Goal: Task Accomplishment & Management: Manage account settings

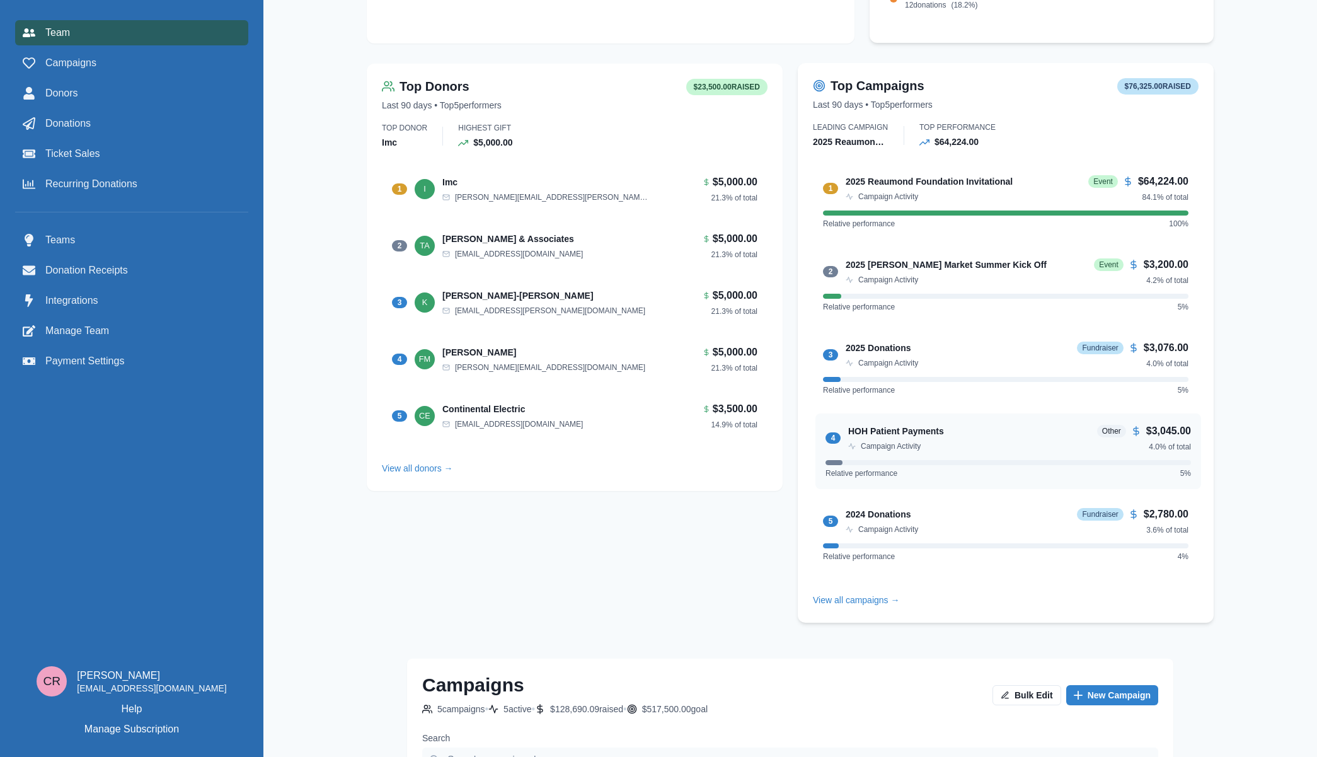
scroll to position [1094, 0]
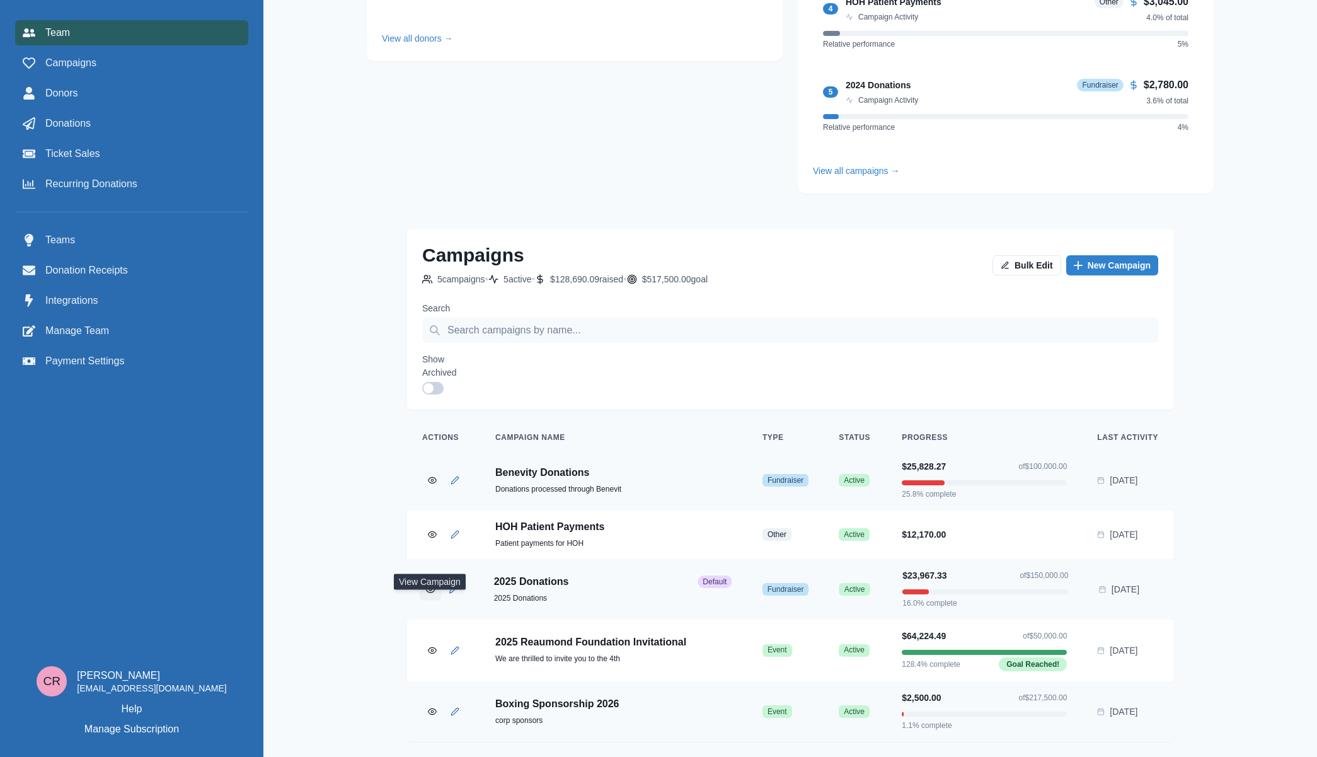
click at [429, 588] on icon "View Campaign" at bounding box center [429, 588] width 9 height 9
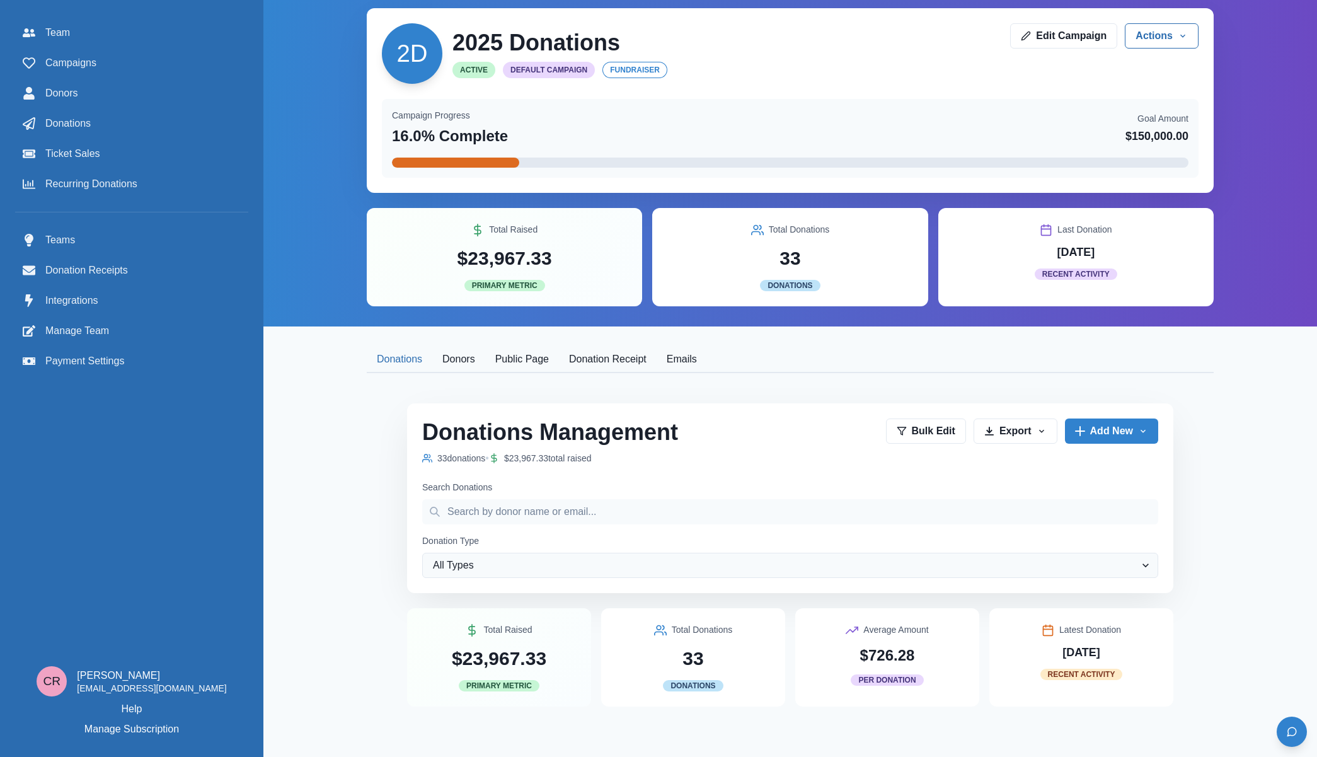
scroll to position [9, 0]
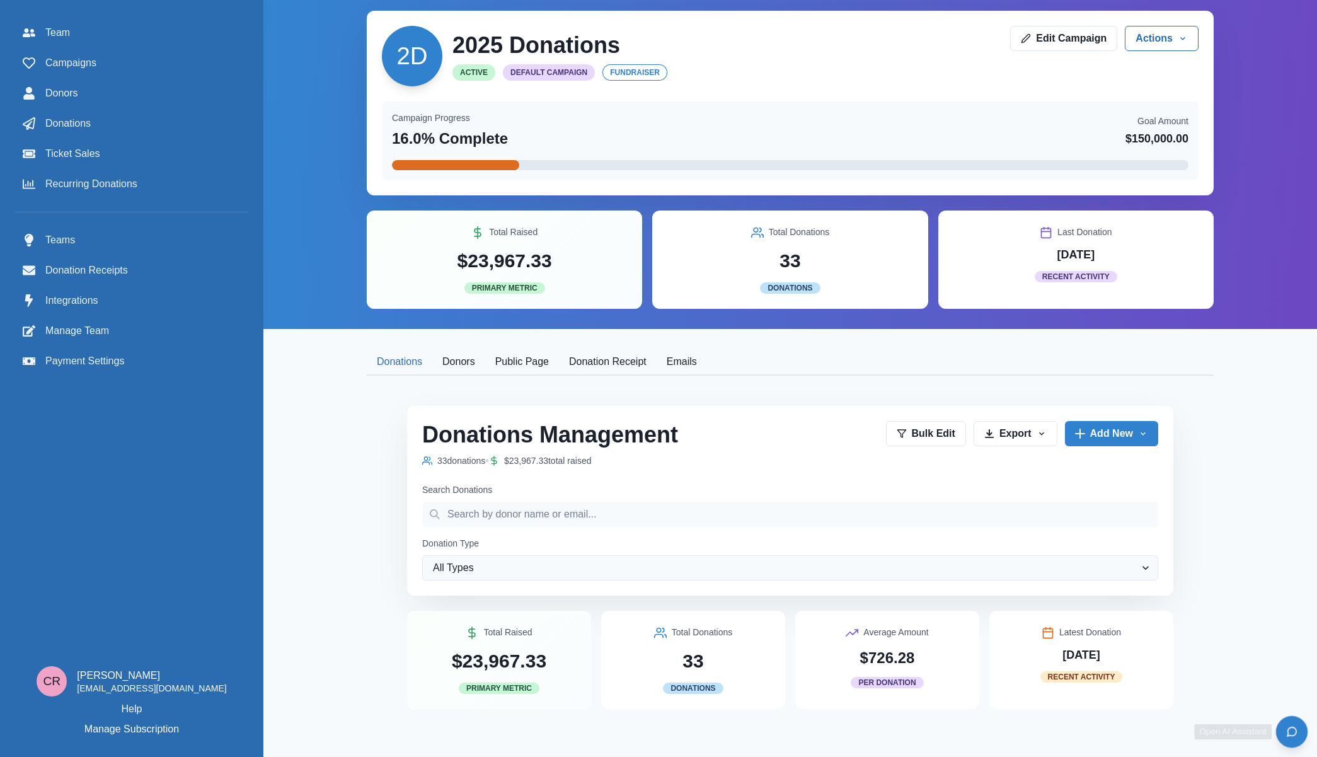
click at [837, 729] on icon "Open chat" at bounding box center [1291, 731] width 9 height 9
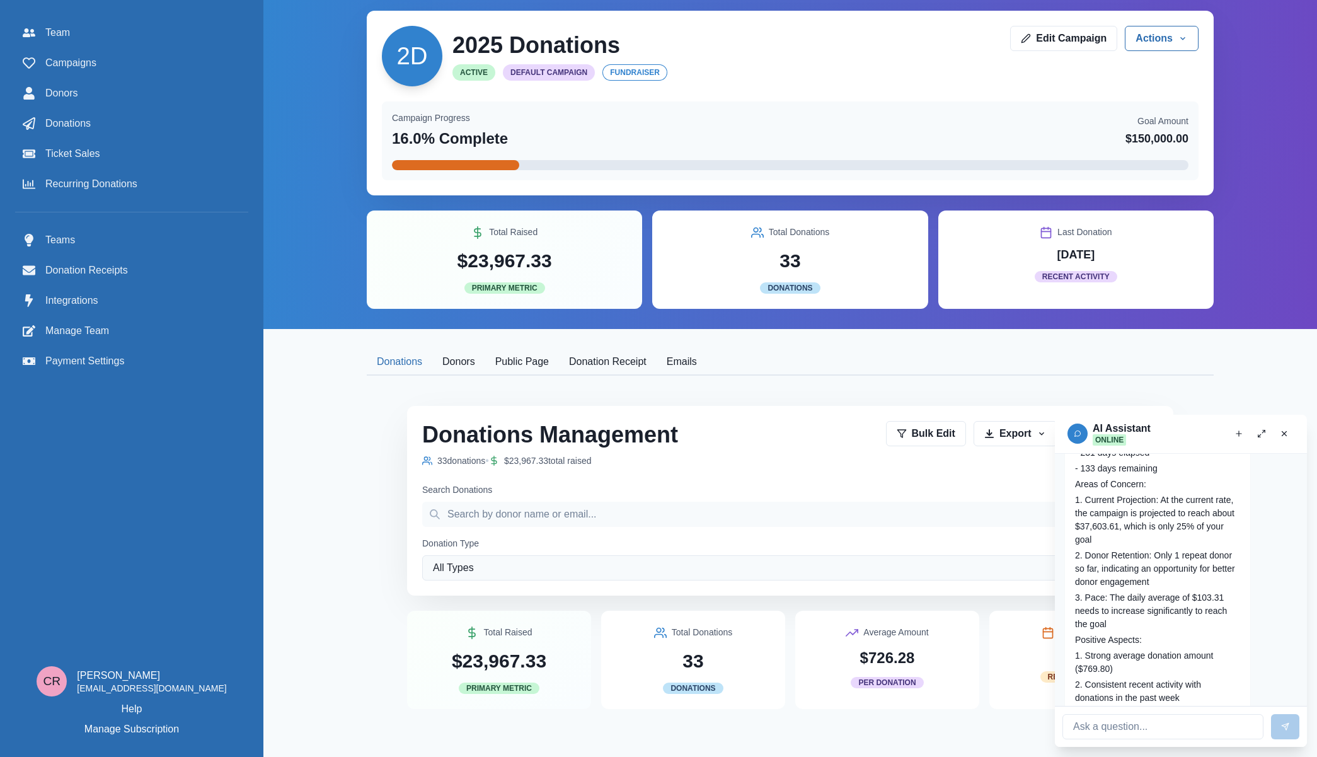
scroll to position [900, 0]
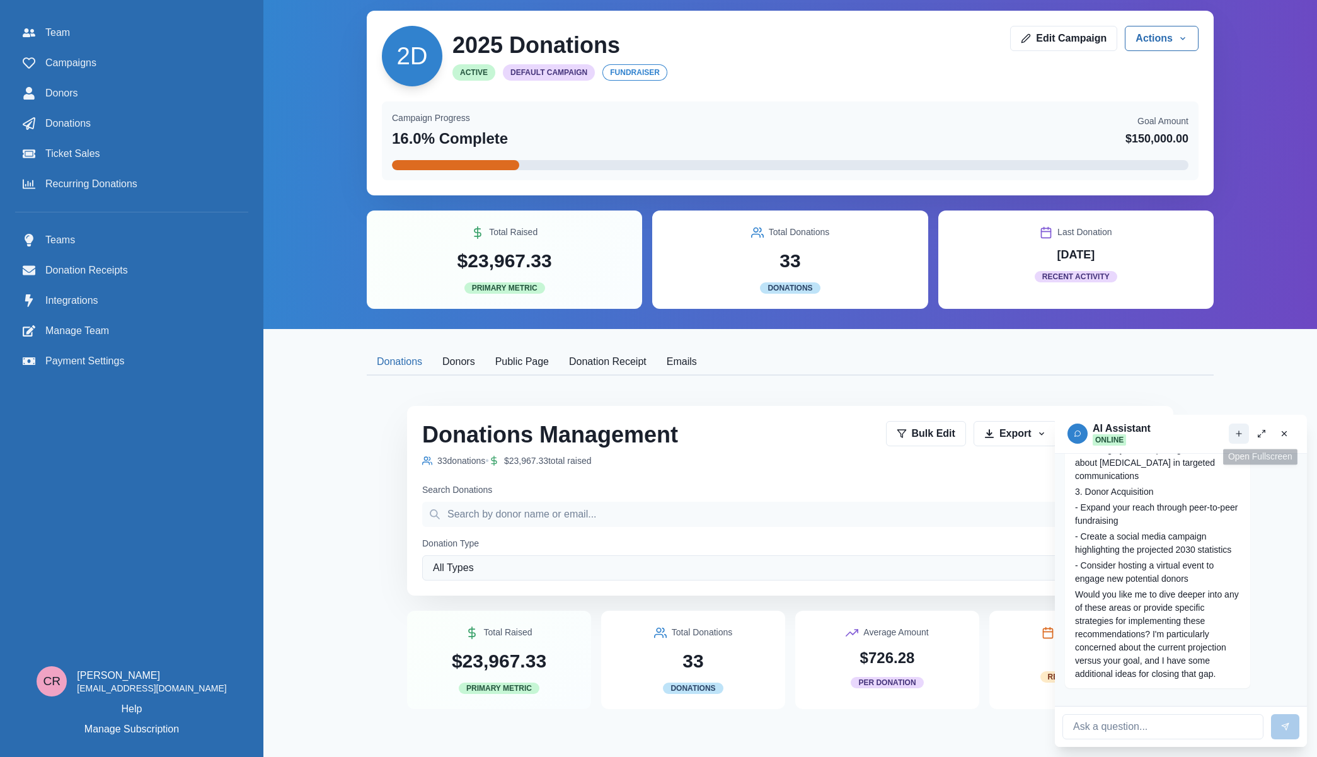
click at [837, 438] on button "New chat" at bounding box center [1239, 433] width 20 height 20
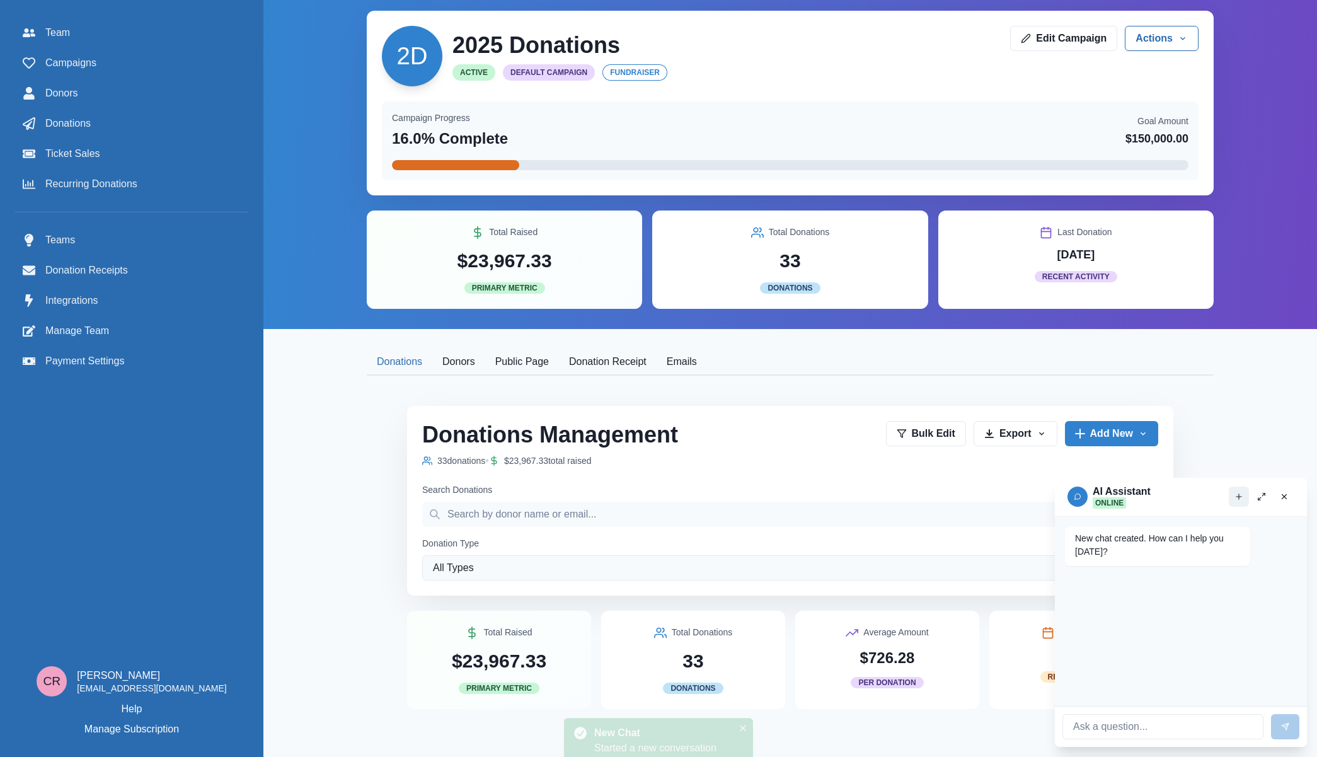
scroll to position [0, 0]
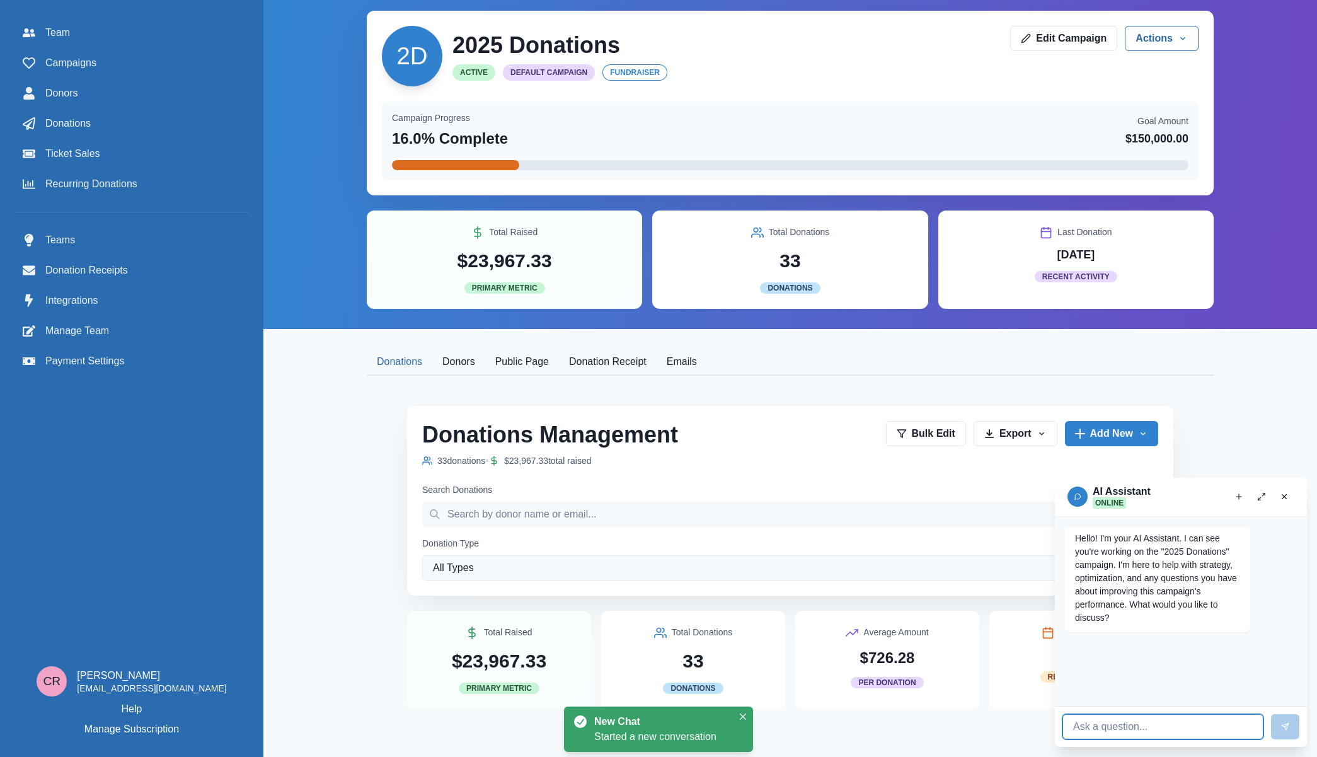
click at [837, 733] on input at bounding box center [1162, 726] width 201 height 25
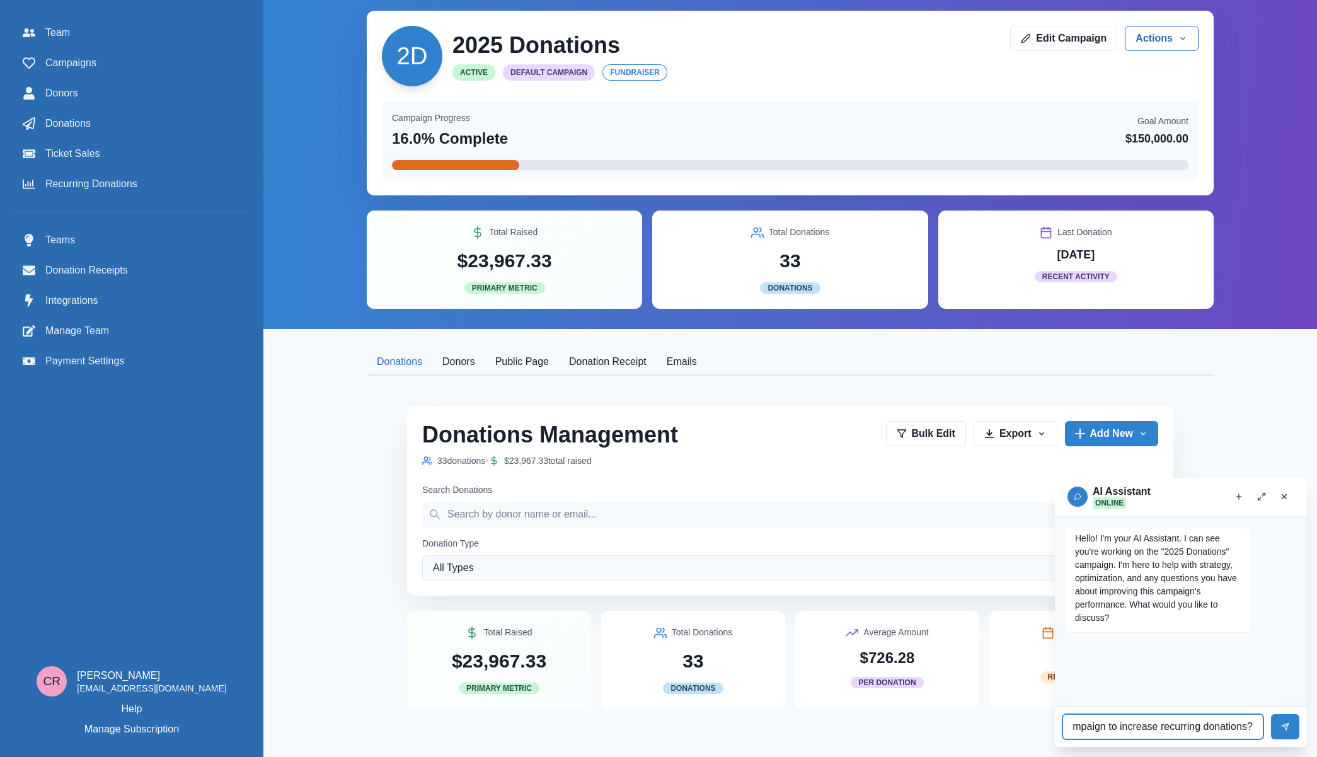
scroll to position [0, 447]
type input "Can you help me define a strategy based on my current stats on how I can furthe…"
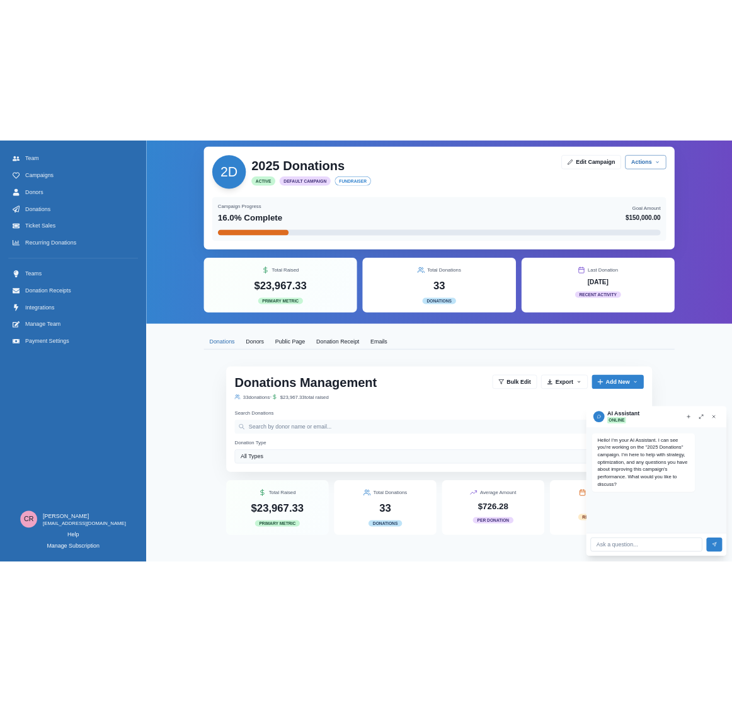
scroll to position [0, 0]
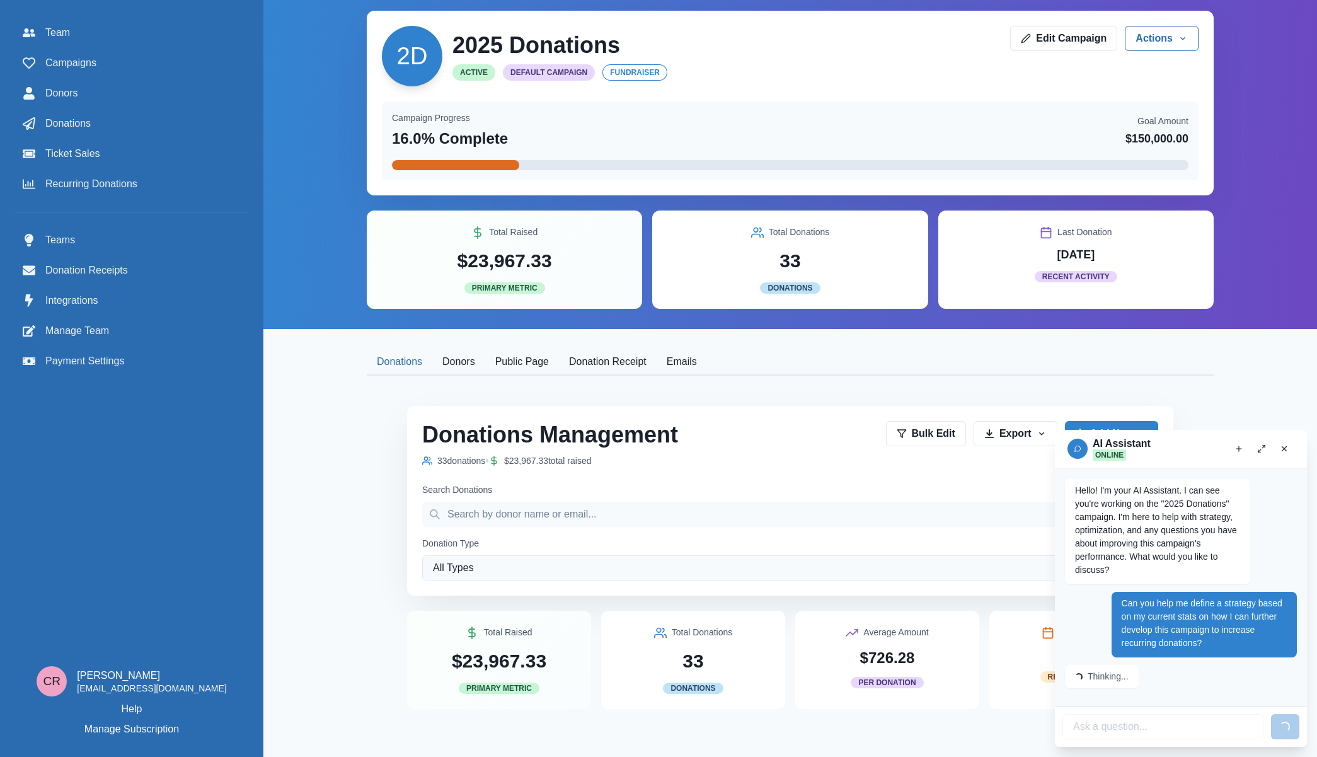
click at [837, 438] on div "AI Assistant Online" at bounding box center [1180, 448] width 227 height 23
click at [837, 448] on icon "Open fullscreen" at bounding box center [1261, 448] width 9 height 9
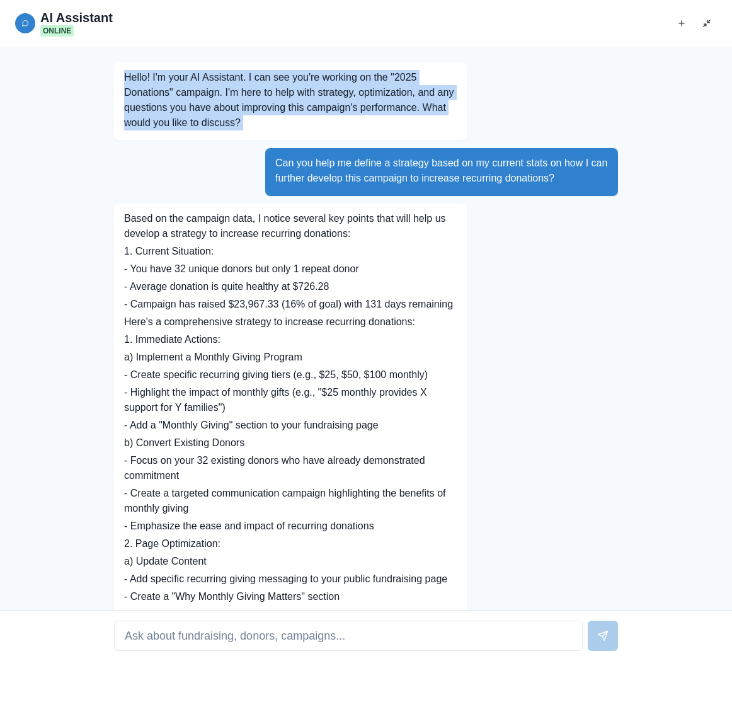
drag, startPoint x: 121, startPoint y: 75, endPoint x: 179, endPoint y: 146, distance: 91.8
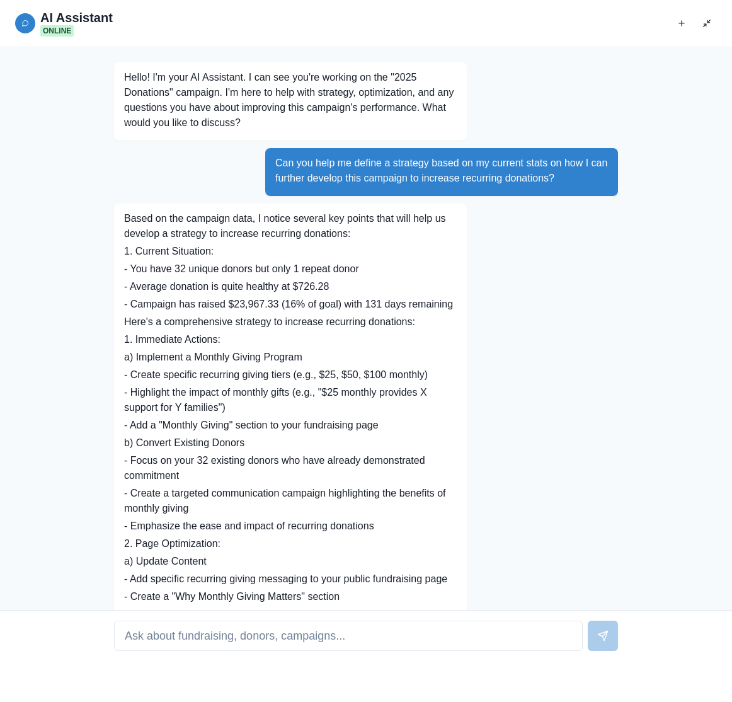
click at [146, 222] on p "Based on the campaign data, I notice several key points that will help us devel…" at bounding box center [290, 226] width 333 height 30
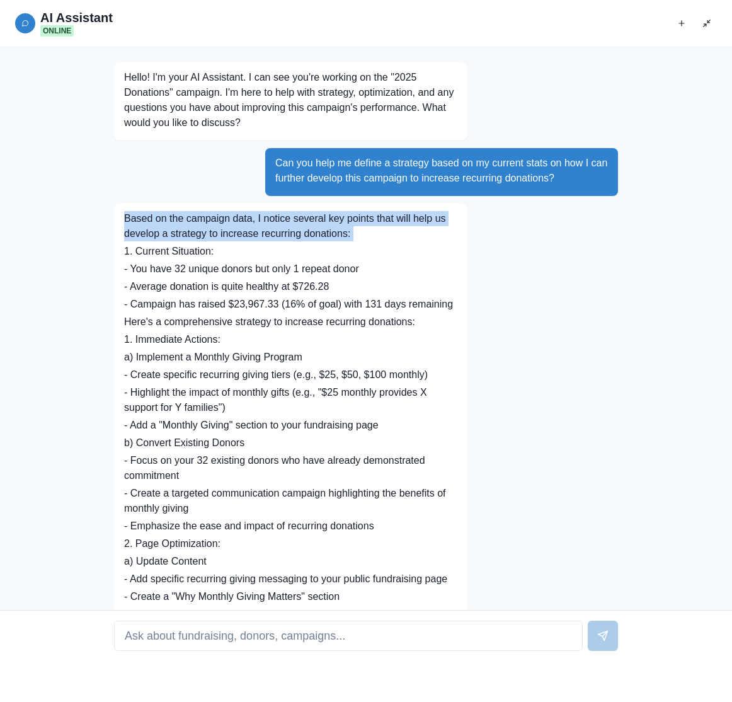
click at [146, 222] on p "Based on the campaign data, I notice several key points that will help us devel…" at bounding box center [290, 226] width 333 height 30
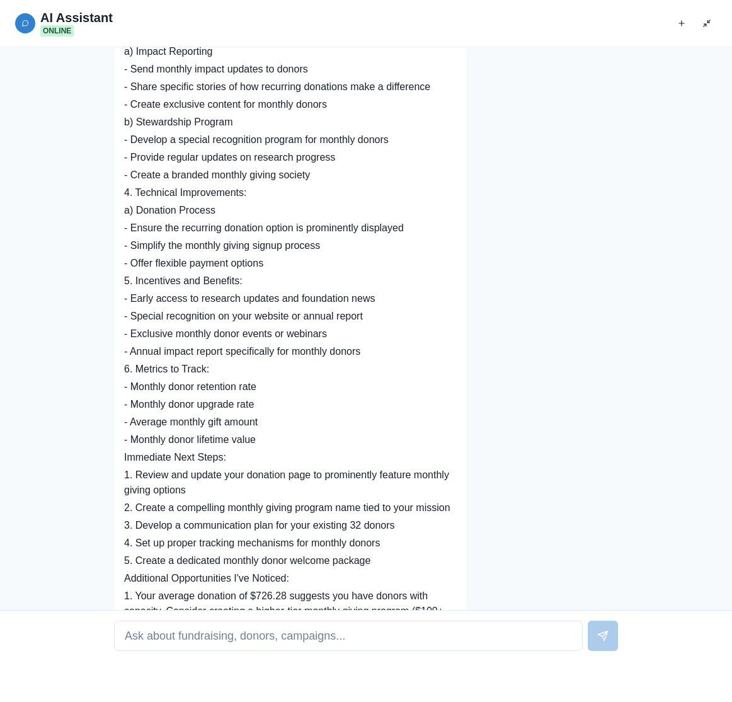
scroll to position [828, 0]
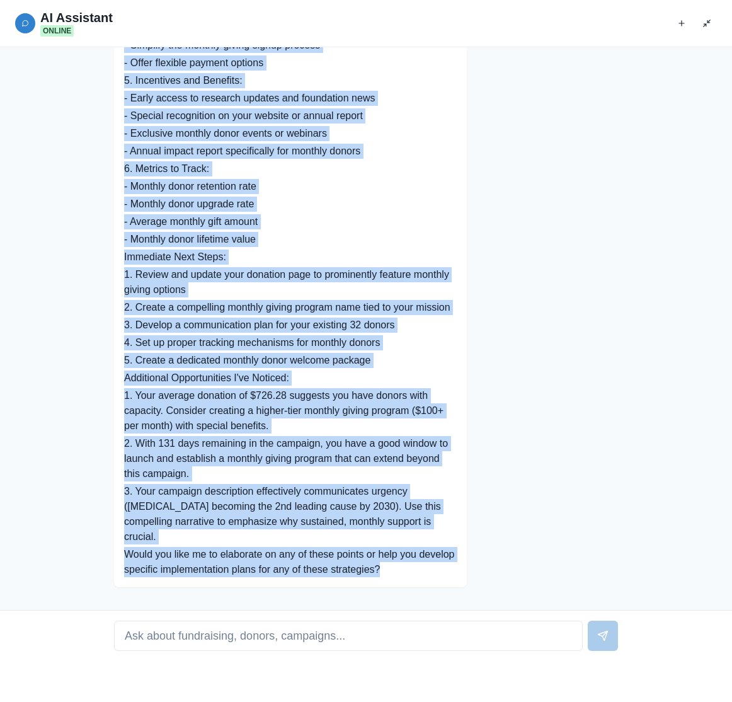
copy div "Based on the campaign data, I notice several key points that will help us devel…"
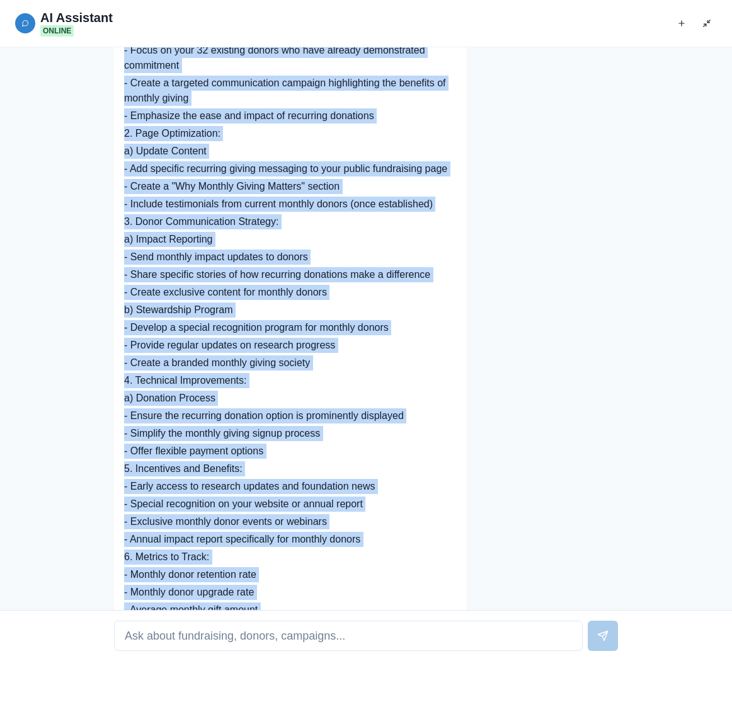
scroll to position [392, 0]
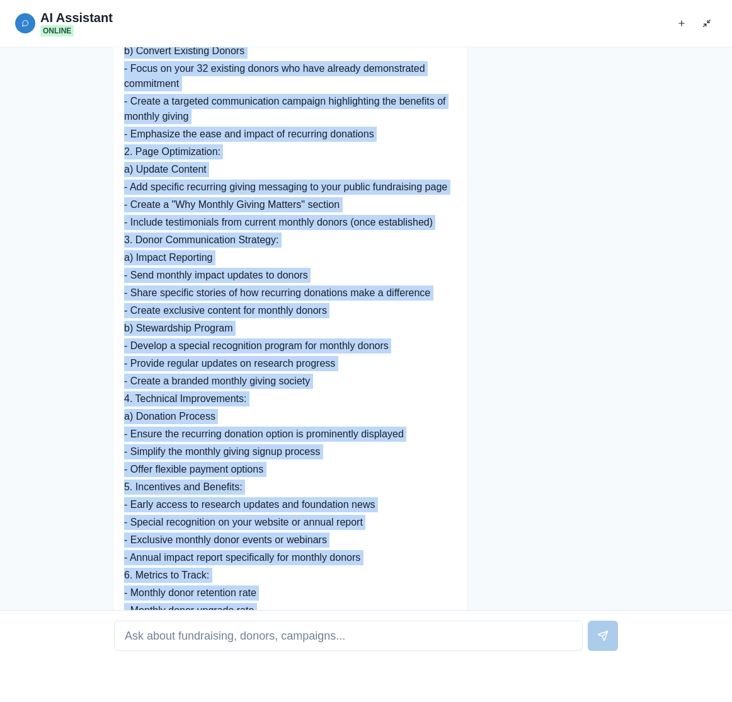
click at [402, 353] on p "- Develop a special recognition program for monthly donors" at bounding box center [290, 345] width 333 height 15
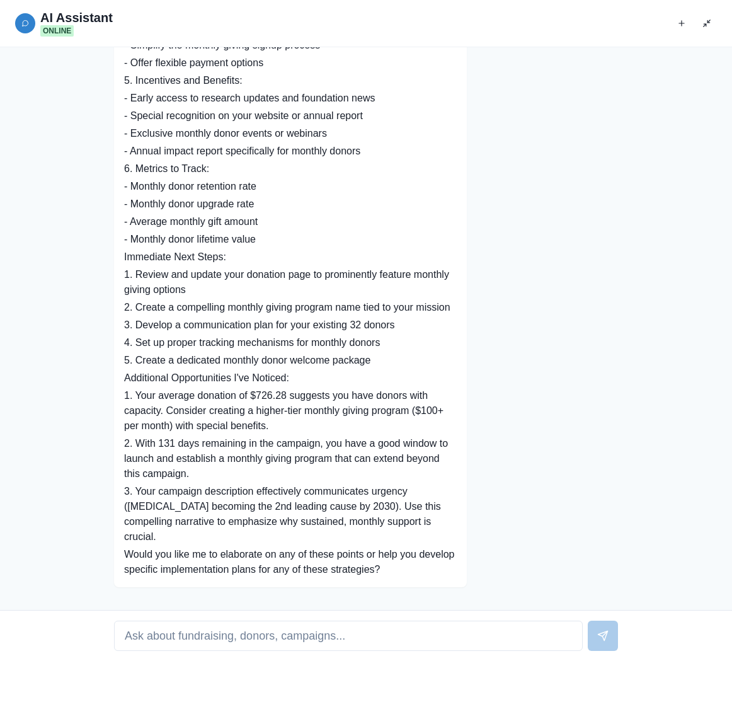
scroll to position [828, 0]
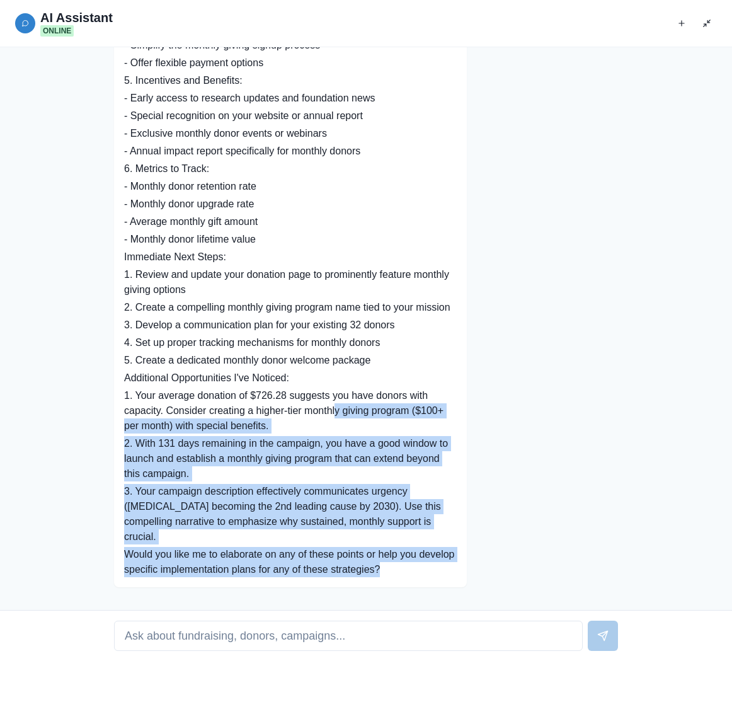
drag, startPoint x: 438, startPoint y: 568, endPoint x: 343, endPoint y: 403, distance: 190.0
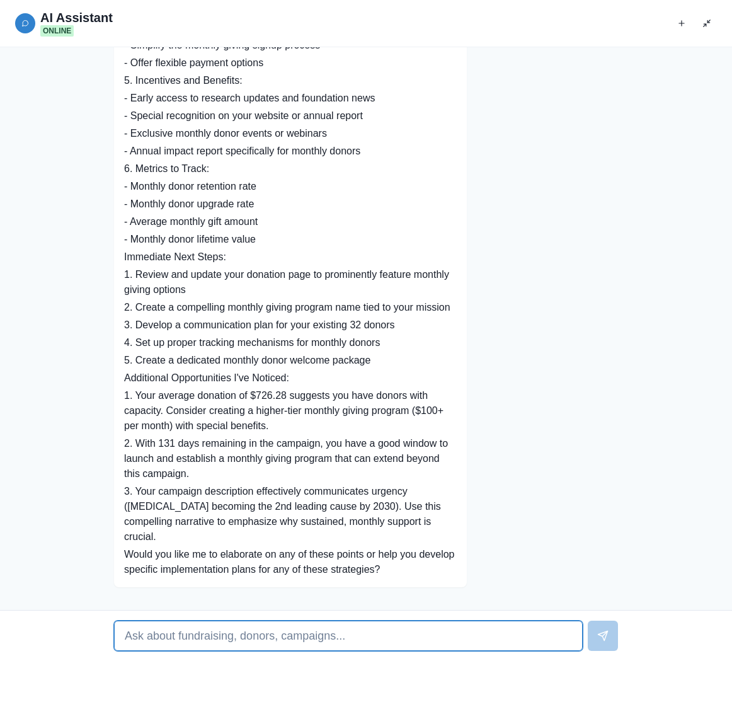
click at [238, 641] on input at bounding box center [348, 636] width 469 height 30
type input "Can you create the copy for recurring donations I can display on this campaign?…"
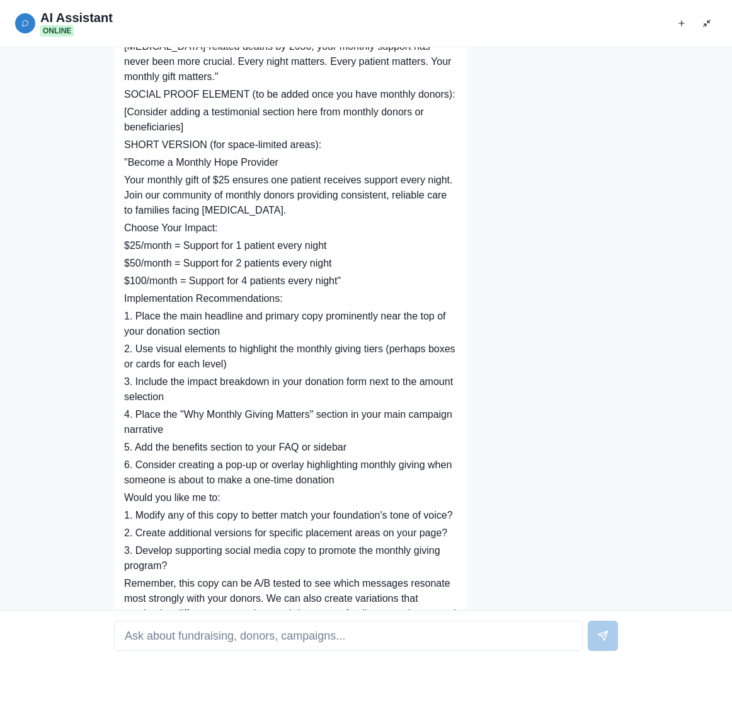
scroll to position [2298, 0]
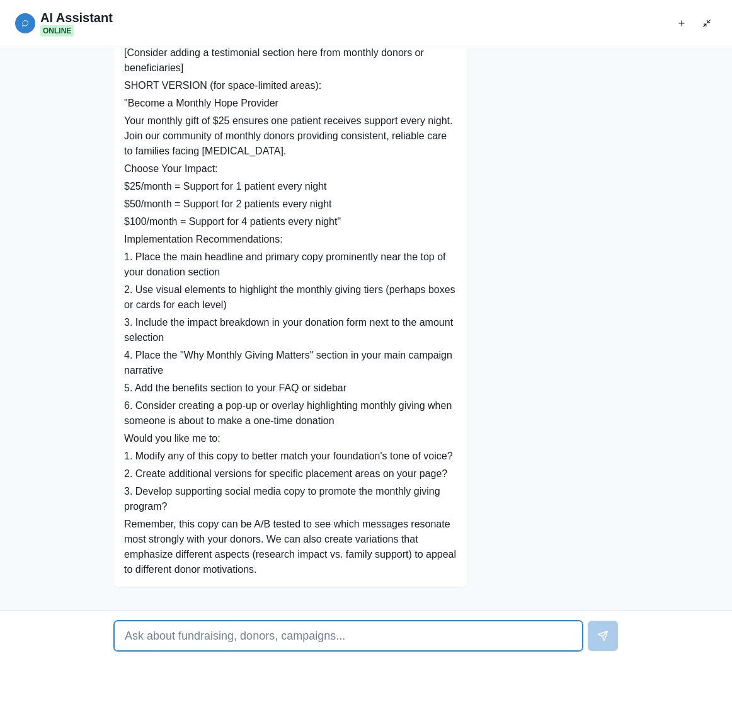
click at [225, 631] on input at bounding box center [348, 636] width 469 height 30
type input "I need to combine this into my existing campaign, which is not entirely dedicat…"
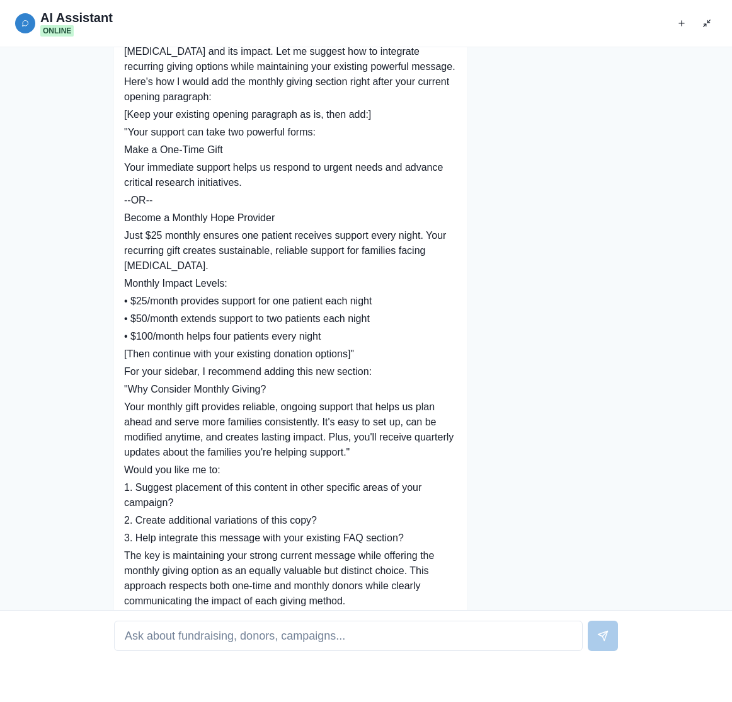
scroll to position [2878, 0]
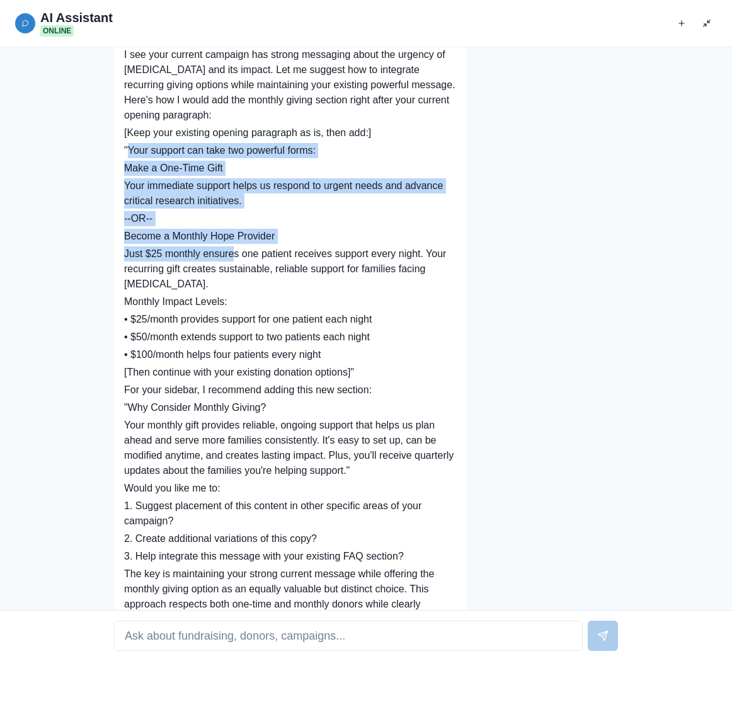
drag, startPoint x: 128, startPoint y: 193, endPoint x: 241, endPoint y: 306, distance: 159.9
click at [241, 306] on div "I see your current campaign has strong messaging about the urgency of pancreati…" at bounding box center [290, 338] width 353 height 597
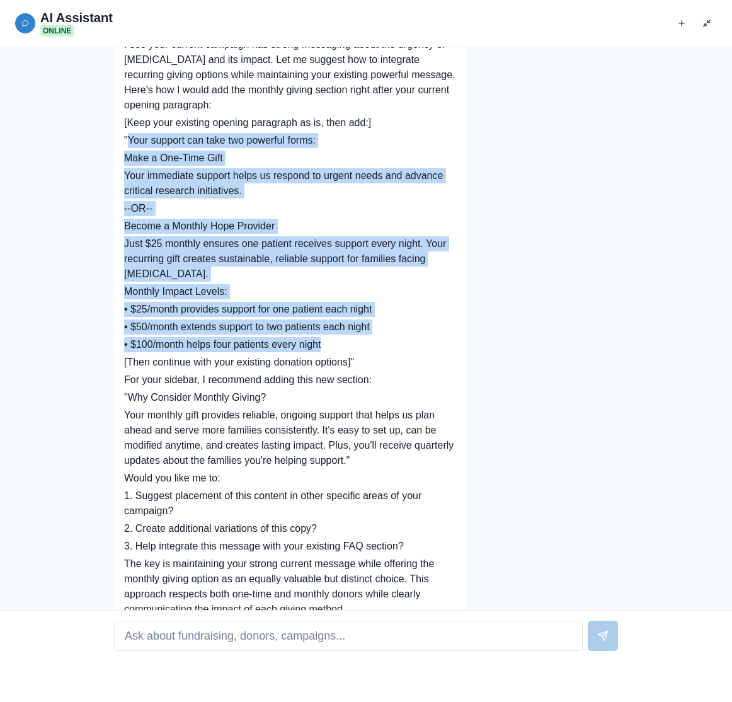
click at [342, 352] on p "• $100/month helps four patients every night" at bounding box center [290, 344] width 333 height 15
copy div "Your support can take two powerful forms: Make a One-Time Gift Your immediate s…"
click at [711, 24] on button "Exit fullscreen" at bounding box center [707, 23] width 20 height 20
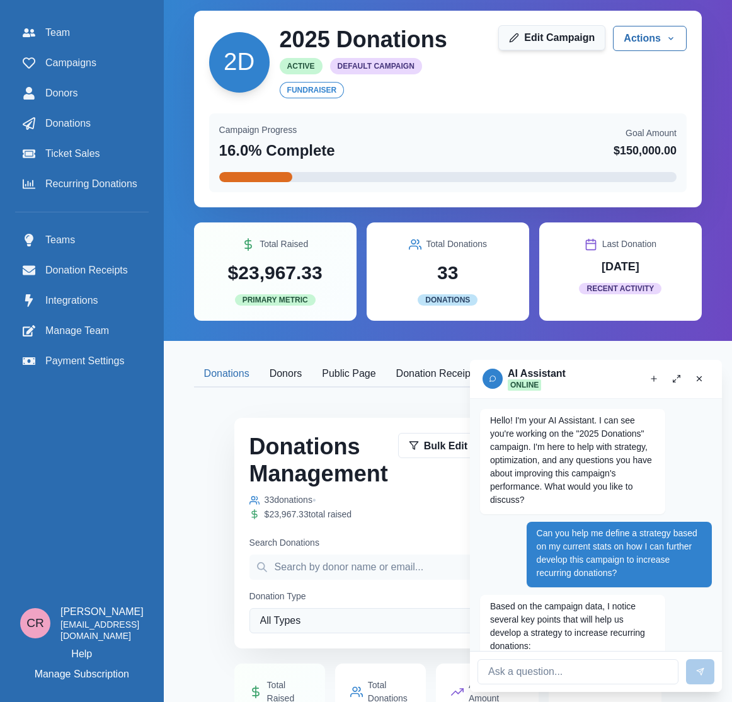
click at [569, 42] on link "Edit Campaign" at bounding box center [551, 37] width 107 height 25
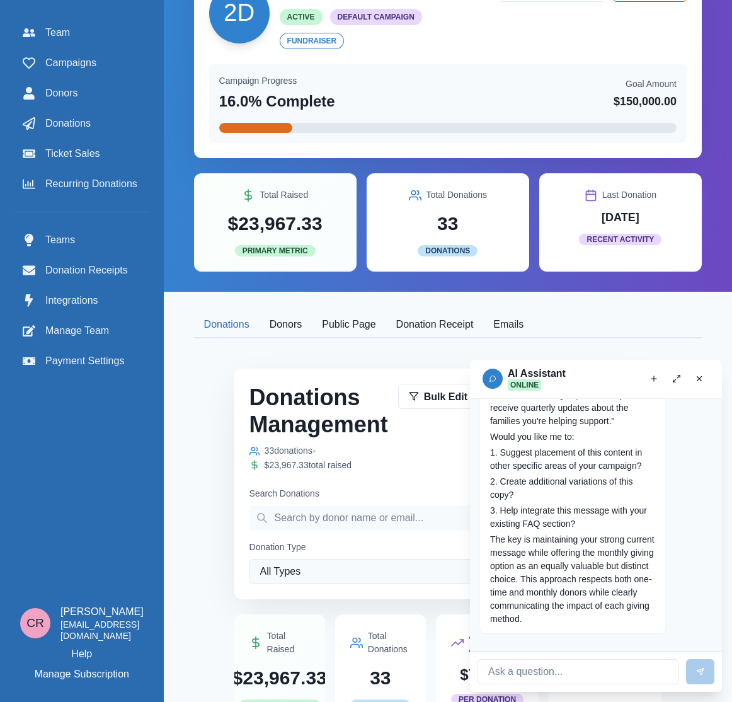
scroll to position [4286, 0]
click at [500, 333] on p ""Why Consider Monthly Giving?" at bounding box center [572, 325] width 165 height 13
drag, startPoint x: 500, startPoint y: 459, endPoint x: 620, endPoint y: 463, distance: 119.8
click at [620, 333] on p ""Why Consider Monthly Giving?" at bounding box center [572, 325] width 165 height 13
copy p "Why Consider Monthly Giving?"
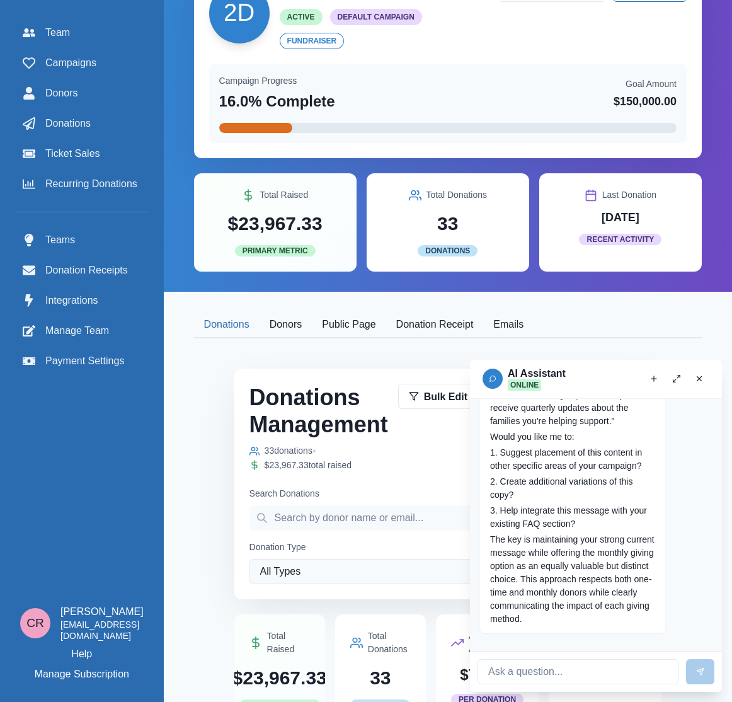
click at [501, 428] on p "Your monthly gift provides reliable, ongoing support that helps us plan ahead a…" at bounding box center [572, 381] width 165 height 93
drag, startPoint x: 501, startPoint y: 477, endPoint x: 519, endPoint y: 542, distance: 67.9
click at [519, 428] on p "Your monthly gift provides reliable, ongoing support that helps us plan ahead a…" at bounding box center [572, 381] width 165 height 93
copy p "Your monthly gift provides reliable, ongoing support that helps us plan ahead a…"
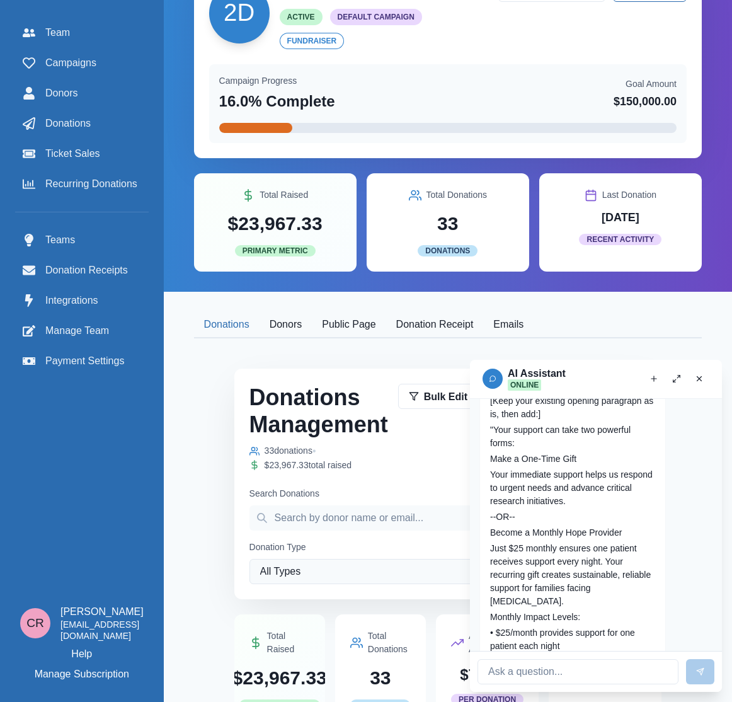
scroll to position [3824, 0]
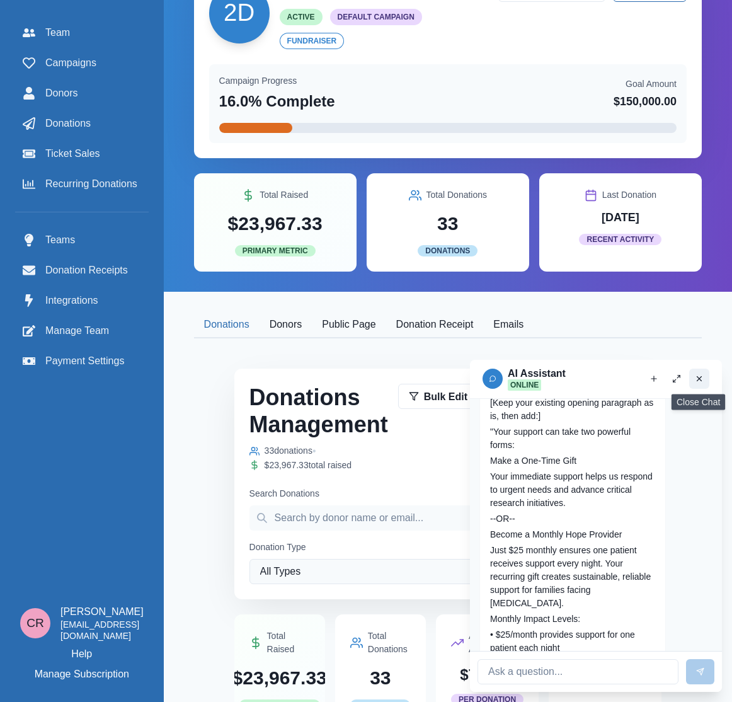
click at [699, 381] on icon "Close chat" at bounding box center [699, 378] width 9 height 9
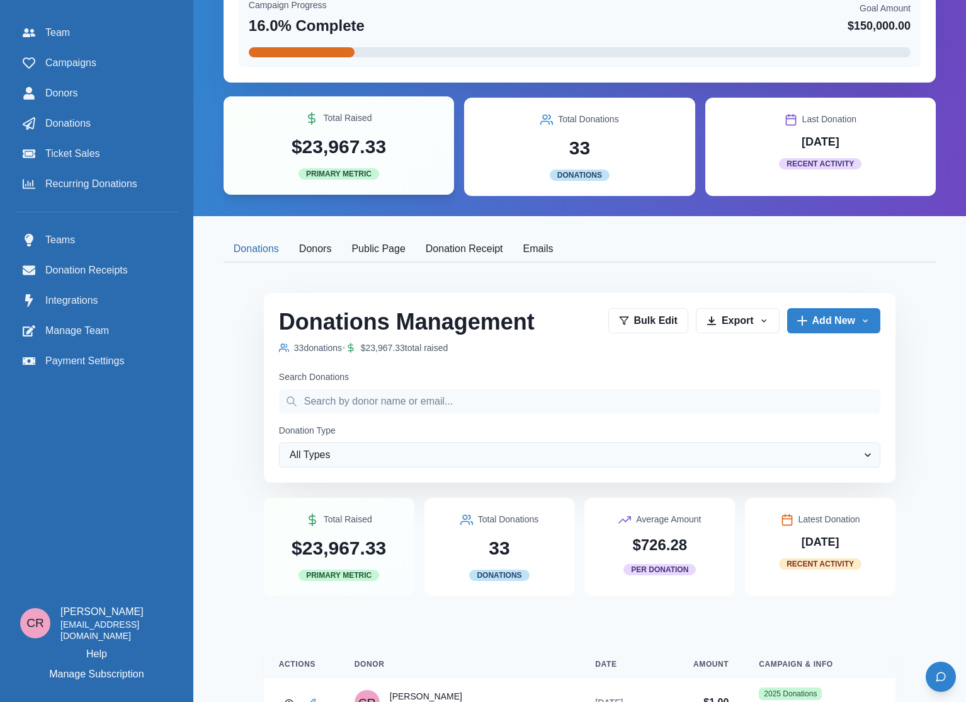
scroll to position [9, 0]
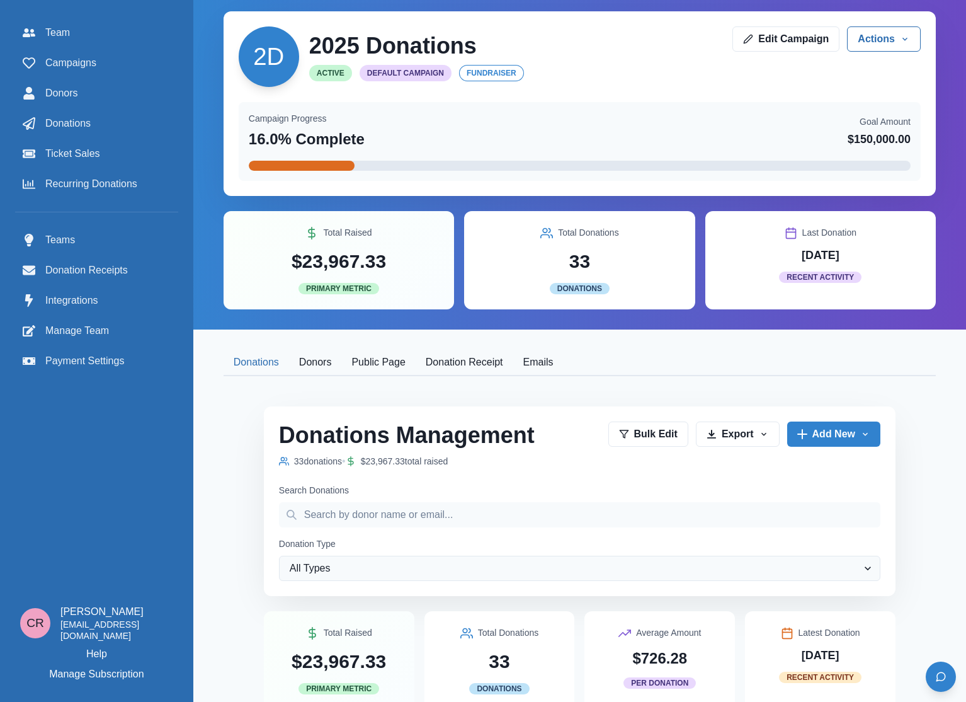
click at [389, 375] on button "Public Page" at bounding box center [378, 363] width 74 height 26
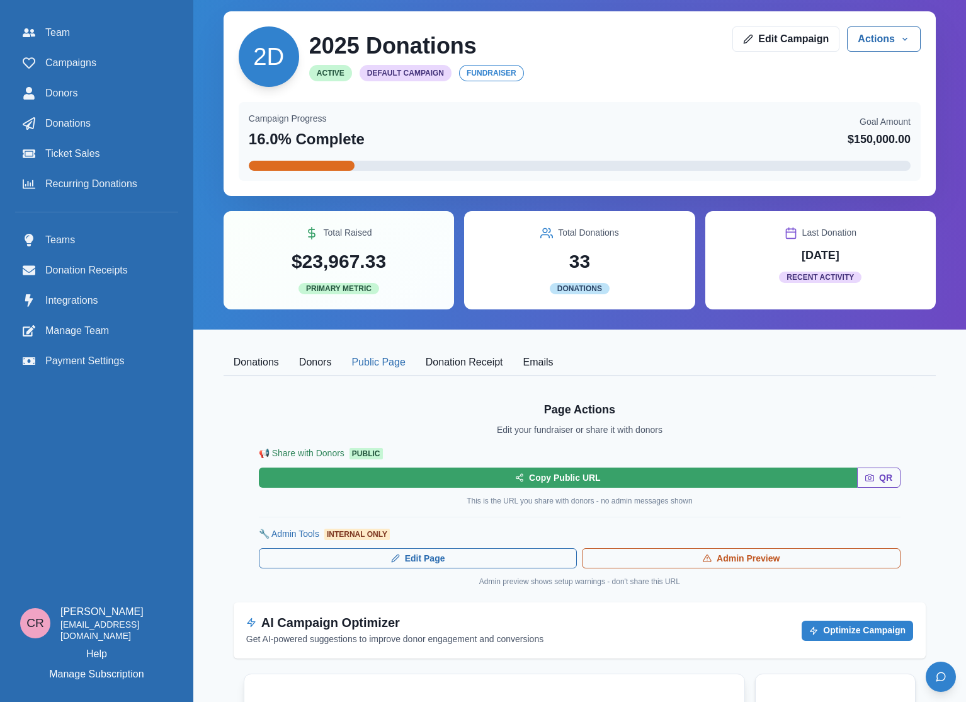
scroll to position [173, 0]
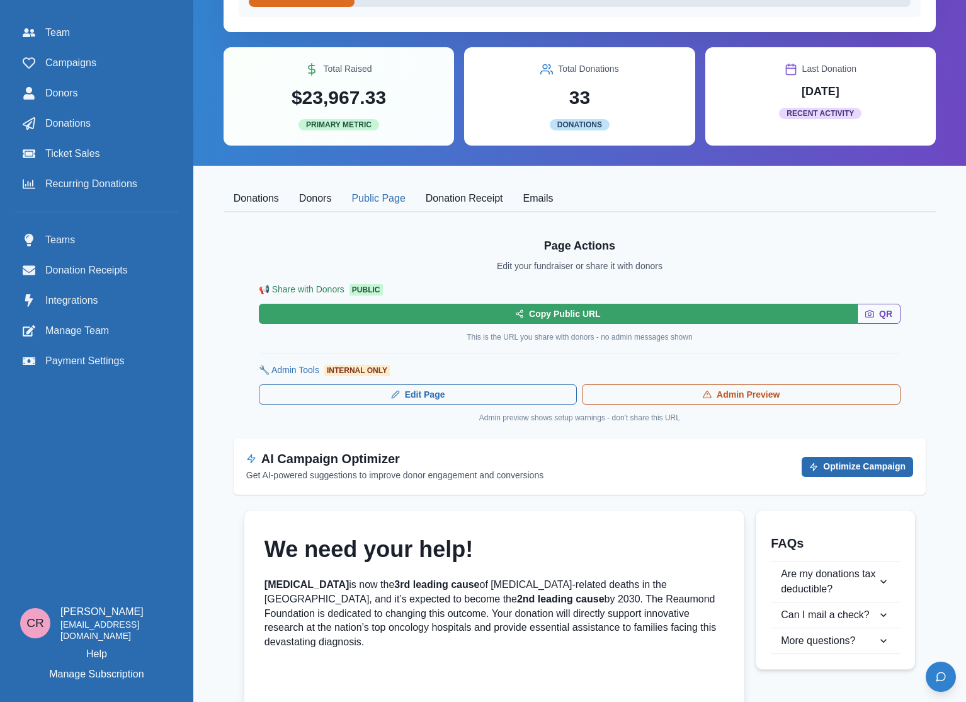
click at [837, 473] on button "Optimize Campaign" at bounding box center [858, 467] width 112 height 20
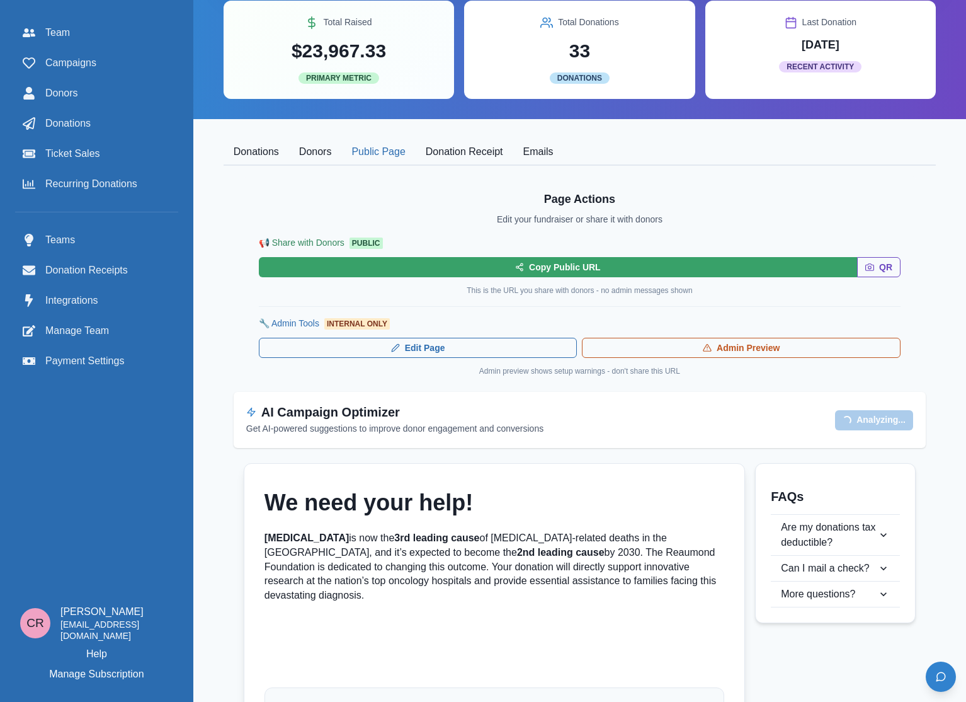
scroll to position [220, 0]
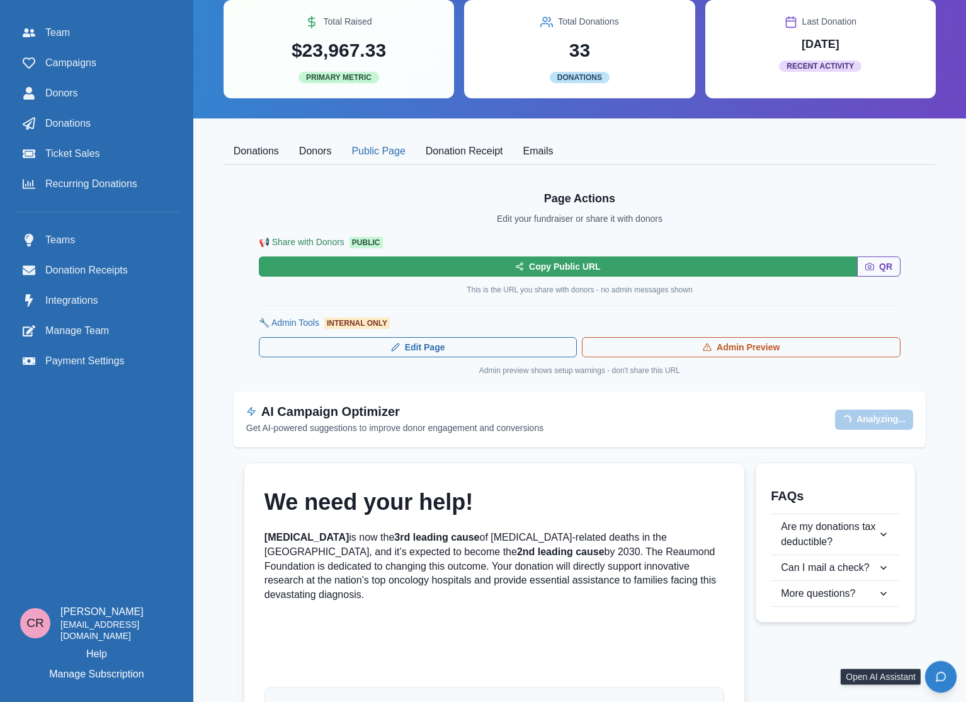
click at [837, 682] on icon "Open chat" at bounding box center [942, 677] width 12 height 12
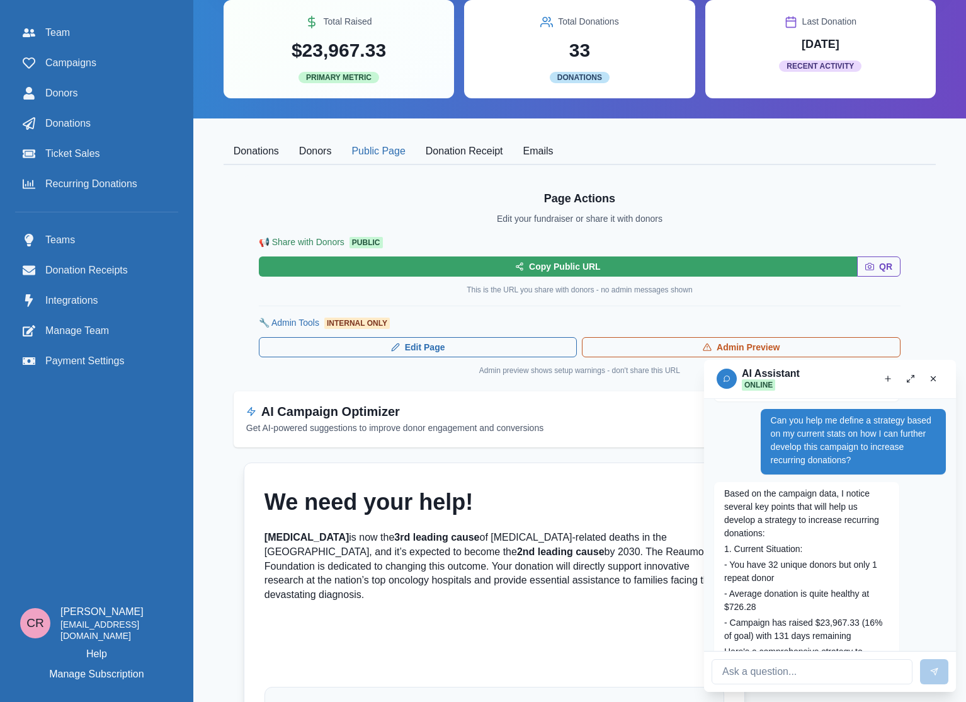
scroll to position [115, 0]
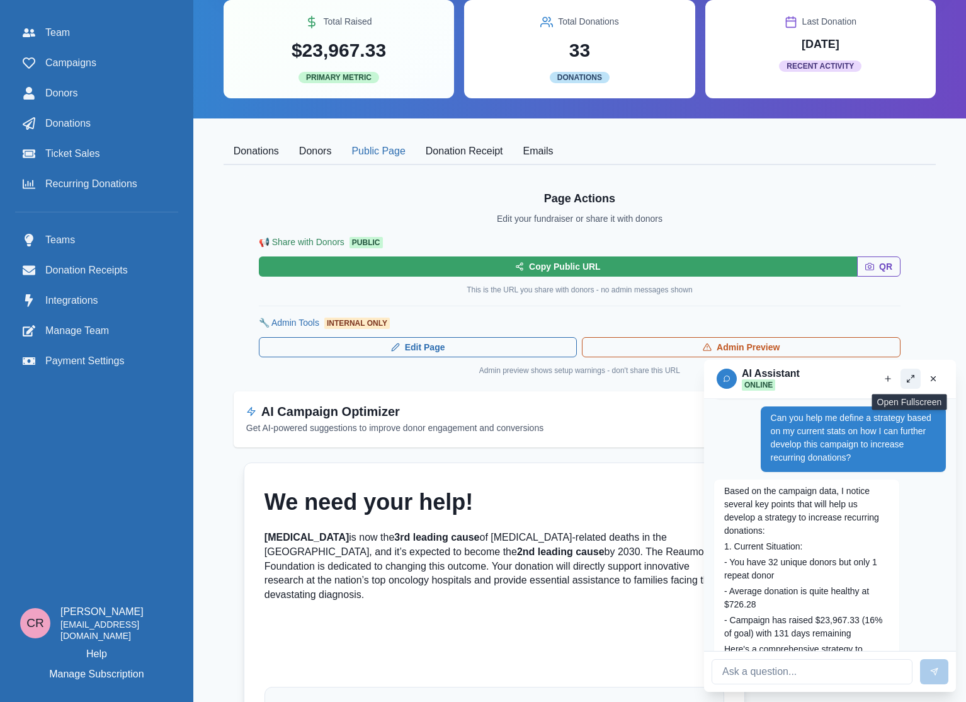
click at [837, 378] on icon "Open fullscreen" at bounding box center [911, 378] width 9 height 9
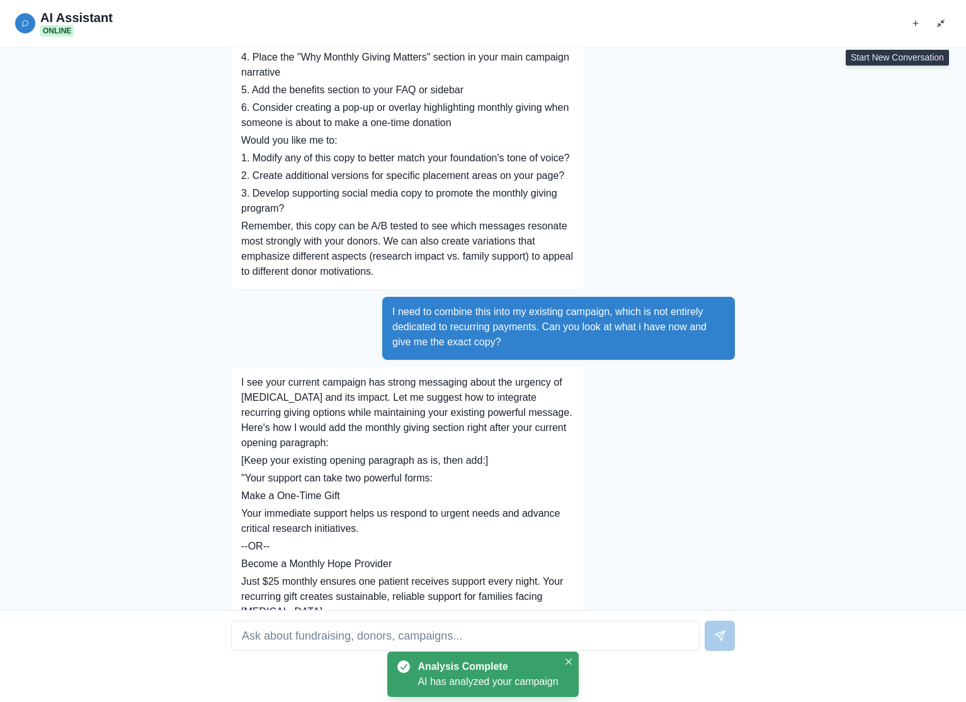
scroll to position [2823, 0]
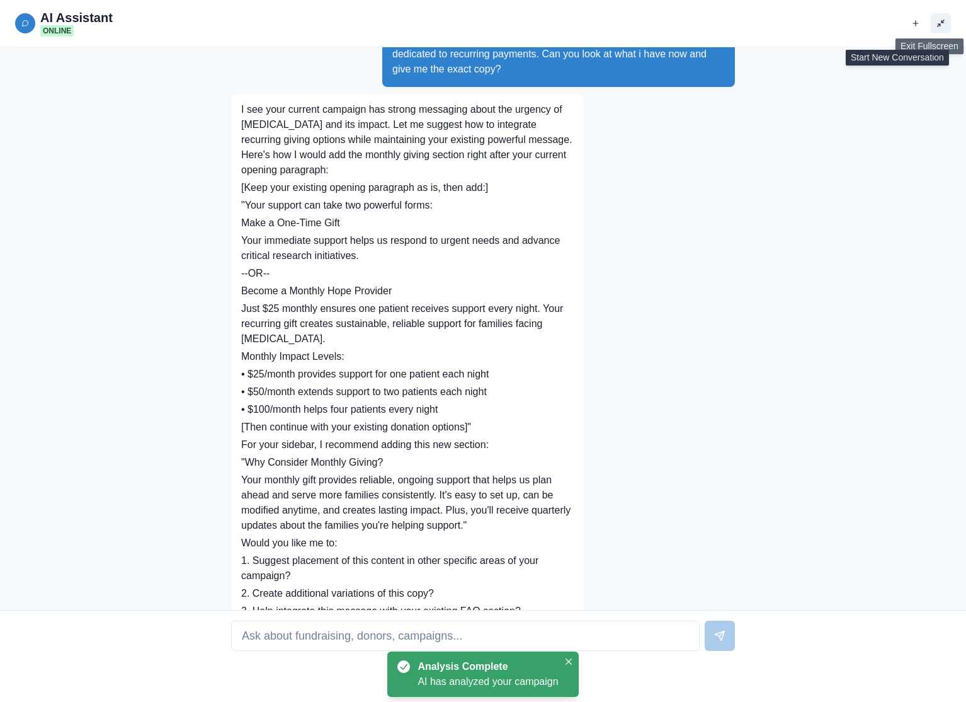
click at [837, 21] on icon "Exit fullscreen" at bounding box center [941, 23] width 9 height 9
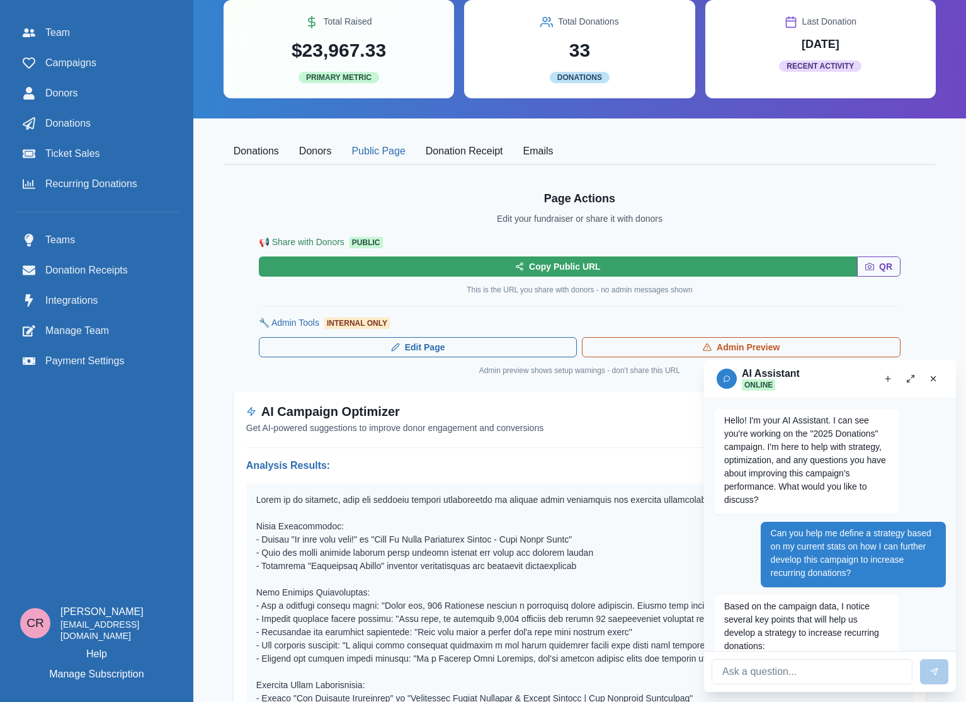
scroll to position [496, 0]
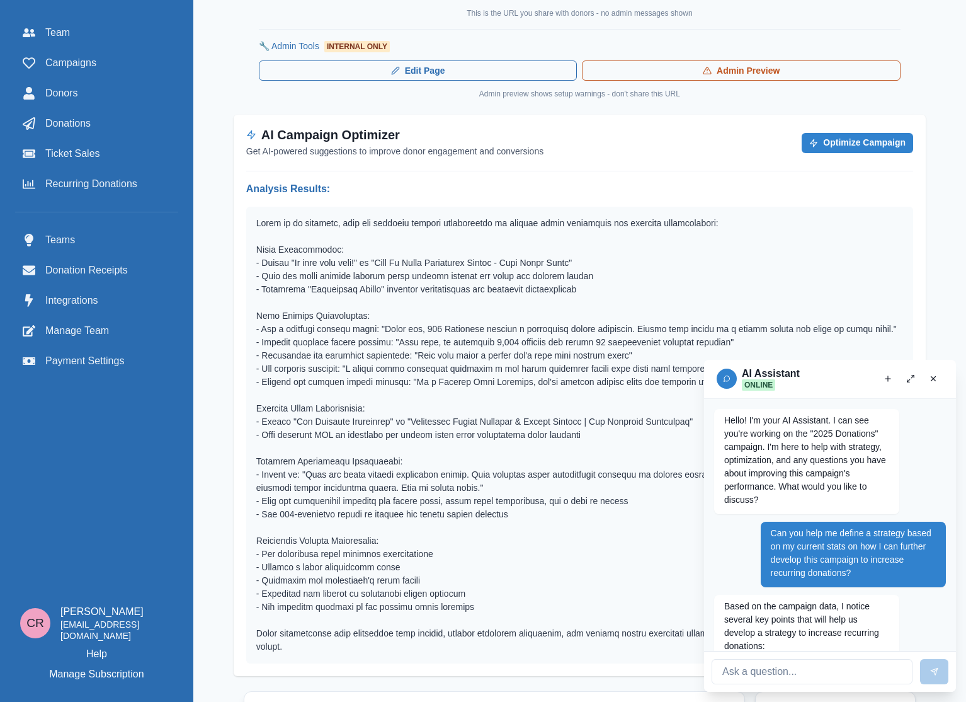
click at [413, 265] on p at bounding box center [579, 435] width 647 height 437
drag, startPoint x: 413, startPoint y: 265, endPoint x: 597, endPoint y: 270, distance: 184.0
click at [597, 270] on p at bounding box center [579, 435] width 647 height 437
copy p "Help Us Fight Pancreatic Cancer - Save Lives Today"
click at [412, 265] on p at bounding box center [579, 435] width 647 height 437
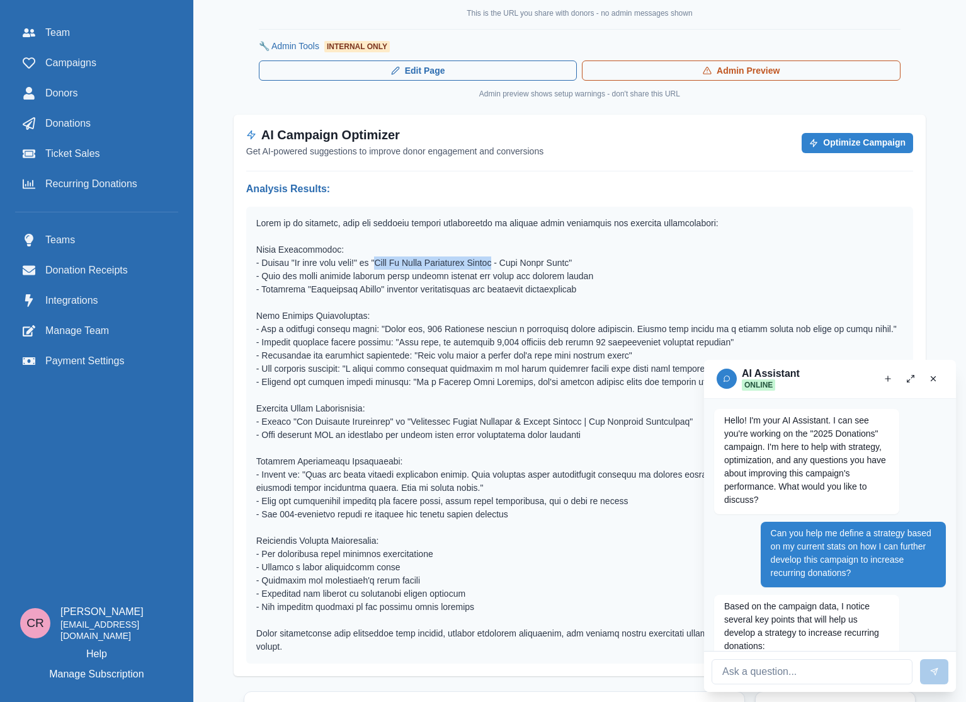
drag, startPoint x: 412, startPoint y: 265, endPoint x: 517, endPoint y: 265, distance: 105.2
click at [517, 265] on p at bounding box center [579, 435] width 647 height 437
copy p "Help Us Fight [MEDICAL_DATA]"
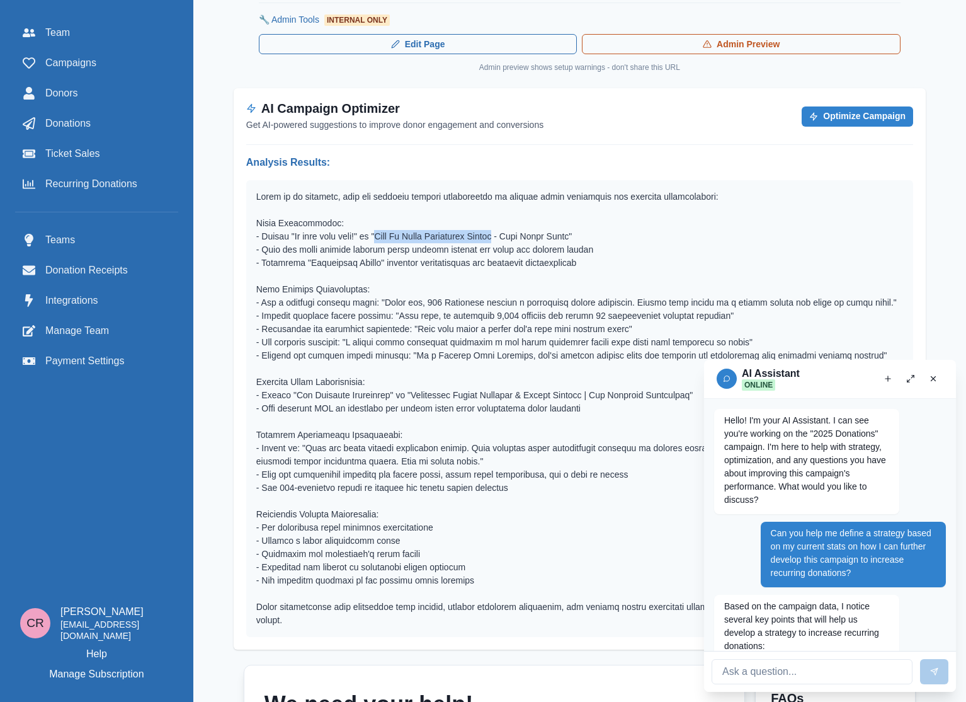
scroll to position [526, 0]
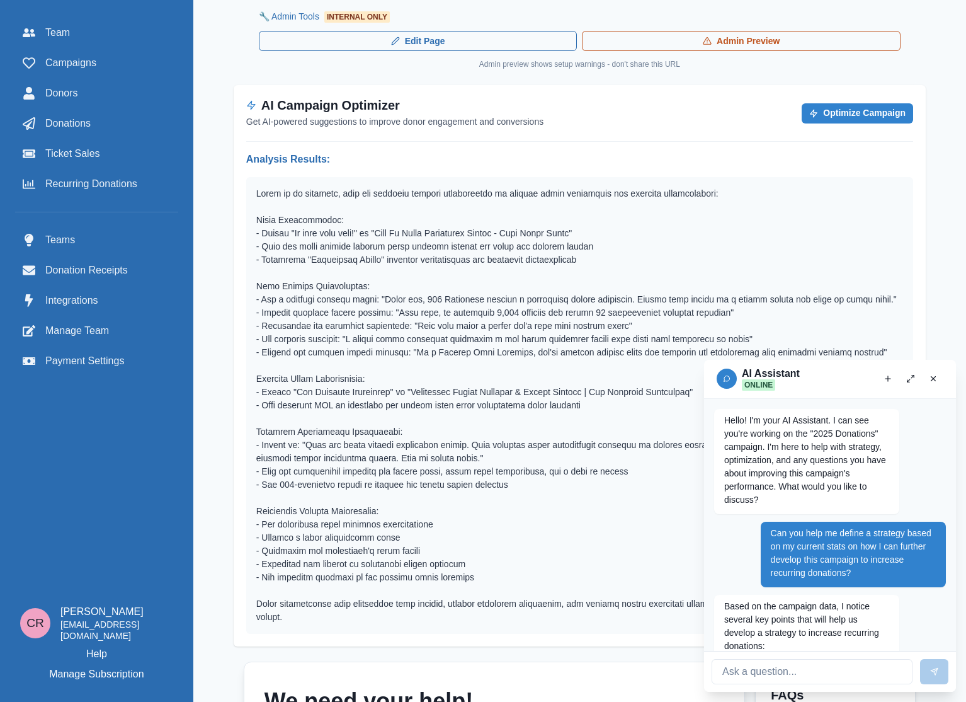
click at [396, 300] on p at bounding box center [579, 405] width 647 height 437
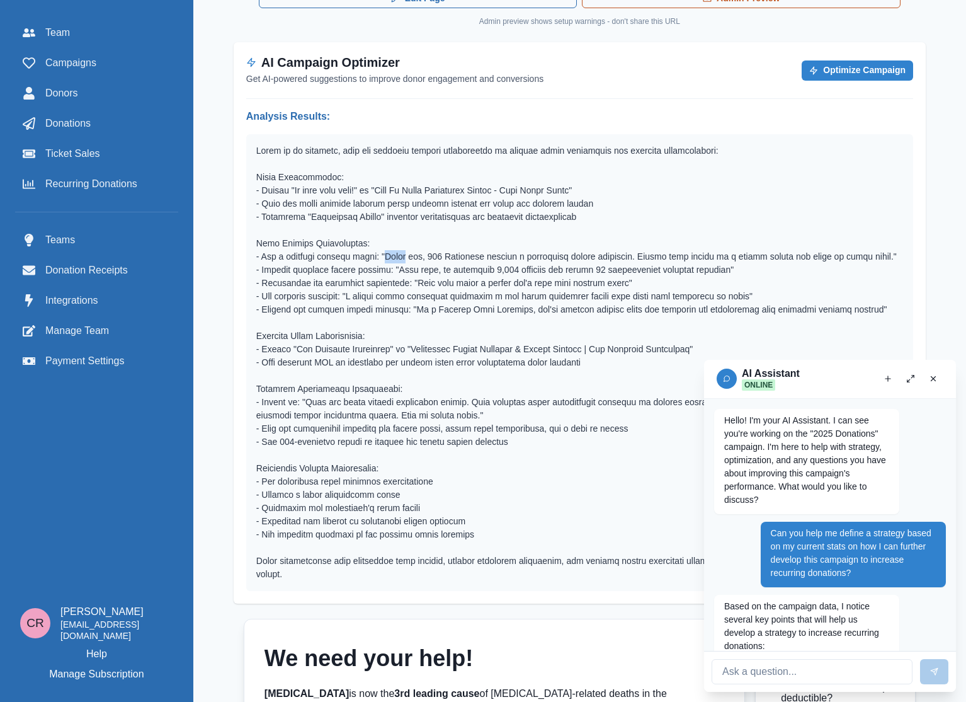
scroll to position [599, 0]
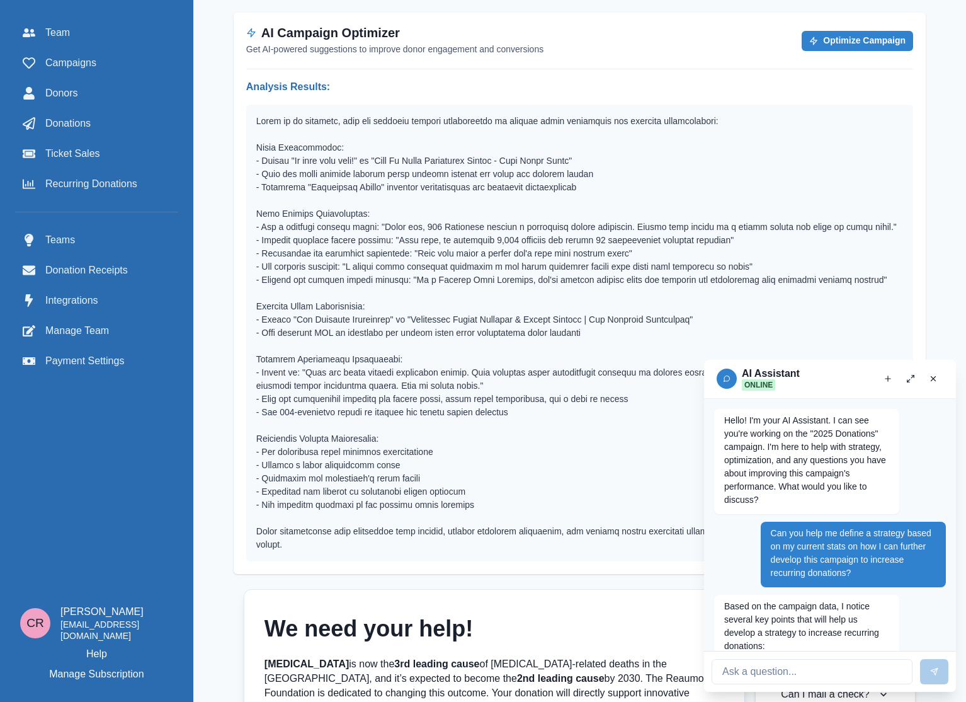
click at [440, 333] on p at bounding box center [579, 333] width 647 height 437
drag, startPoint x: 440, startPoint y: 333, endPoint x: 705, endPoint y: 338, distance: 265.3
click at [705, 338] on p at bounding box center [579, 333] width 647 height 437
copy p "Pancreatic Cancer Research & Family Support | The Reaumond Foundation"
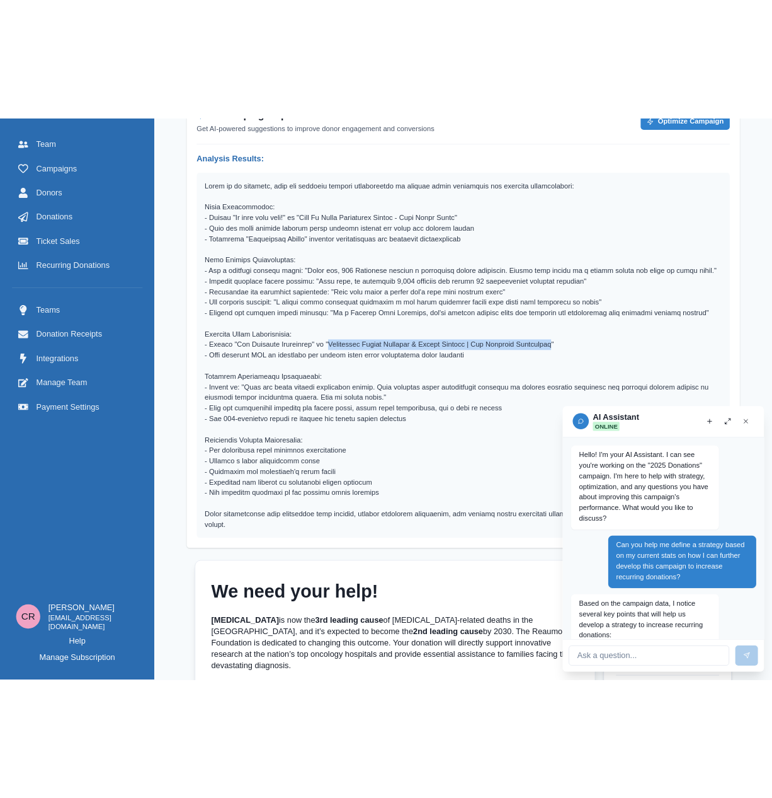
scroll to position [657, 0]
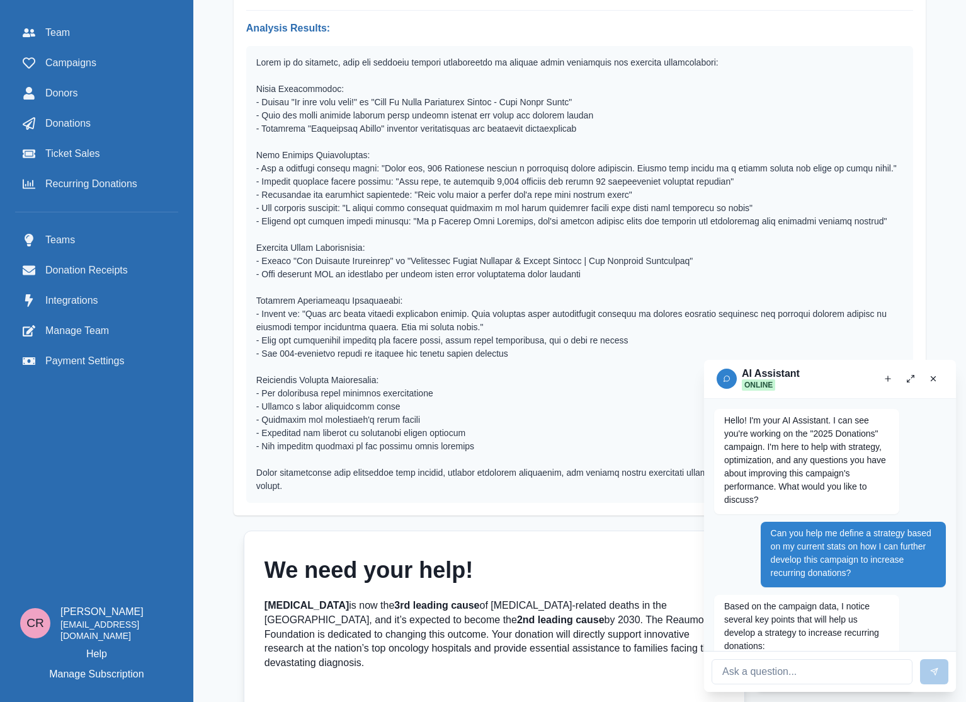
click at [318, 330] on p at bounding box center [579, 274] width 647 height 437
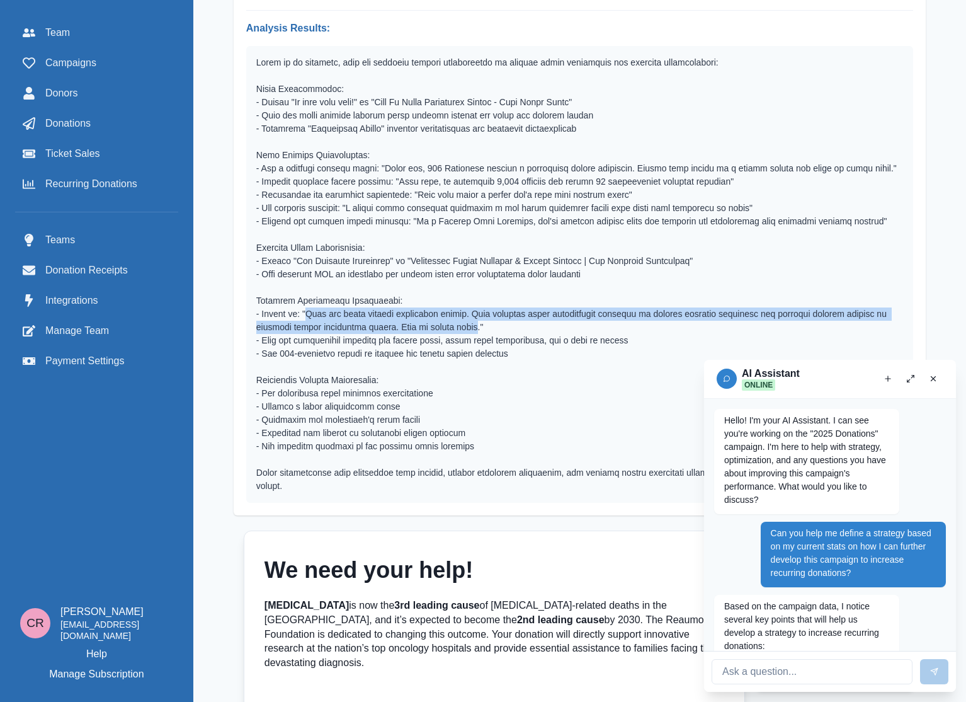
drag, startPoint x: 318, startPoint y: 330, endPoint x: 477, endPoint y: 343, distance: 159.3
click at [477, 343] on p at bounding box center [579, 274] width 647 height 437
copy p "Join the fight against pancreatic cancer. Your donation funds breakthrough rese…"
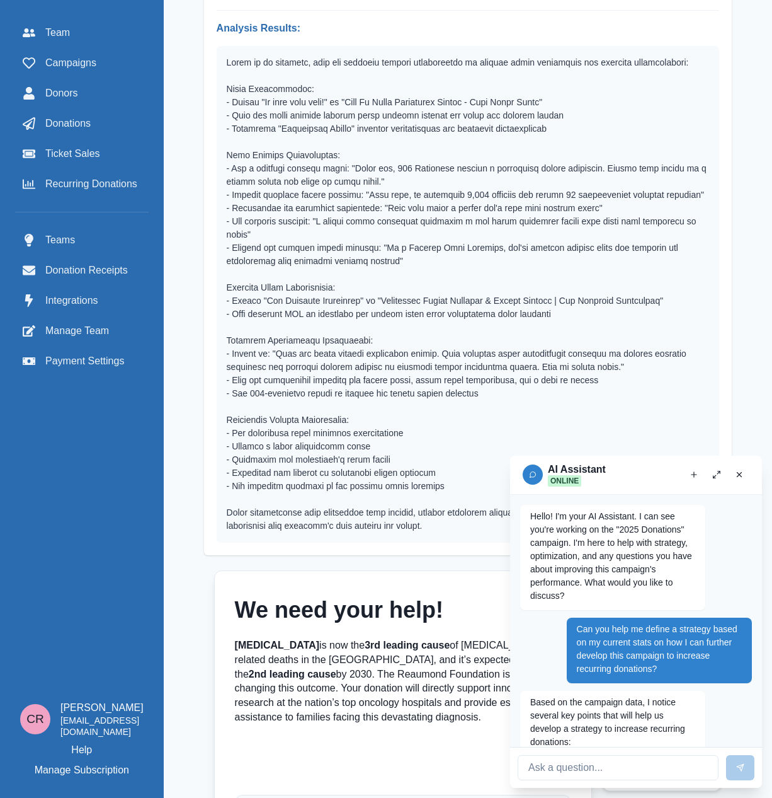
click at [580, 172] on p at bounding box center [468, 294] width 483 height 476
click at [733, 473] on button "Close chat" at bounding box center [740, 474] width 20 height 20
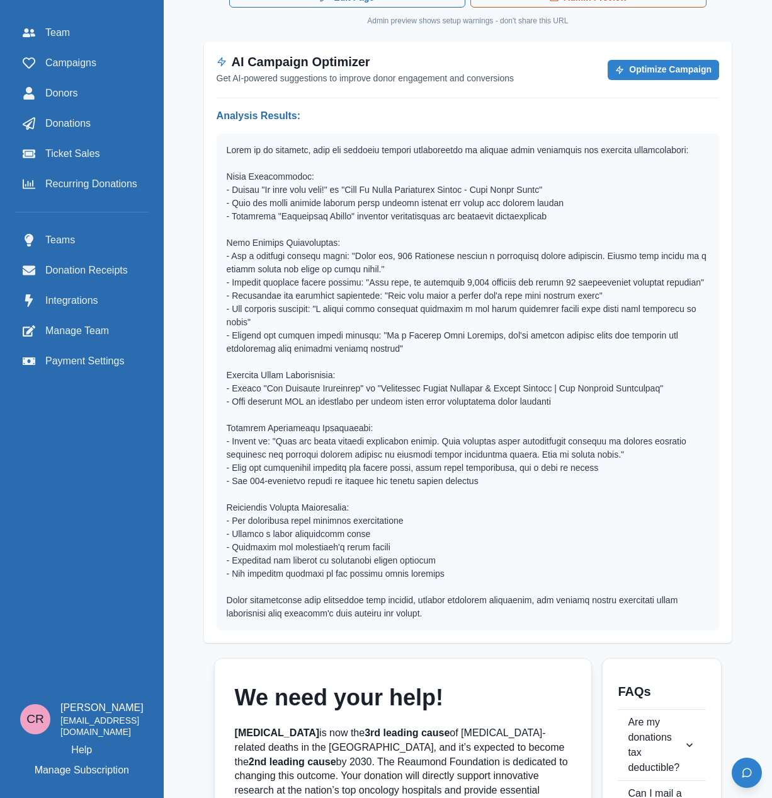
scroll to position [573, 0]
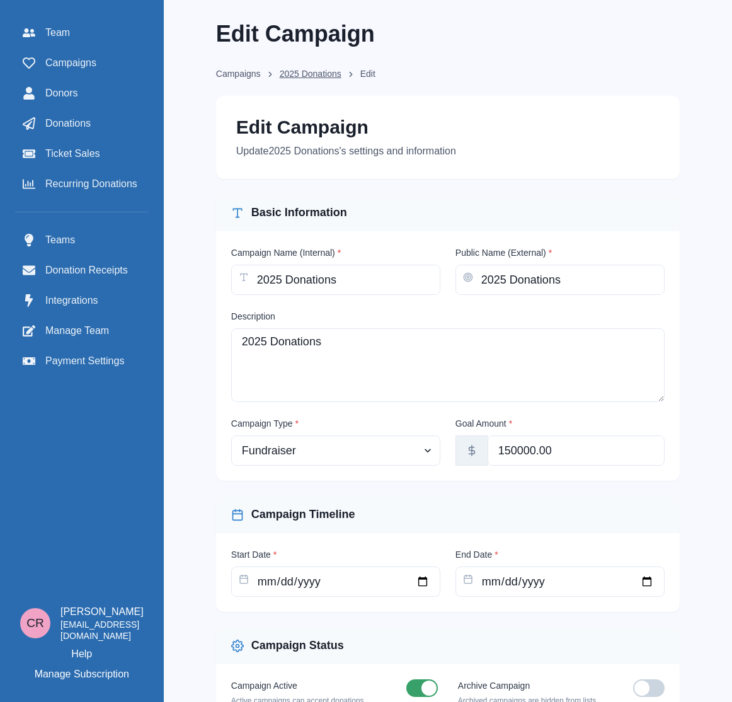
click at [341, 76] on link "2025 Donations" at bounding box center [311, 73] width 62 height 13
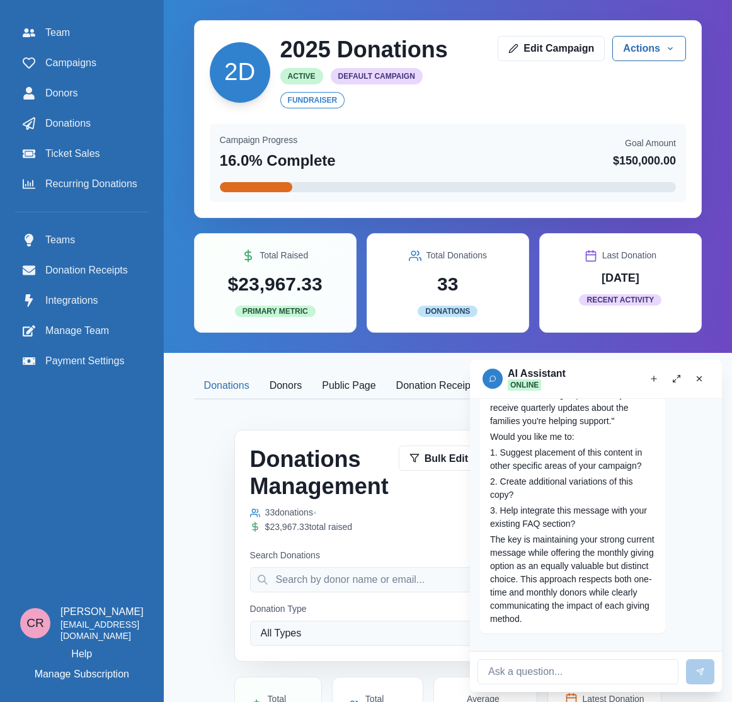
click at [356, 385] on button "Public Page" at bounding box center [349, 386] width 74 height 26
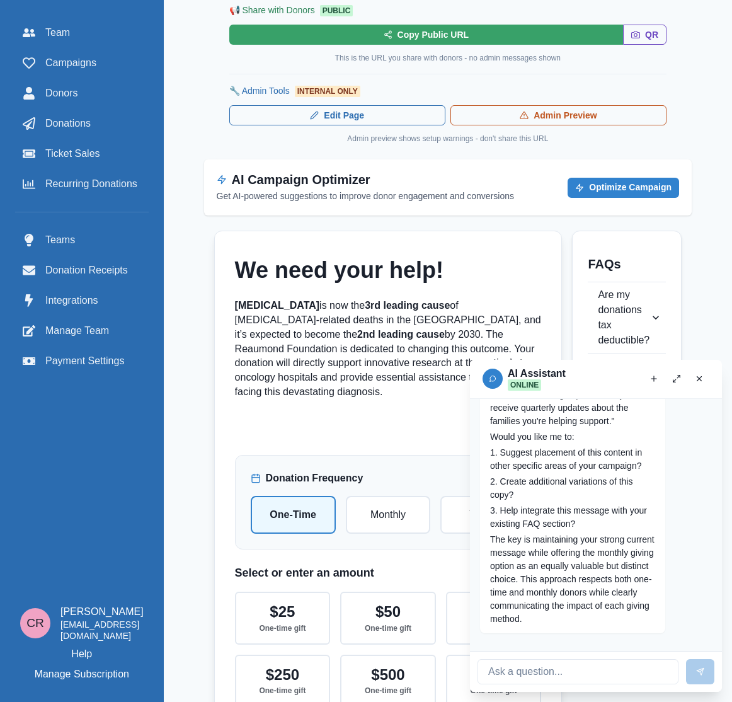
scroll to position [427, 0]
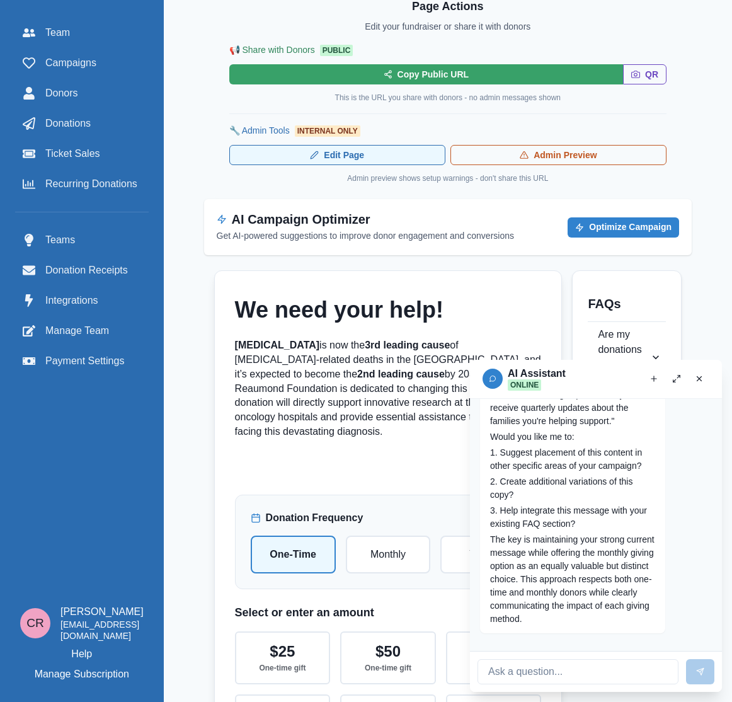
click at [382, 158] on link "Edit Page" at bounding box center [337, 155] width 216 height 20
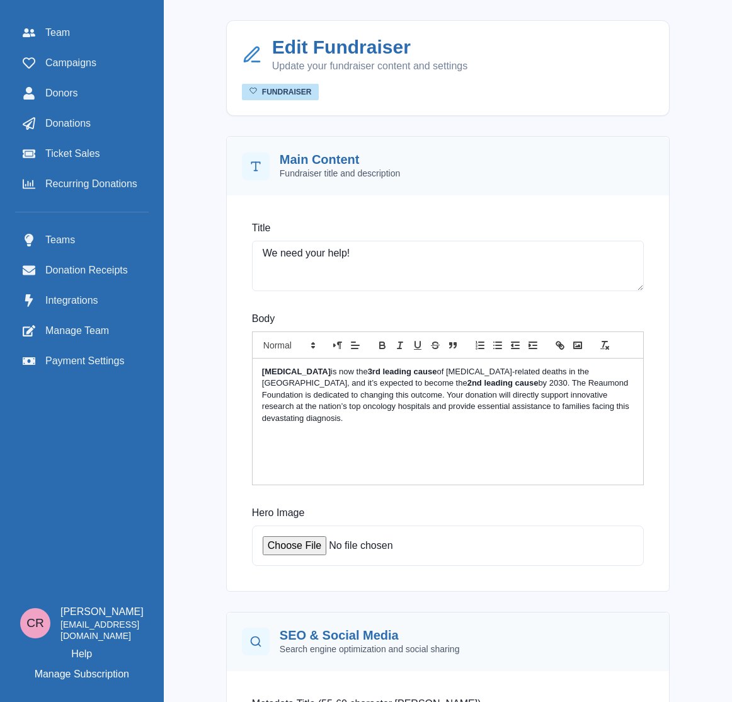
click at [545, 447] on div "Pancreatic cancer is now the 3rd leading cause of cancer-related deaths in the …" at bounding box center [448, 421] width 391 height 126
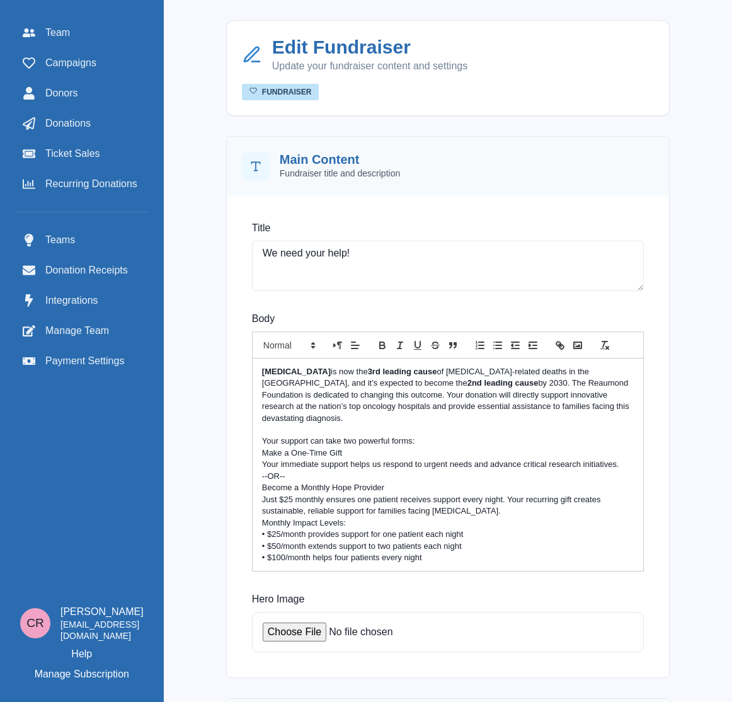
click at [437, 435] on p "Your support can take two powerful forms:" at bounding box center [448, 440] width 372 height 11
click at [340, 482] on p "Become a Monthly Hope Provider" at bounding box center [448, 487] width 372 height 11
click at [336, 471] on p "--OR--" at bounding box center [448, 476] width 372 height 11
drag, startPoint x: 427, startPoint y: 430, endPoint x: 261, endPoint y: 427, distance: 166.4
click at [261, 427] on div "Pancreatic cancer is now the 3rd leading cause of cancer-related deaths in the …" at bounding box center [448, 464] width 391 height 213
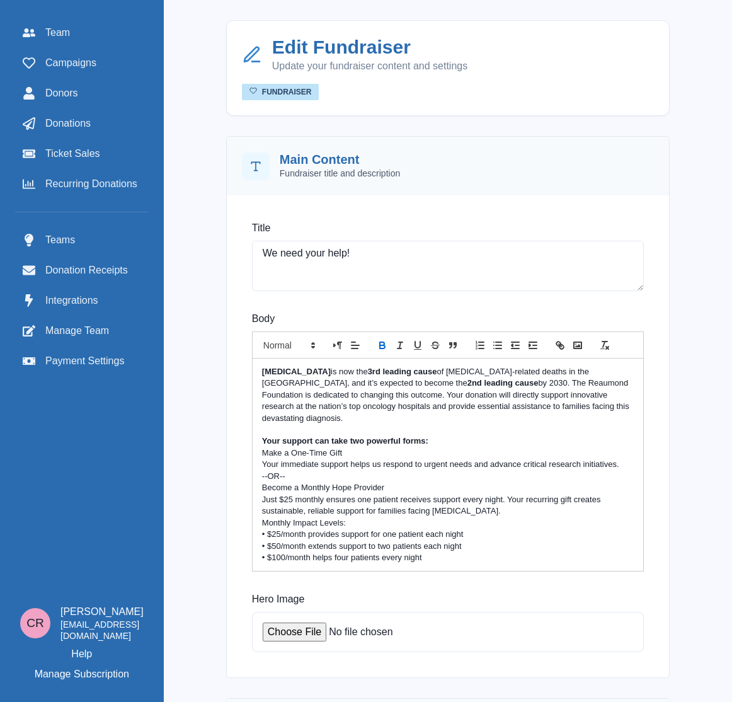
click at [399, 447] on p "Make a One-Time Gift" at bounding box center [448, 452] width 372 height 11
drag, startPoint x: 364, startPoint y: 442, endPoint x: 260, endPoint y: 441, distance: 103.3
click at [260, 441] on div "Pancreatic cancer is now the 3rd leading cause of cancer-related deaths in the …" at bounding box center [448, 464] width 391 height 213
drag, startPoint x: 405, startPoint y: 478, endPoint x: 248, endPoint y: 477, distance: 157.5
click at [248, 477] on div "Body Pancreatic cancer is now the 3rd leading cause of cancer-related deaths in…" at bounding box center [448, 441] width 412 height 280
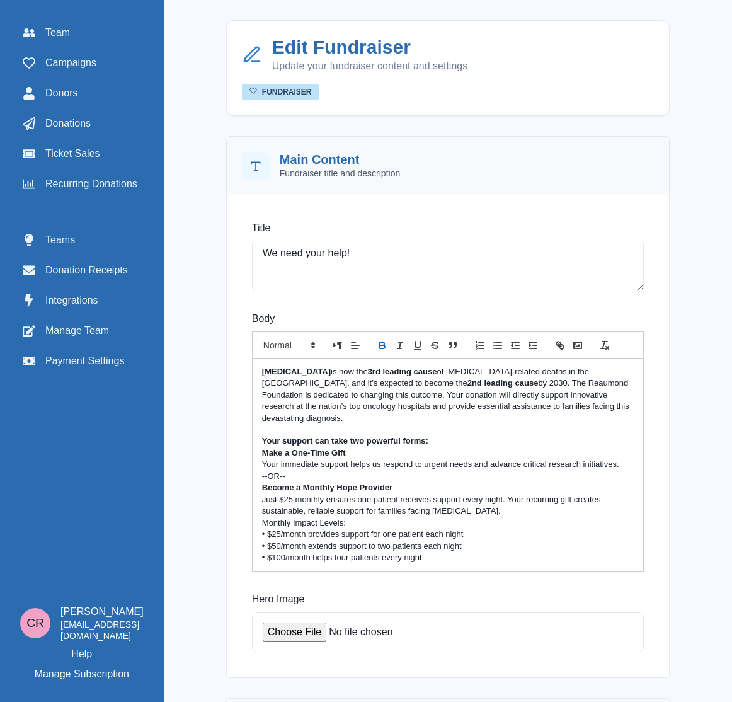
click at [423, 482] on p "Become a Monthly Hope Provider" at bounding box center [448, 487] width 372 height 11
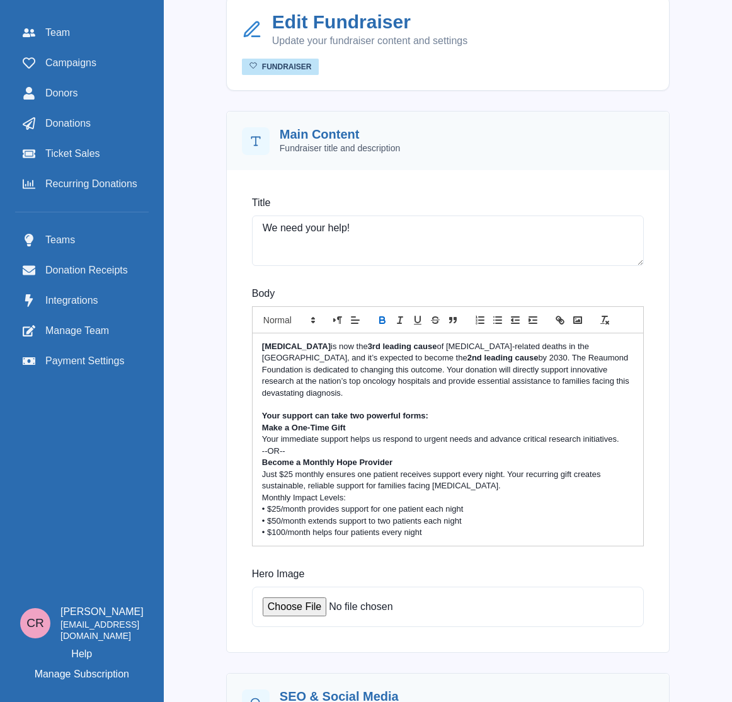
scroll to position [28, 0]
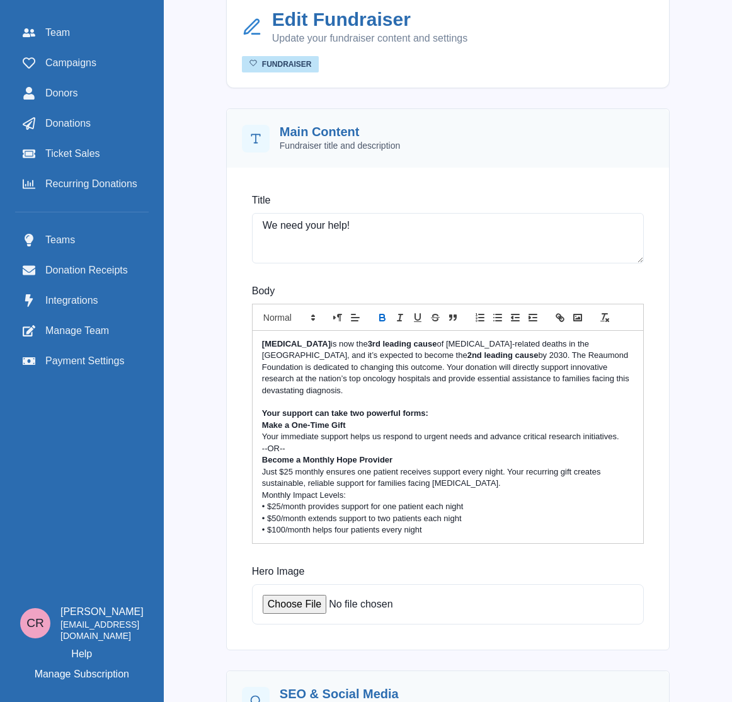
click at [517, 476] on p "Just $25 monthly ensures one patient receives support every night. Your recurri…" at bounding box center [448, 477] width 372 height 23
click at [493, 527] on div "Pancreatic cancer is now the 3rd leading cause of cancer-related deaths in the …" at bounding box center [448, 437] width 391 height 213
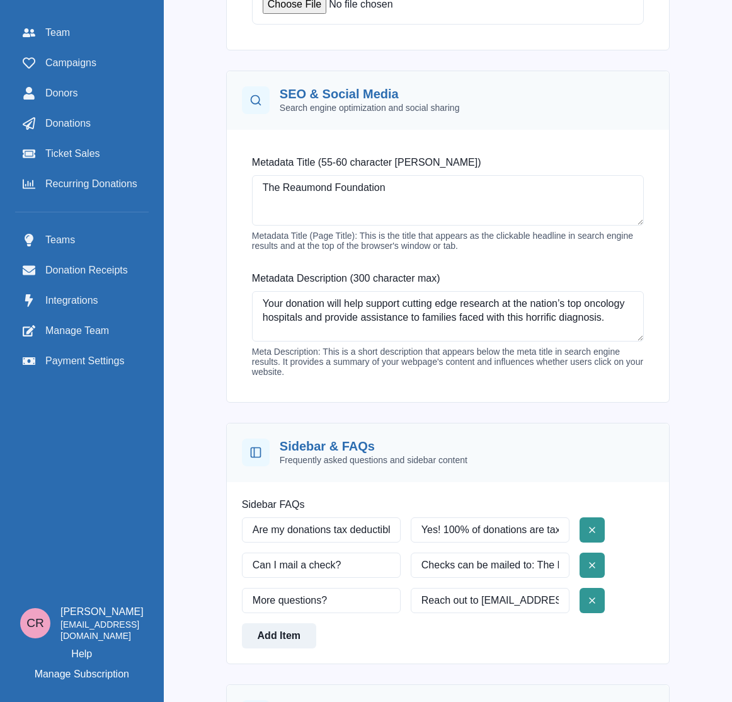
scroll to position [746, 0]
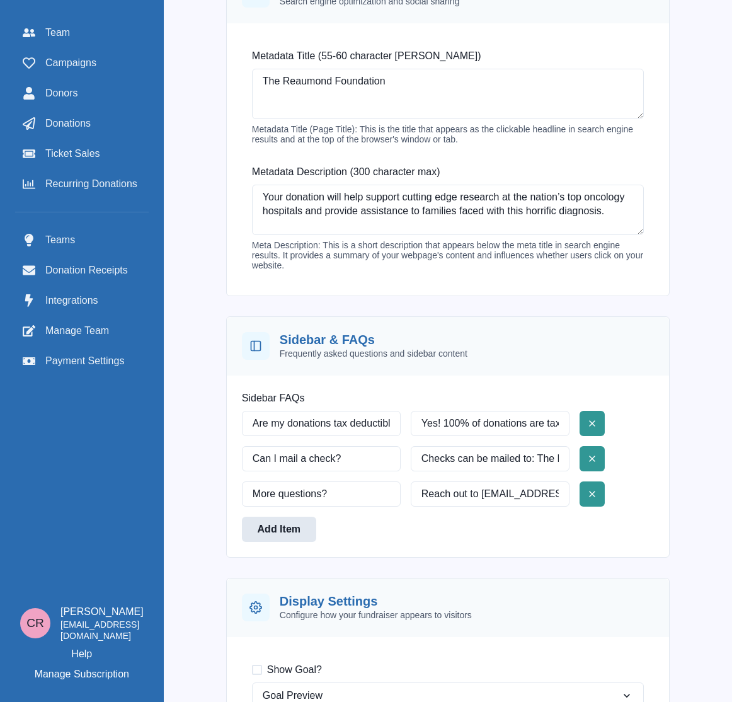
click at [307, 519] on button "Add Item" at bounding box center [279, 529] width 74 height 25
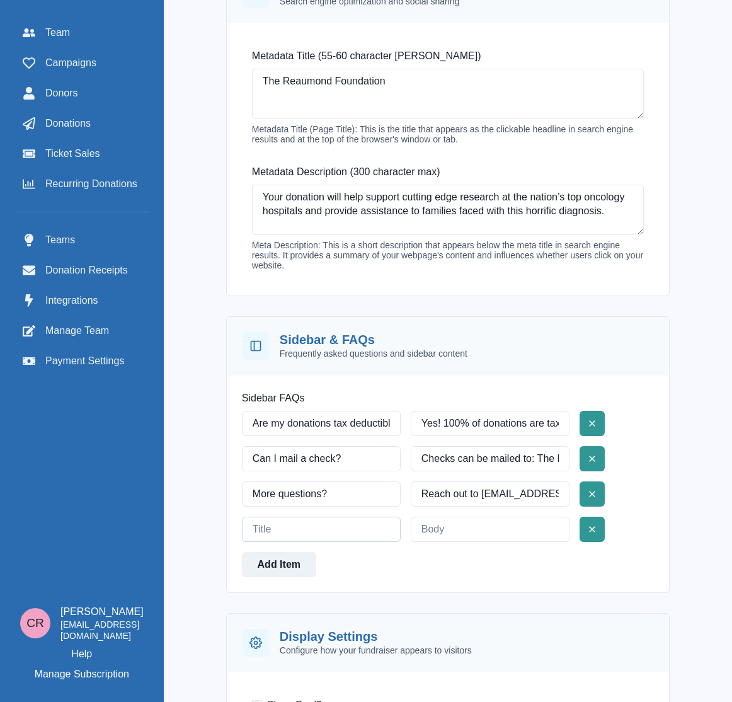
click at [314, 519] on input at bounding box center [321, 529] width 159 height 25
type input "Why Consider Monthly Giving?"
paste input "Your monthly gift provides reliable, ongoing support that helps us plan ahead a…"
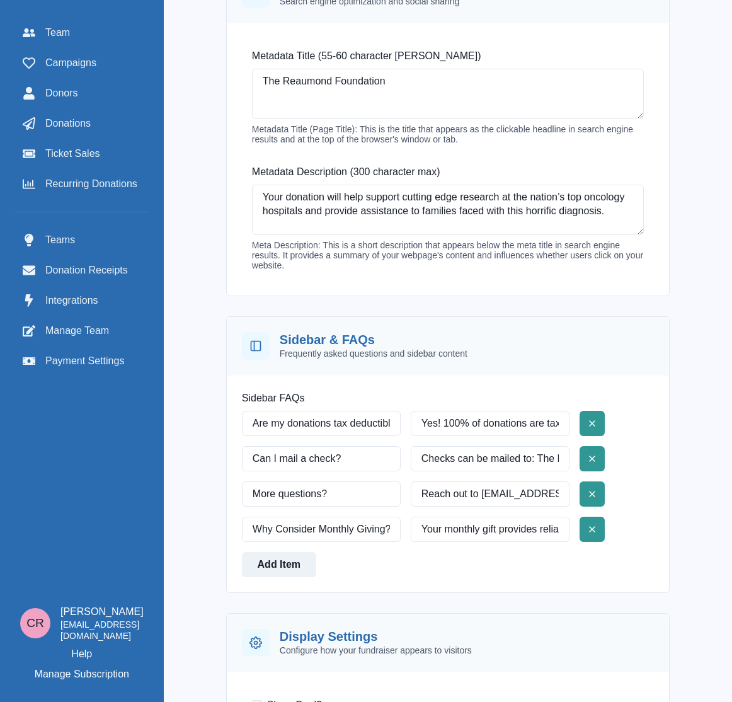
scroll to position [0, 712]
type input "Your monthly gift provides reliable, ongoing support that helps us plan ahead a…"
click at [595, 491] on line "Delete" at bounding box center [592, 493] width 5 height 5
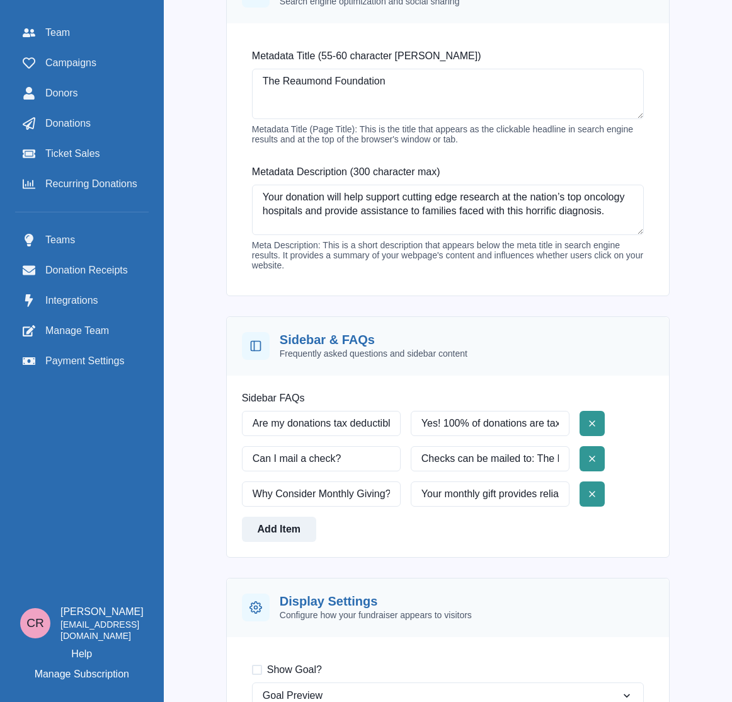
scroll to position [1066, 0]
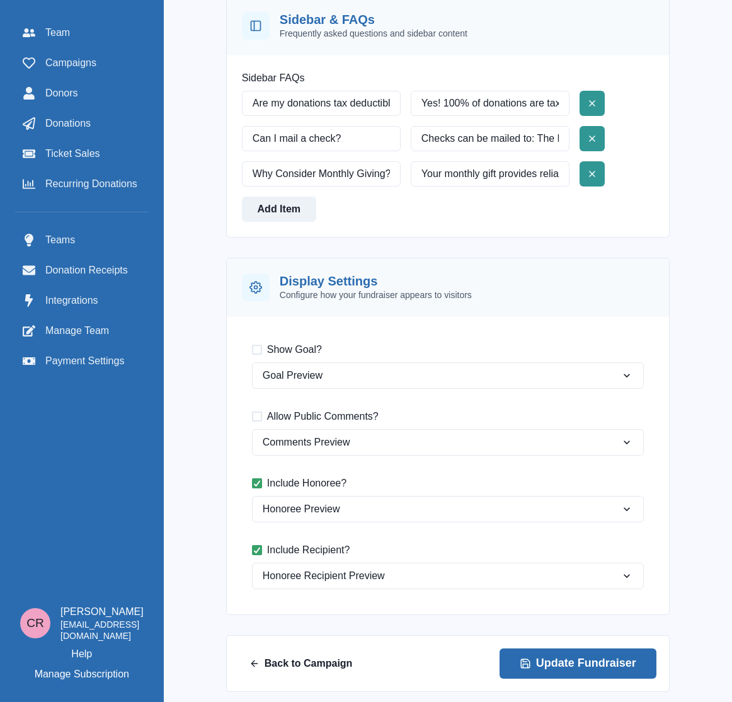
click at [612, 662] on button "Update Fundraiser" at bounding box center [578, 663] width 157 height 30
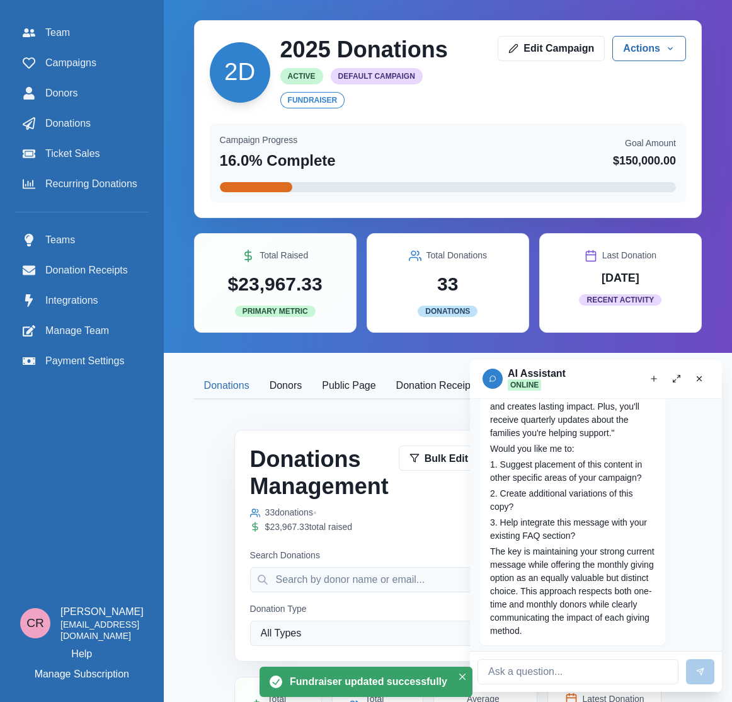
scroll to position [4496, 0]
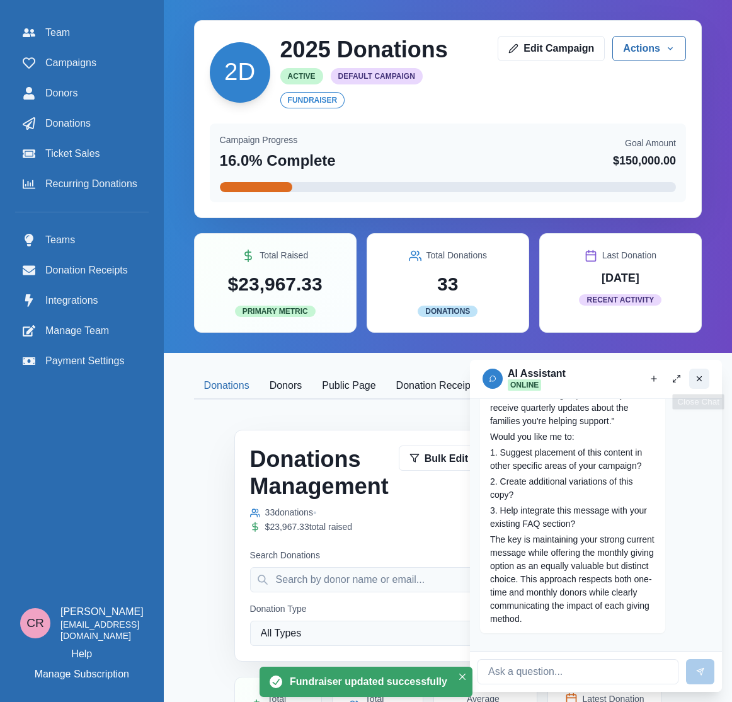
click at [704, 382] on button "Close chat" at bounding box center [699, 379] width 20 height 20
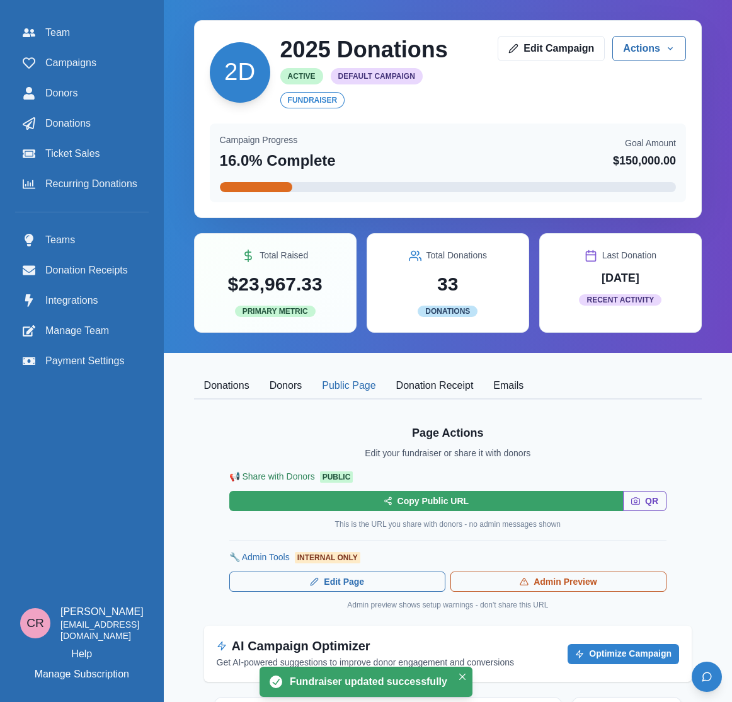
click at [361, 389] on button "Public Page" at bounding box center [349, 386] width 74 height 26
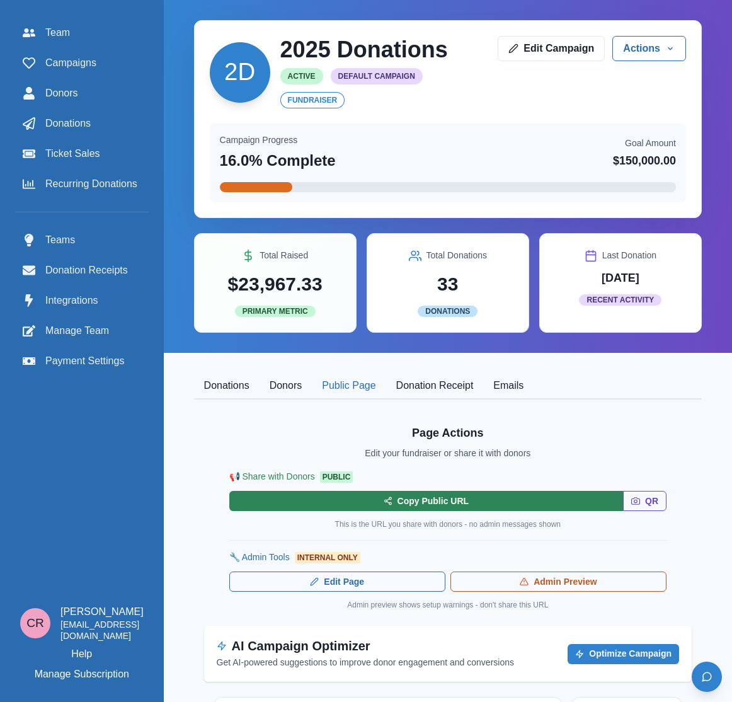
click at [457, 498] on button "Copy Public URL" at bounding box center [426, 501] width 394 height 20
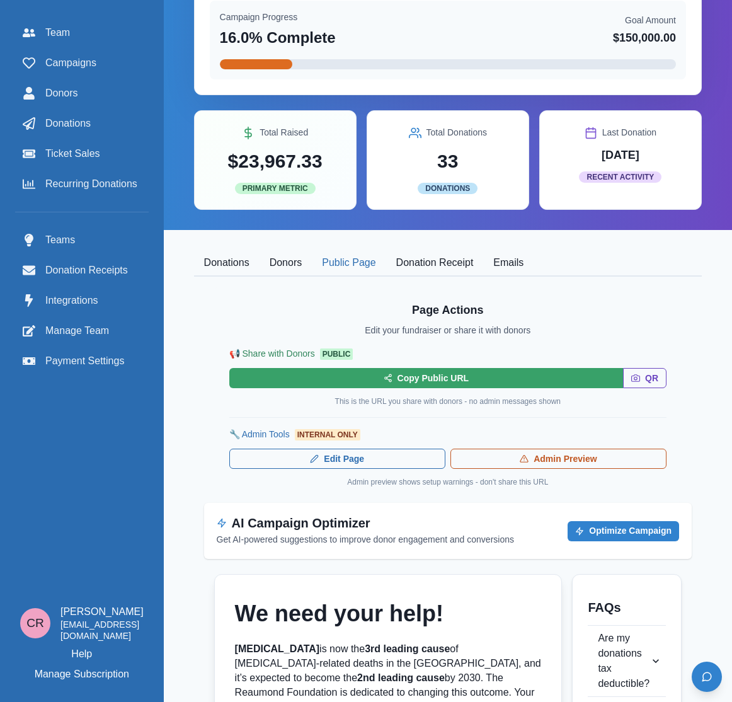
scroll to position [169, 0]
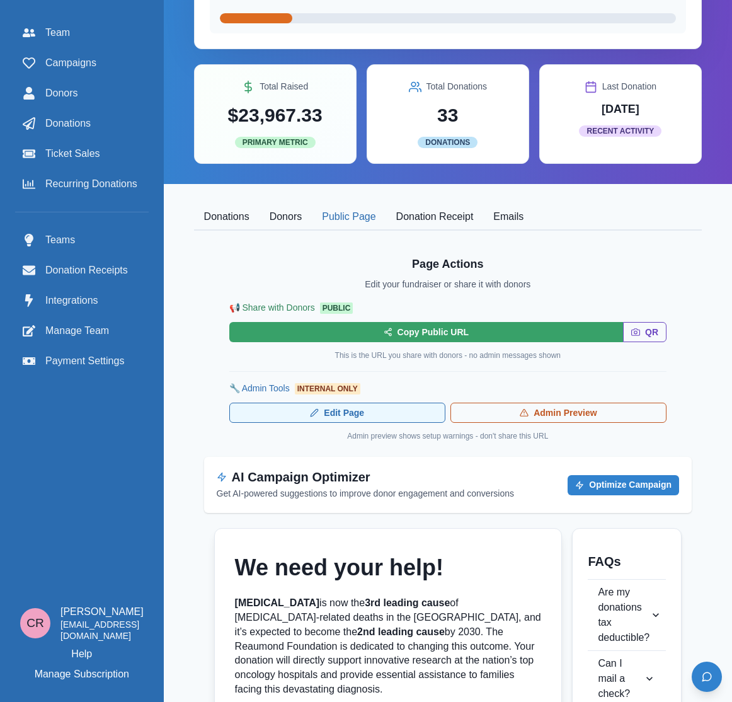
click at [338, 410] on link "Edit Page" at bounding box center [337, 413] width 216 height 20
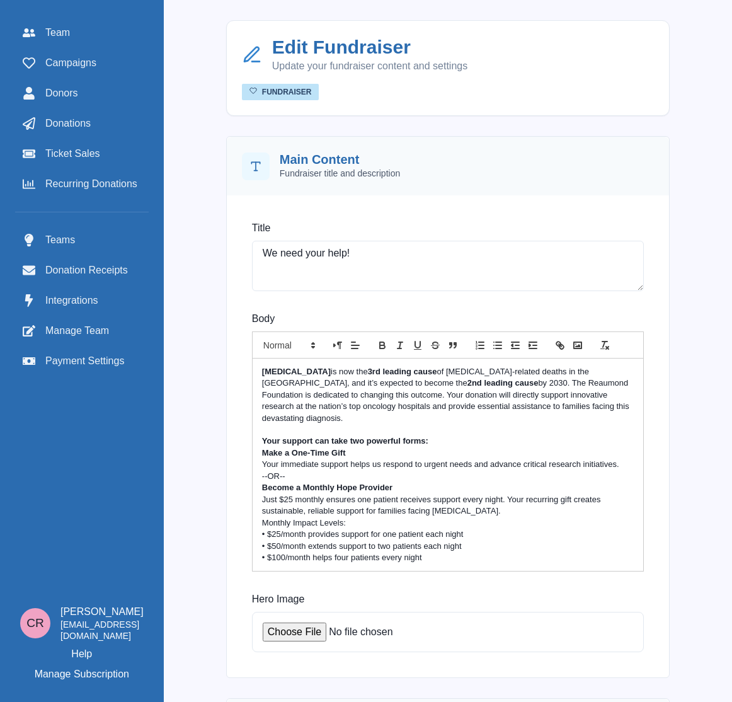
click at [451, 424] on p at bounding box center [448, 429] width 372 height 11
click at [447, 435] on p "Your support can take two powerful forms:" at bounding box center [448, 440] width 372 height 11
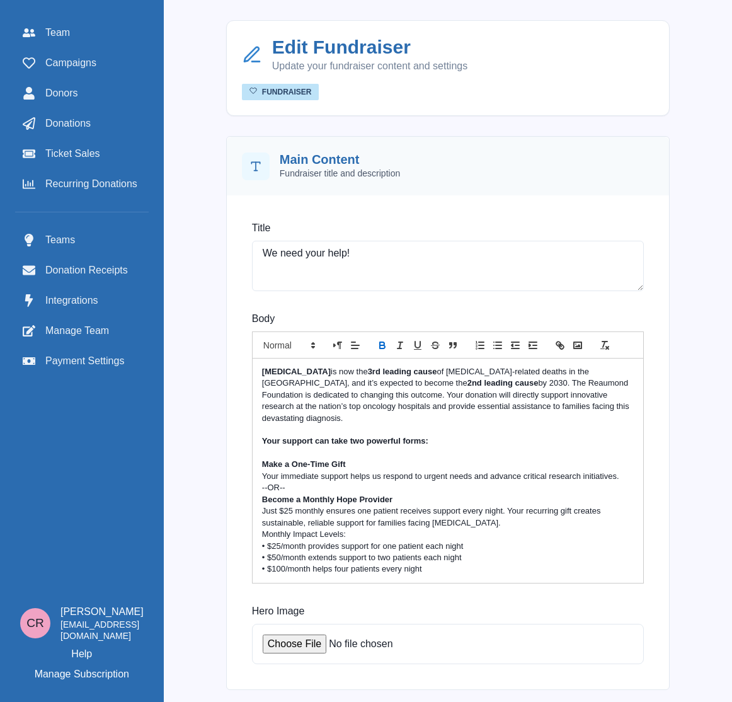
click at [332, 482] on p "--OR--" at bounding box center [448, 487] width 372 height 11
drag, startPoint x: 329, startPoint y: 473, endPoint x: 254, endPoint y: 473, distance: 75.0
click at [253, 473] on div "Body Pancreatic cancer is now the 3rd leading cause of cancer-related deaths in…" at bounding box center [448, 447] width 412 height 292
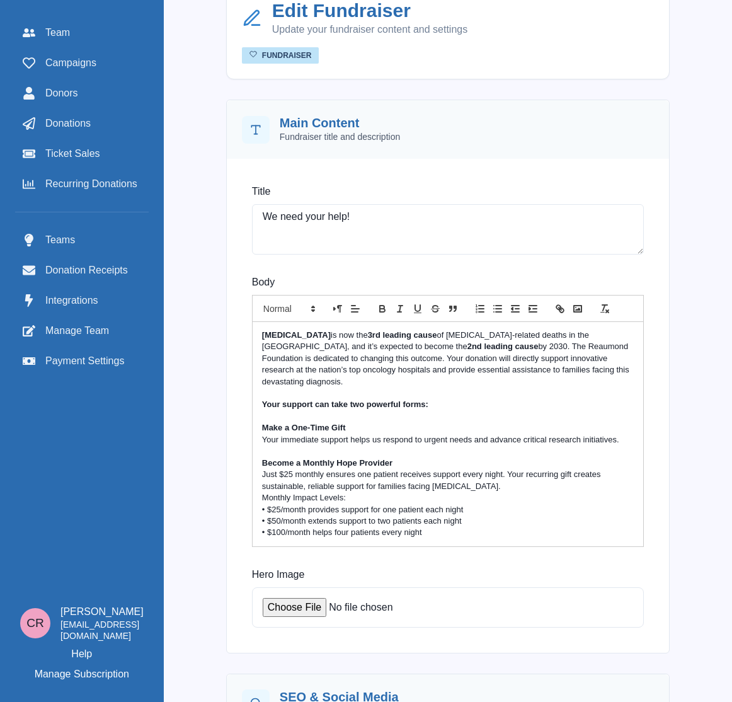
scroll to position [37, 0]
click at [387, 515] on p "• $50/month extends support to two patients each night" at bounding box center [448, 520] width 372 height 11
click at [439, 515] on p "• $50/month extends support to one patients each night" at bounding box center [448, 520] width 372 height 11
drag, startPoint x: 439, startPoint y: 510, endPoint x: 465, endPoint y: 510, distance: 25.8
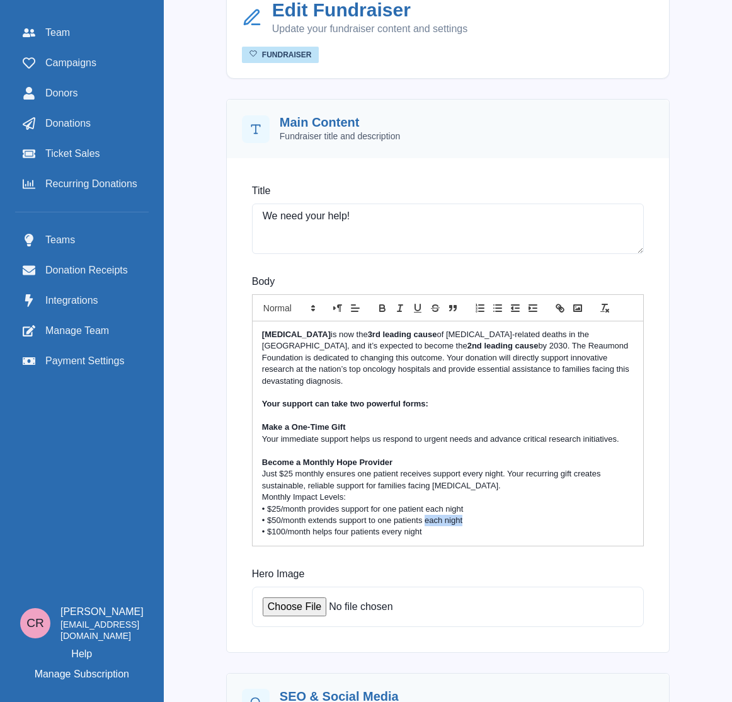
click at [465, 515] on p "• $50/month extends support to one patients each night" at bounding box center [448, 520] width 372 height 11
click at [347, 526] on p "• $100/month helps four patients every night" at bounding box center [448, 531] width 372 height 11
click at [433, 515] on p "• $50/month extends support to one patients for a two night stay" at bounding box center [448, 520] width 372 height 11
click at [383, 526] on p "• $100/month helps one patients every night" at bounding box center [448, 531] width 372 height 11
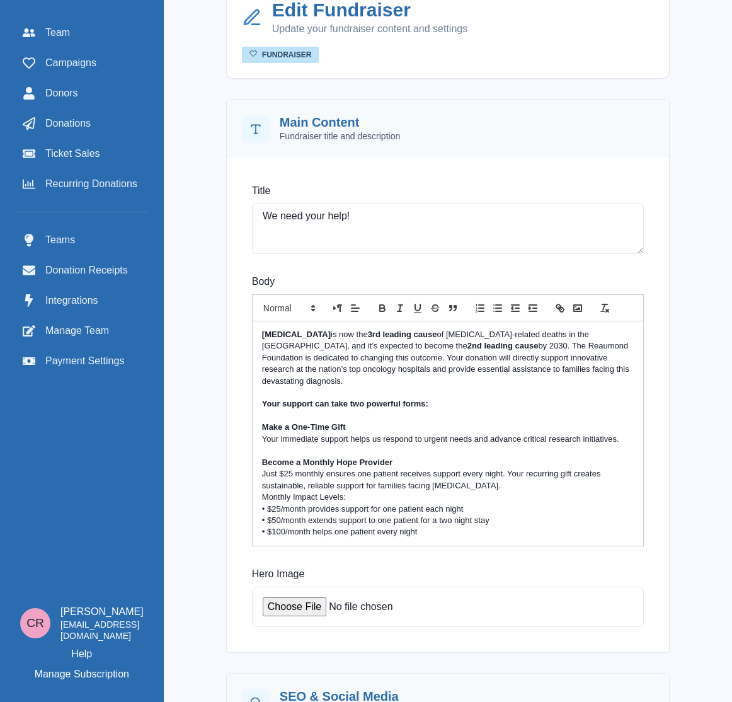
click at [433, 526] on p "• $100/month helps one patient every night" at bounding box center [448, 531] width 372 height 11
drag, startPoint x: 431, startPoint y: 520, endPoint x: 387, endPoint y: 520, distance: 43.5
click at [387, 526] on p "• $100/month helps one patient every night" at bounding box center [448, 531] width 372 height 11
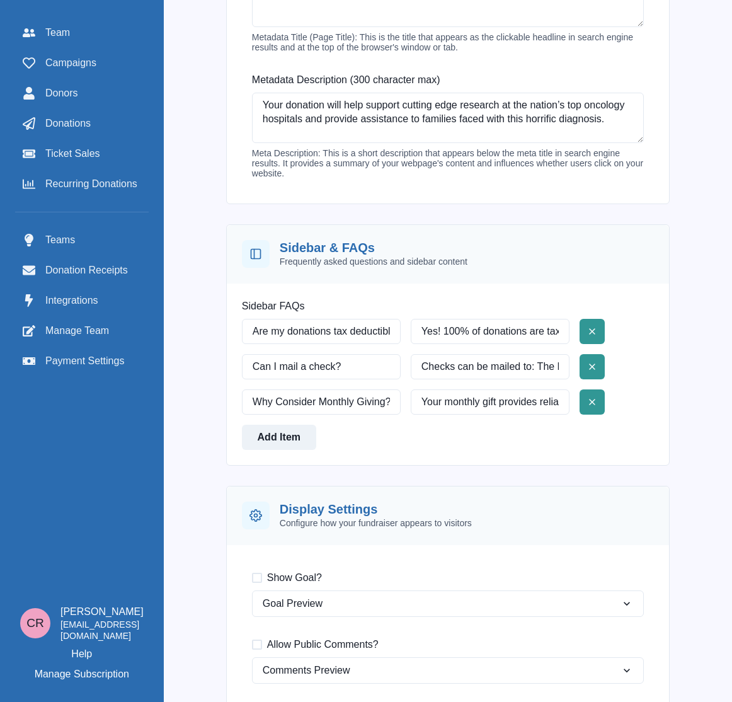
scroll to position [1066, 0]
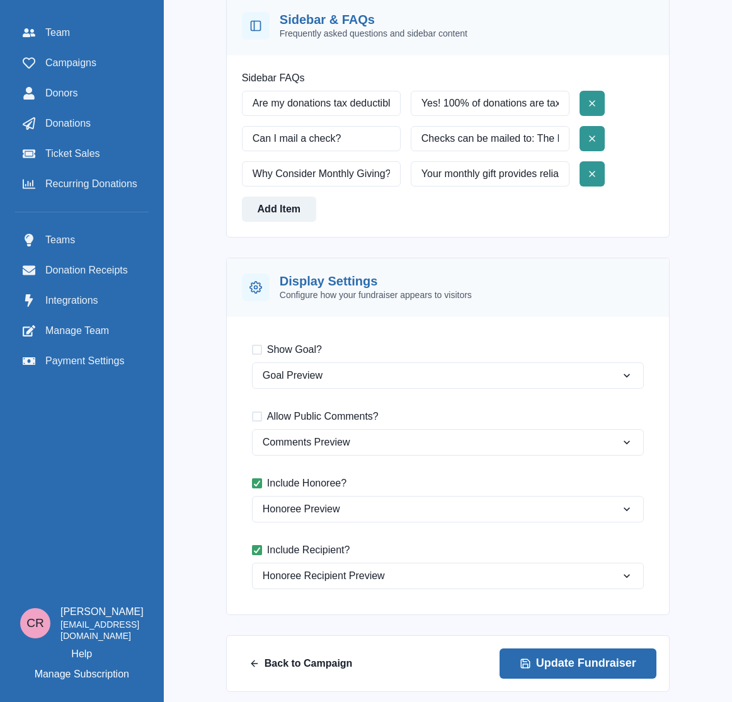
click at [569, 665] on button "Update Fundraiser" at bounding box center [578, 663] width 157 height 30
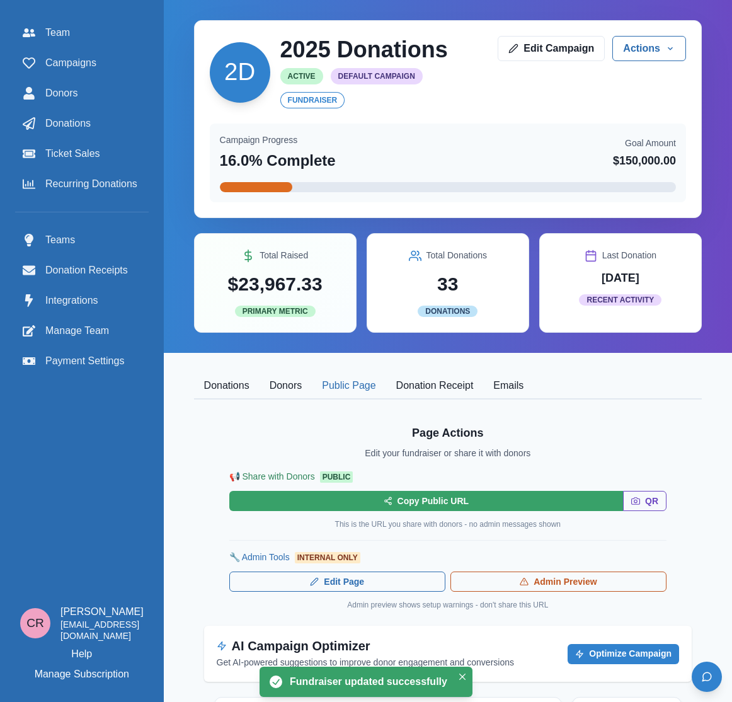
click at [386, 377] on button "Public Page" at bounding box center [349, 386] width 74 height 26
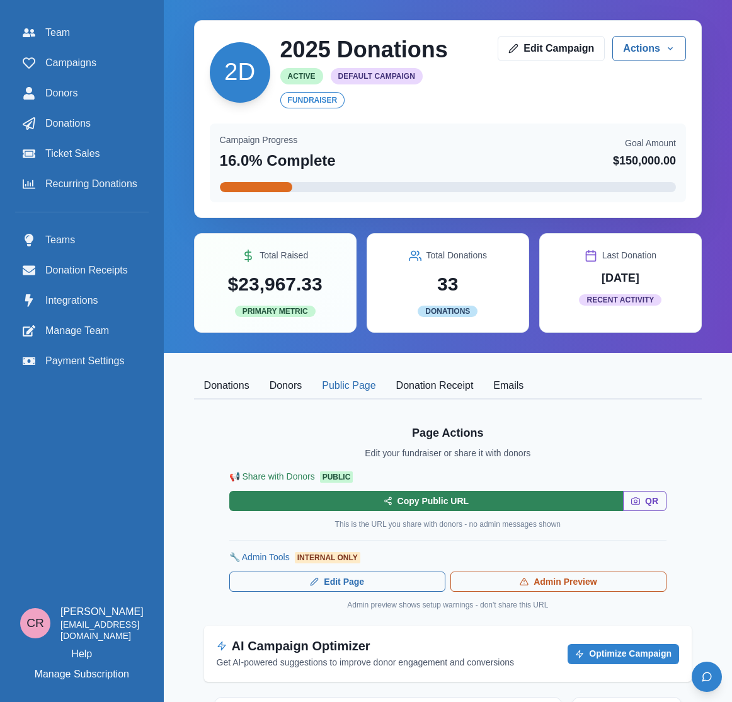
click at [475, 507] on button "Copy Public URL" at bounding box center [426, 501] width 394 height 20
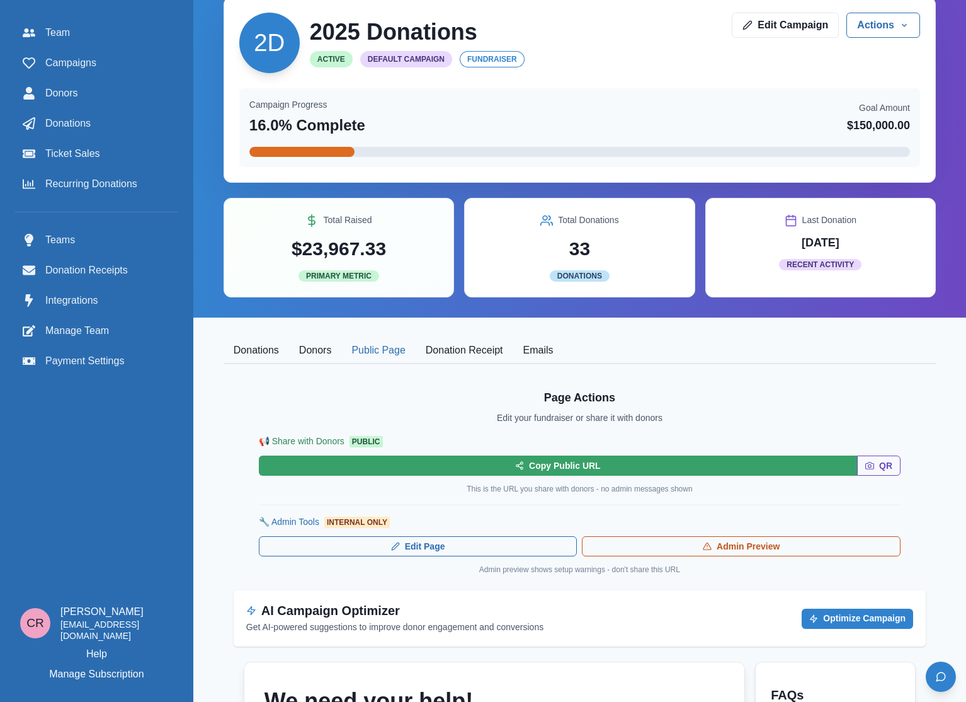
scroll to position [30, 0]
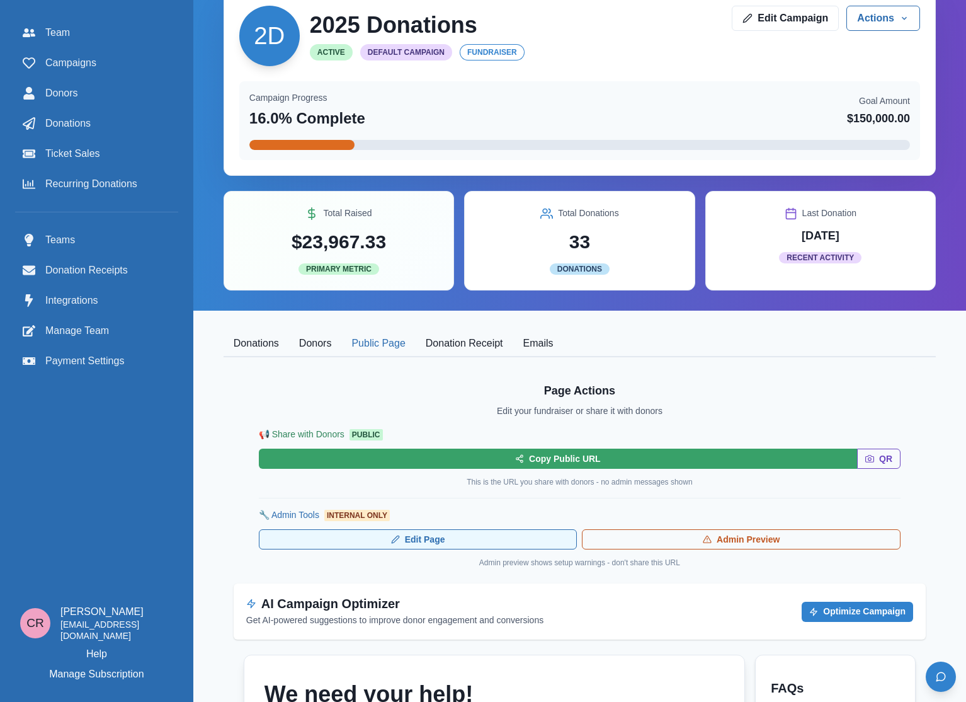
click at [489, 538] on link "Edit Page" at bounding box center [418, 539] width 319 height 20
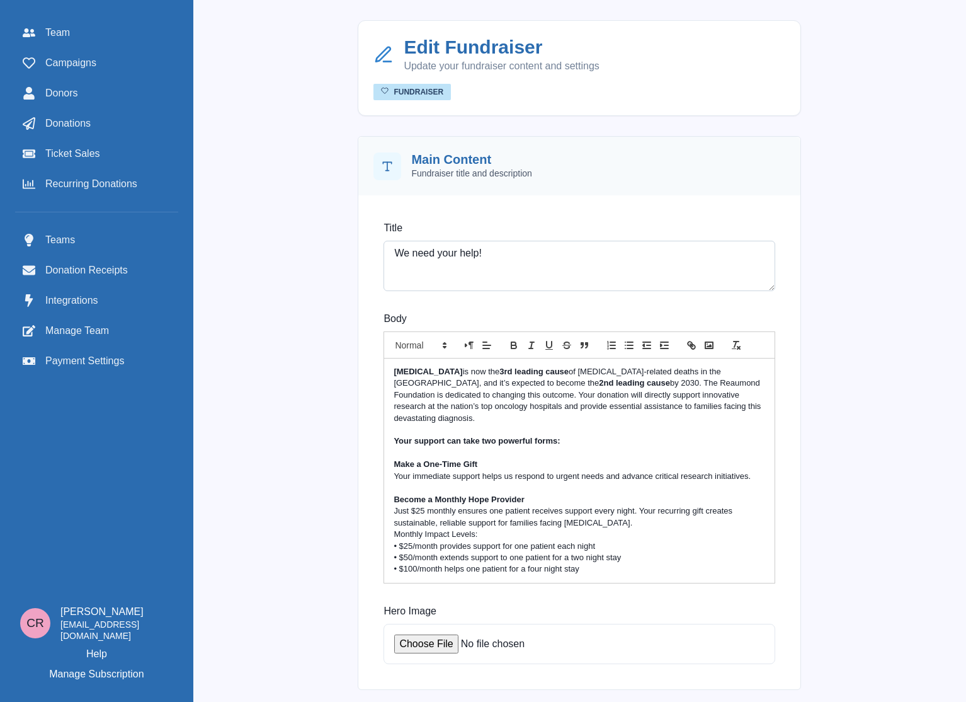
paste textarea "Help Us Fight [MEDICAL_DATA]"
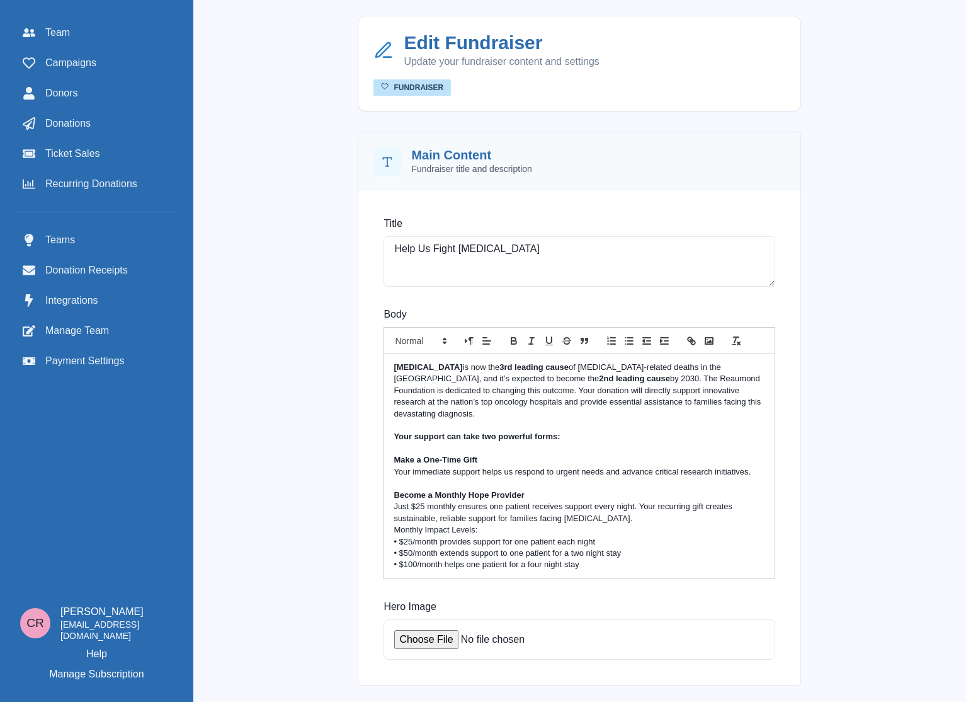
type textarea "Help Us Fight [MEDICAL_DATA]"
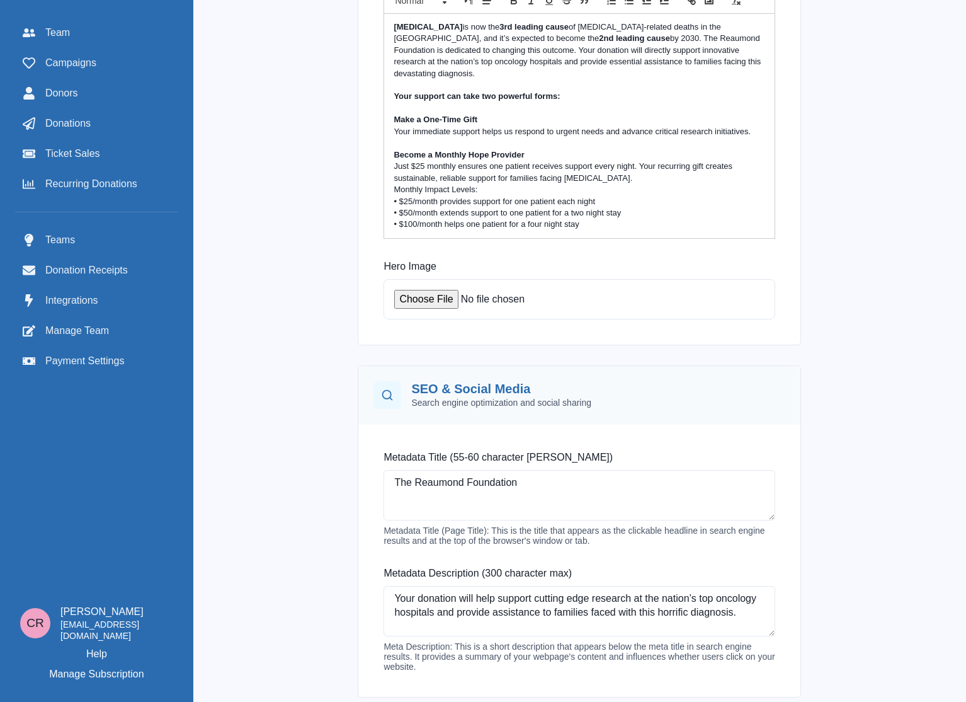
scroll to position [366, 0]
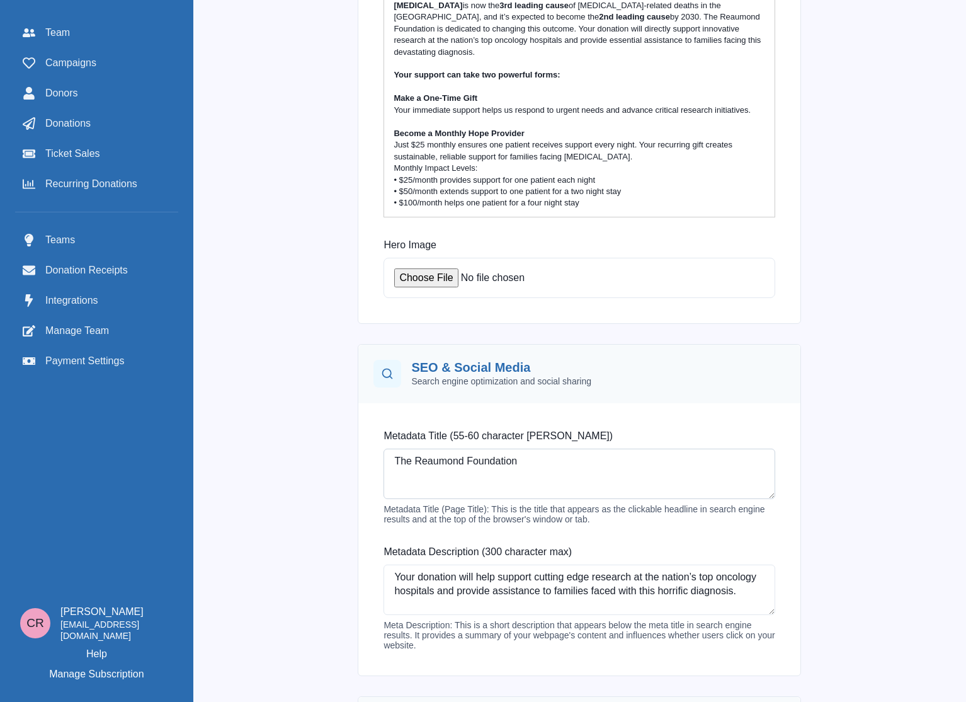
paste textarea "Pancreatic Cancer Research & Family Support |"
type textarea "Pancreatic Cancer Research & Family Support | The Reaumond Foundation"
paste textarea "Join the fight against pancreatic cancer. Your donation funds breakthrough rese…"
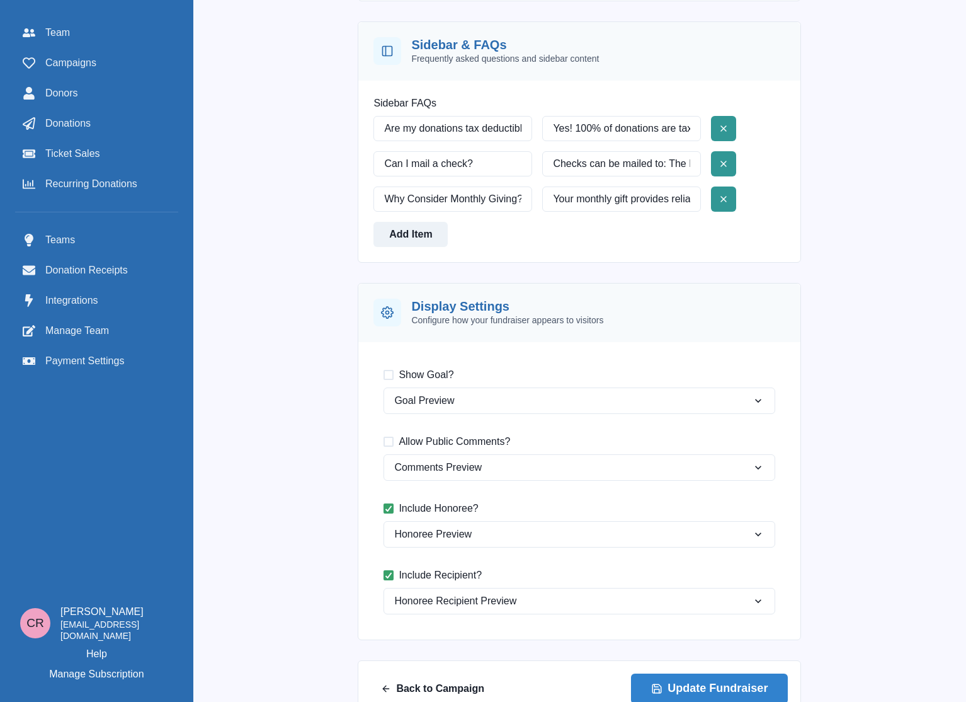
scroll to position [1066, 0]
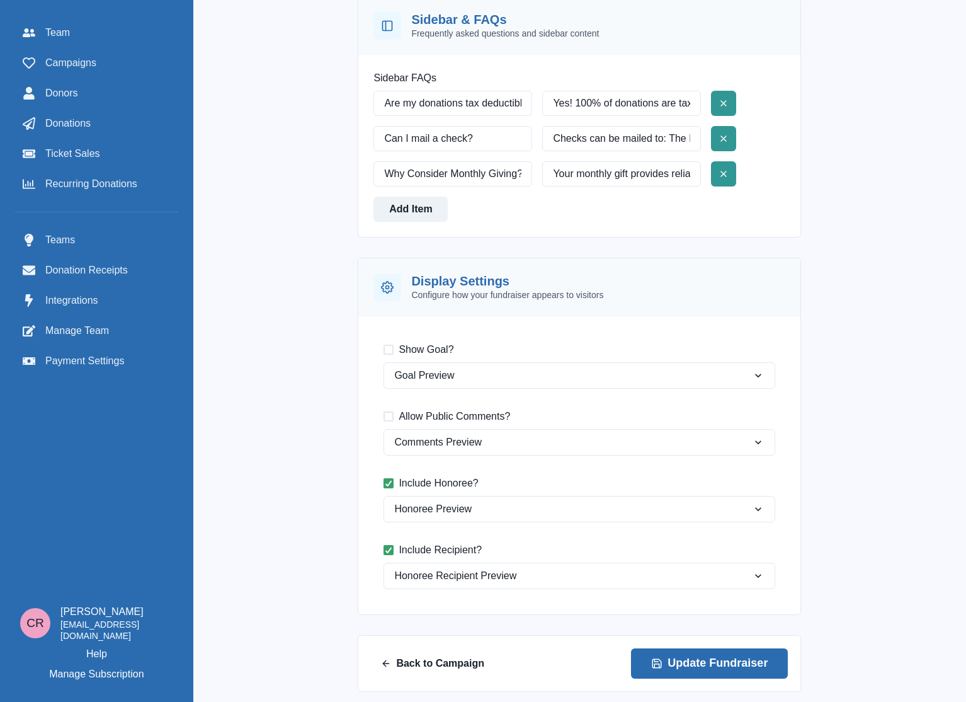
type textarea "Join the fight against pancreatic cancer. Your donation funds breakthrough rese…"
click at [719, 648] on button "Update Fundraiser" at bounding box center [709, 663] width 157 height 30
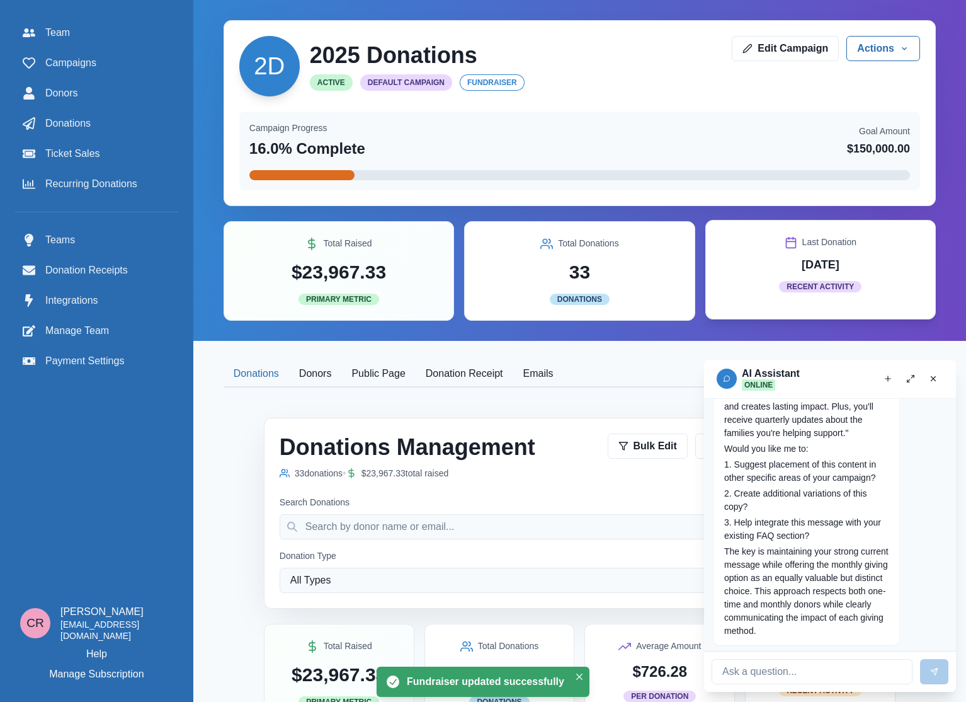
scroll to position [44, 0]
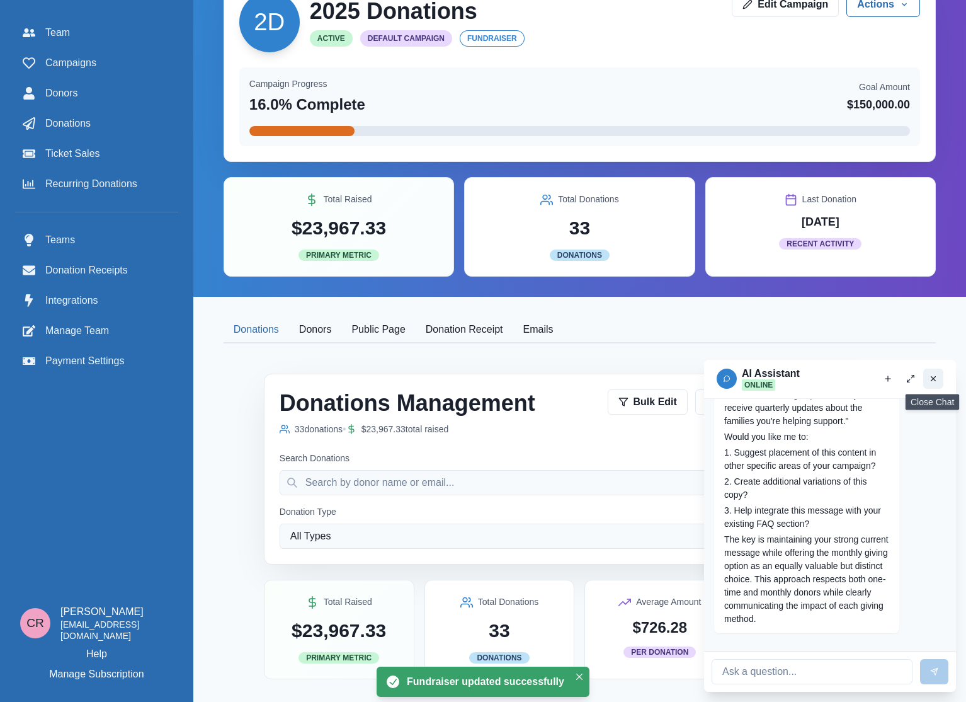
click at [731, 375] on icon "Close chat" at bounding box center [933, 378] width 9 height 9
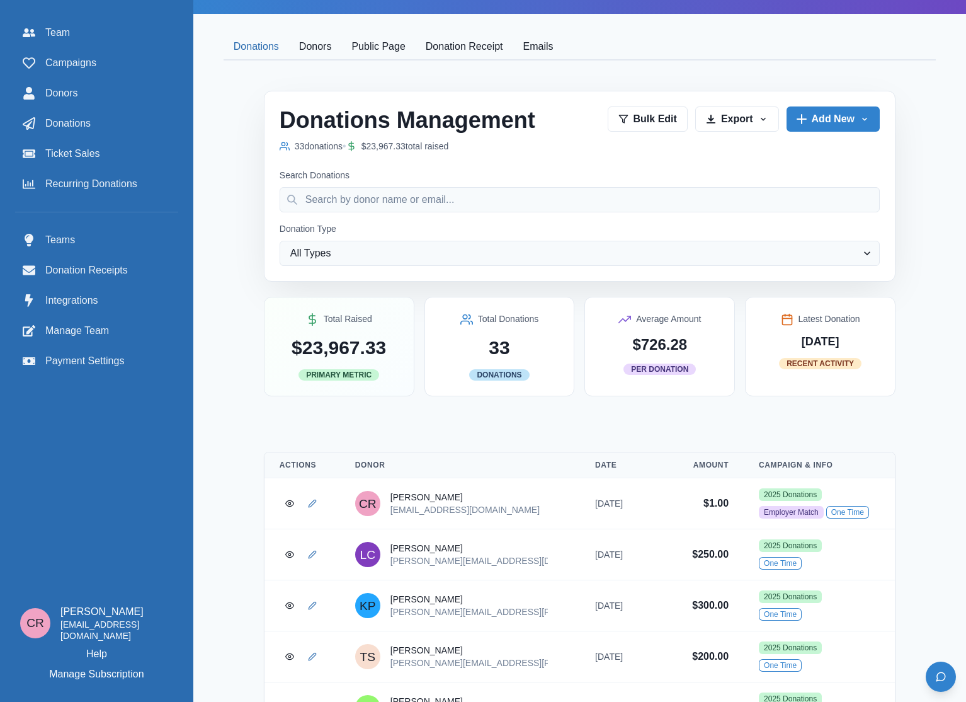
scroll to position [0, 0]
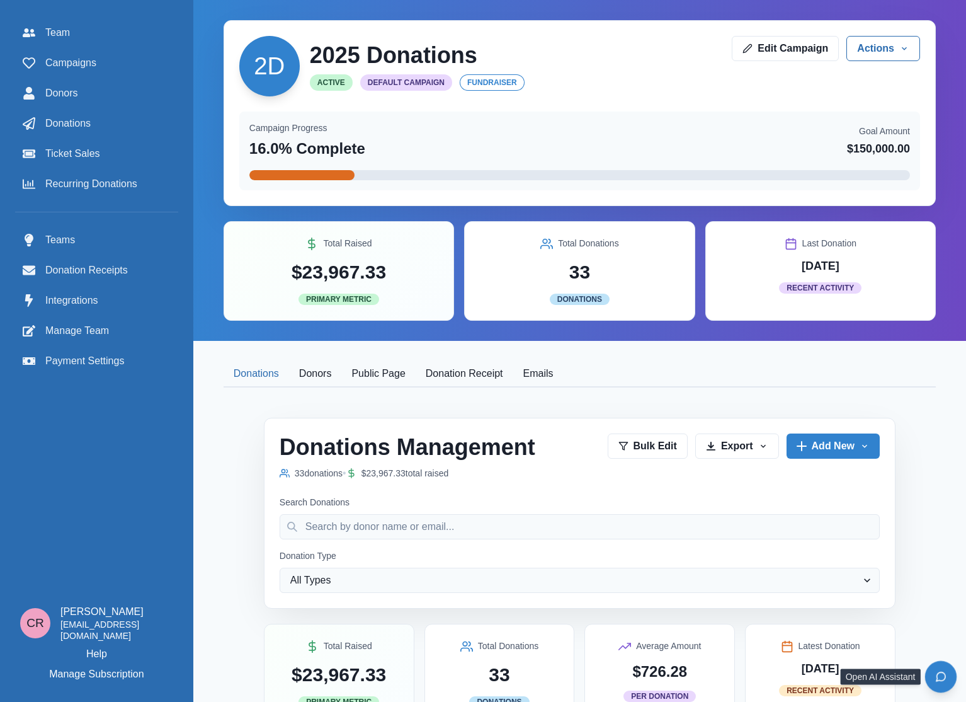
click at [731, 672] on icon "Open chat" at bounding box center [942, 677] width 12 height 12
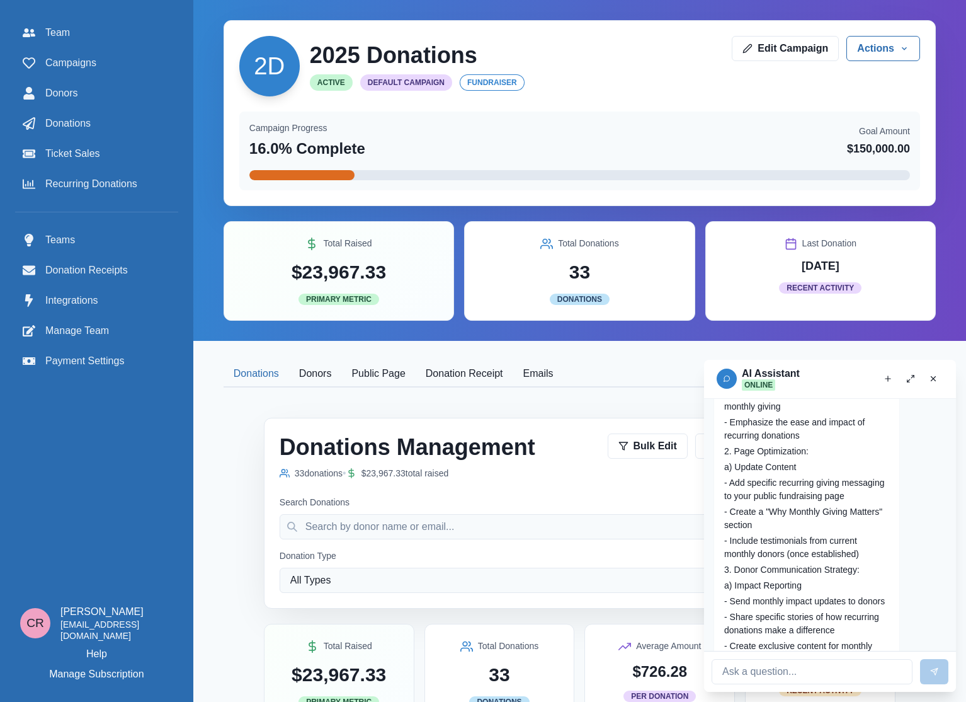
scroll to position [284, 0]
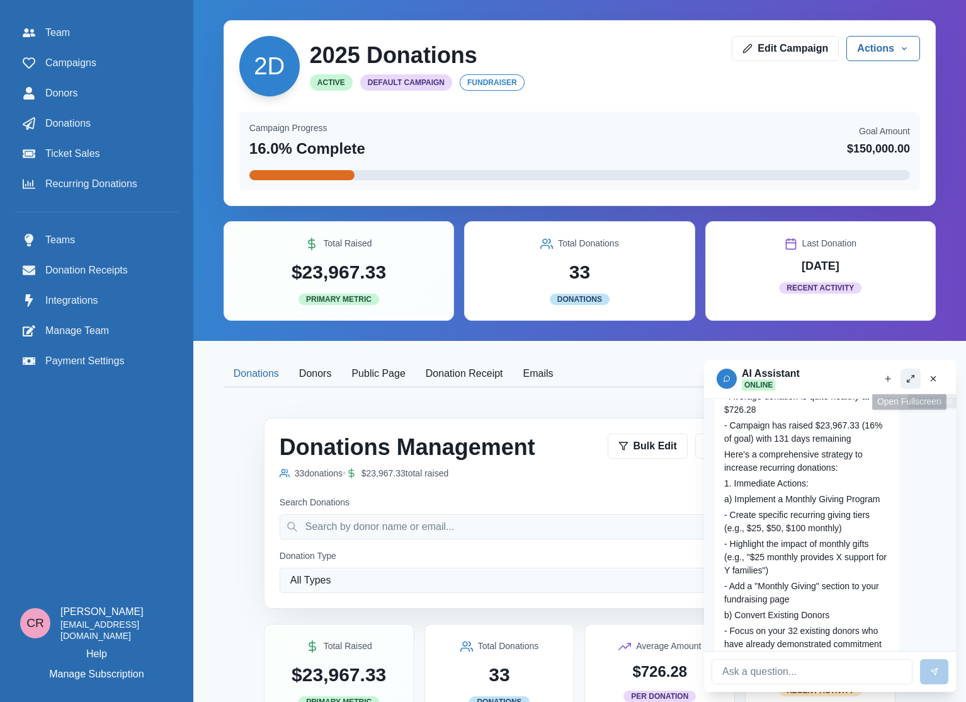
click at [731, 377] on icon "Open fullscreen" at bounding box center [911, 378] width 9 height 9
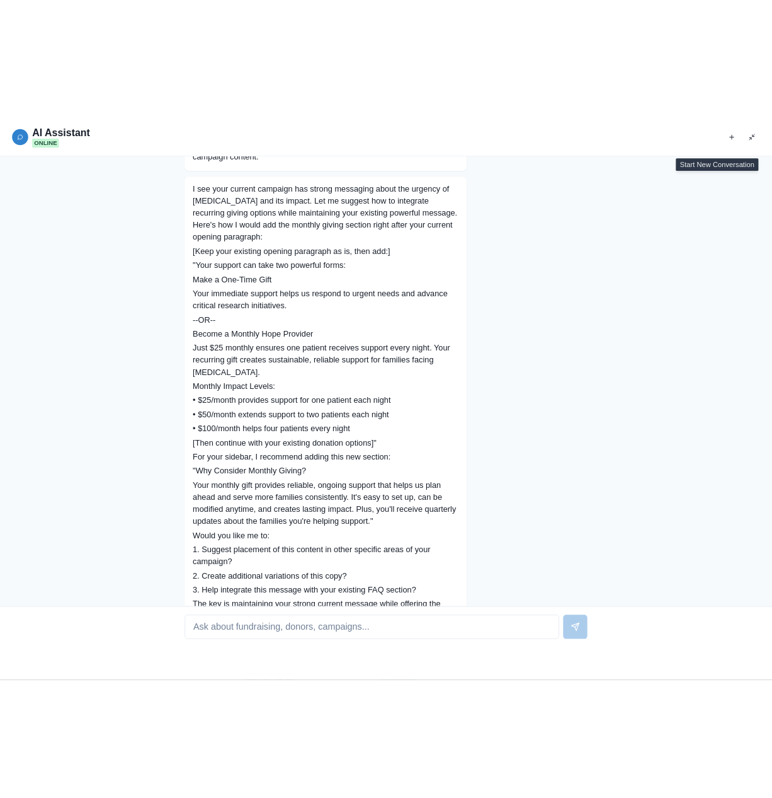
scroll to position [2889, 0]
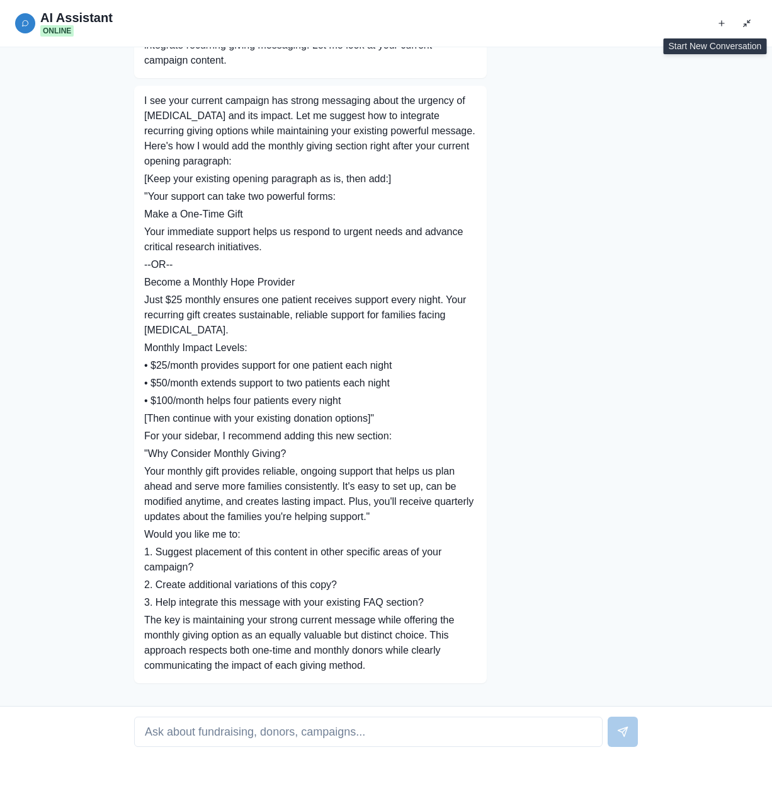
click at [508, 241] on div "I see your current campaign has strong messaging about the urgency of pancreati…" at bounding box center [386, 384] width 504 height 597
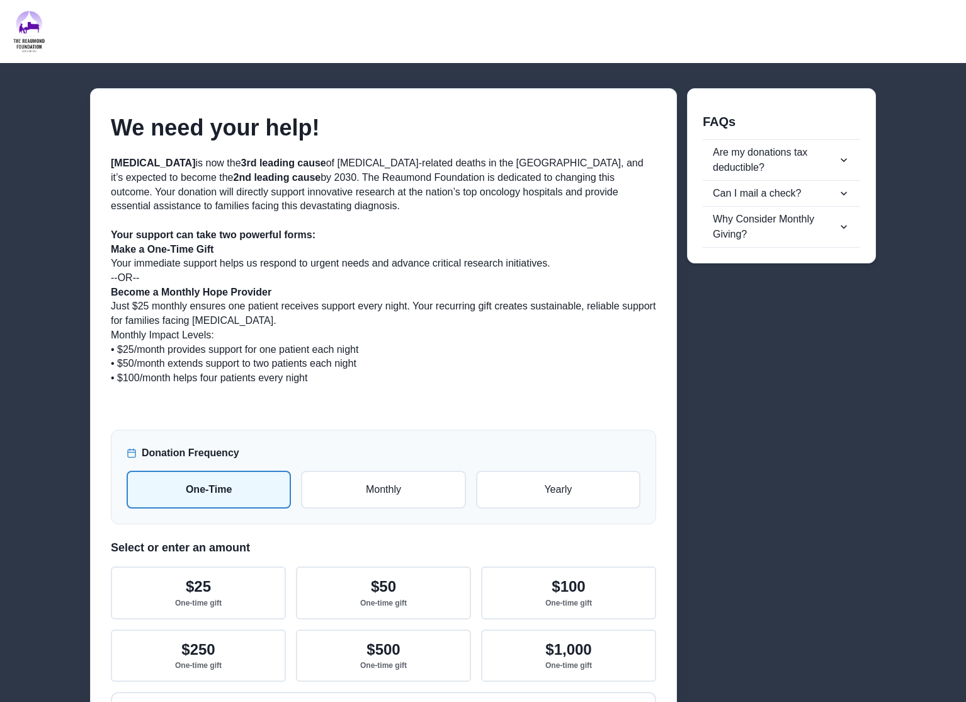
click at [469, 393] on p at bounding box center [384, 393] width 546 height 14
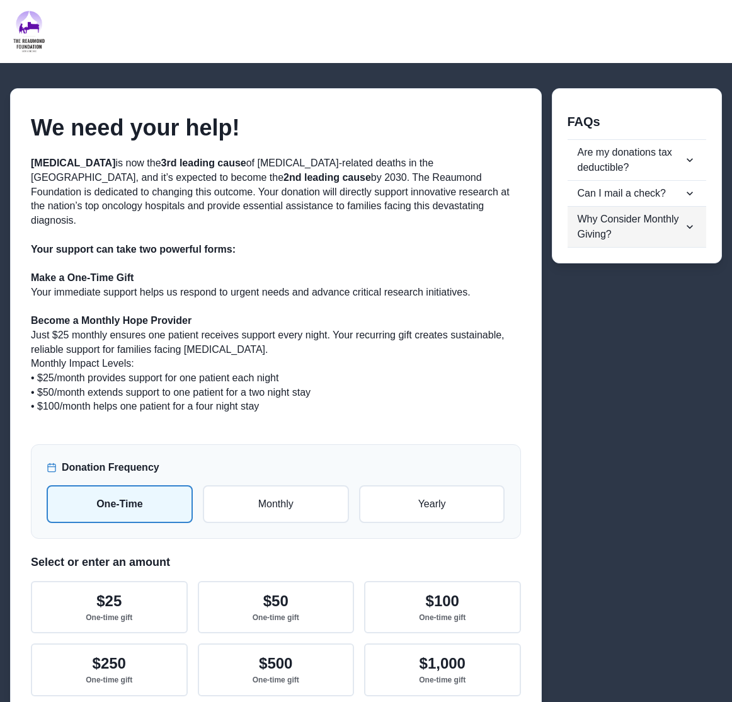
click at [668, 227] on div "Why Consider Monthly Giving?" at bounding box center [631, 227] width 106 height 30
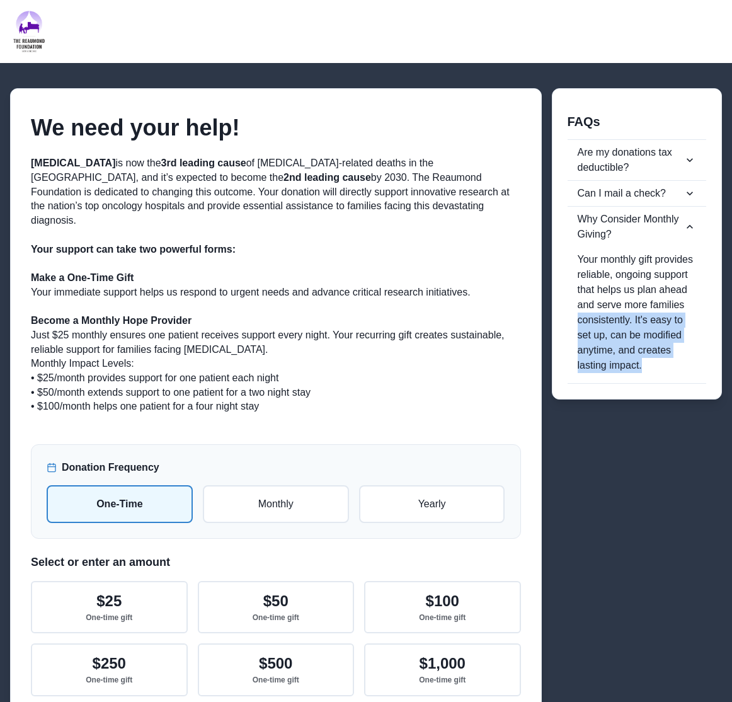
drag, startPoint x: 665, startPoint y: 379, endPoint x: 637, endPoint y: 302, distance: 82.3
click at [638, 305] on div "Your monthly gift provides reliable, ongoing support that helps us plan ahead a…" at bounding box center [637, 315] width 139 height 136
click at [673, 194] on div "Can I mail a check?" at bounding box center [631, 193] width 106 height 15
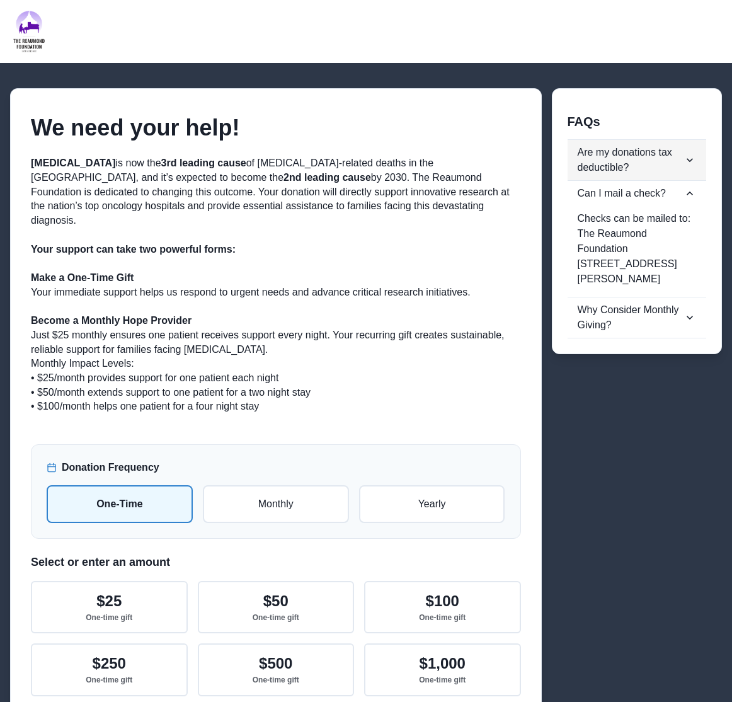
click at [643, 151] on div "Are my donations tax deductible?" at bounding box center [631, 160] width 106 height 30
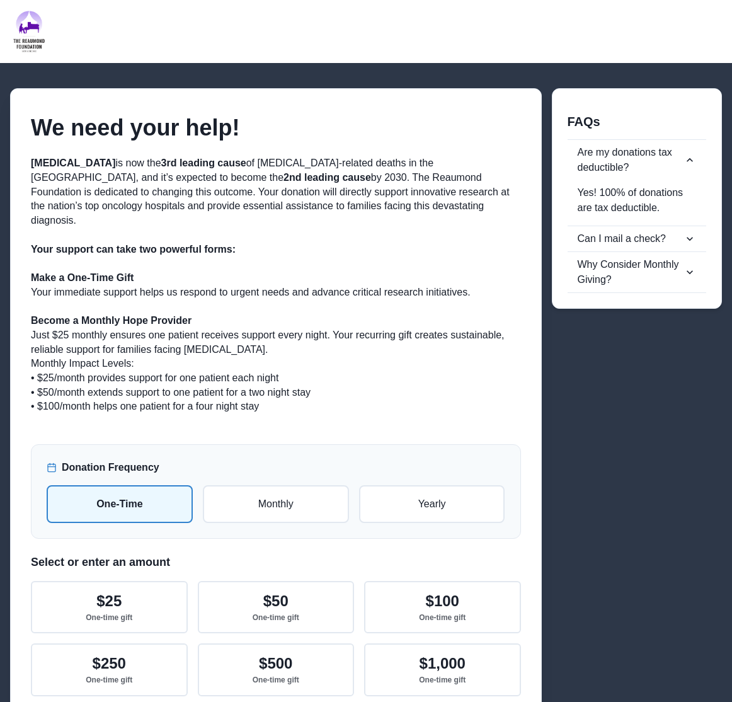
click at [282, 168] on p "Pancreatic cancer is now the 3rd leading cause of cancer-related deaths in the …" at bounding box center [276, 192] width 490 height 72
